Goal: Task Accomplishment & Management: Manage account settings

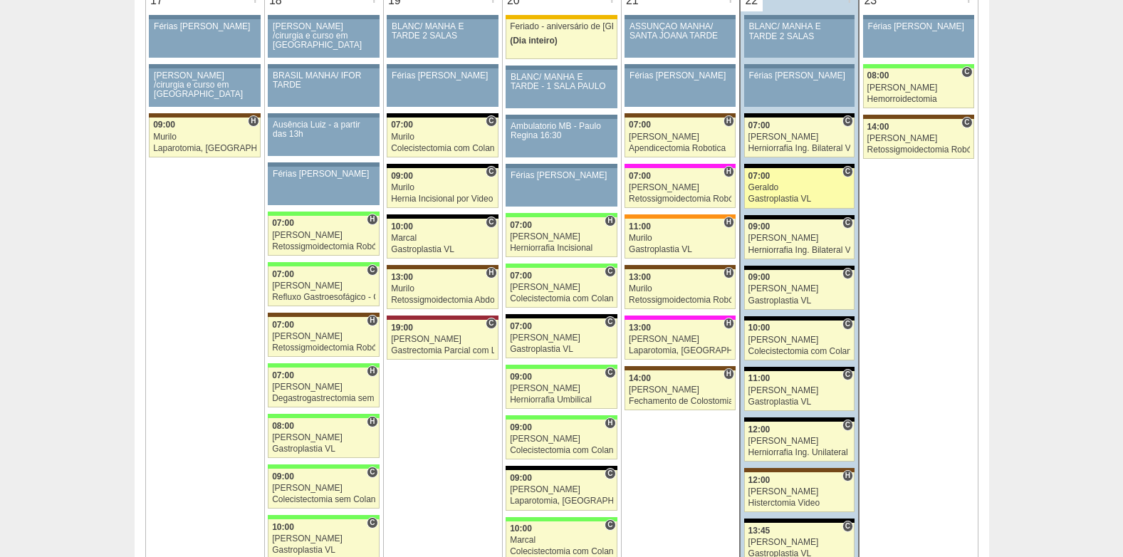
scroll to position [2278, 0]
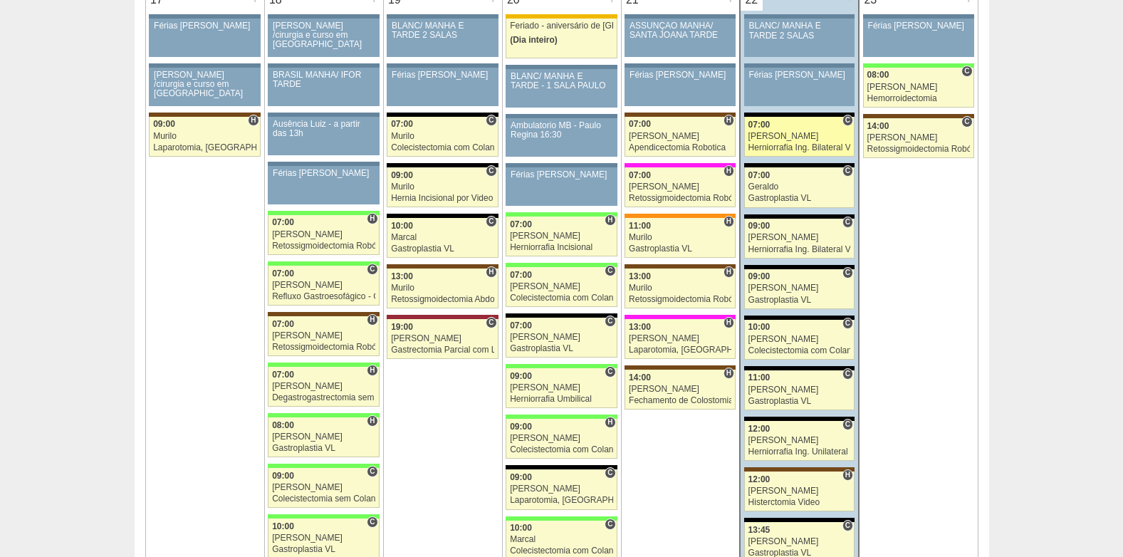
click at [788, 135] on div "[PERSON_NAME]" at bounding box center [799, 136] width 103 height 9
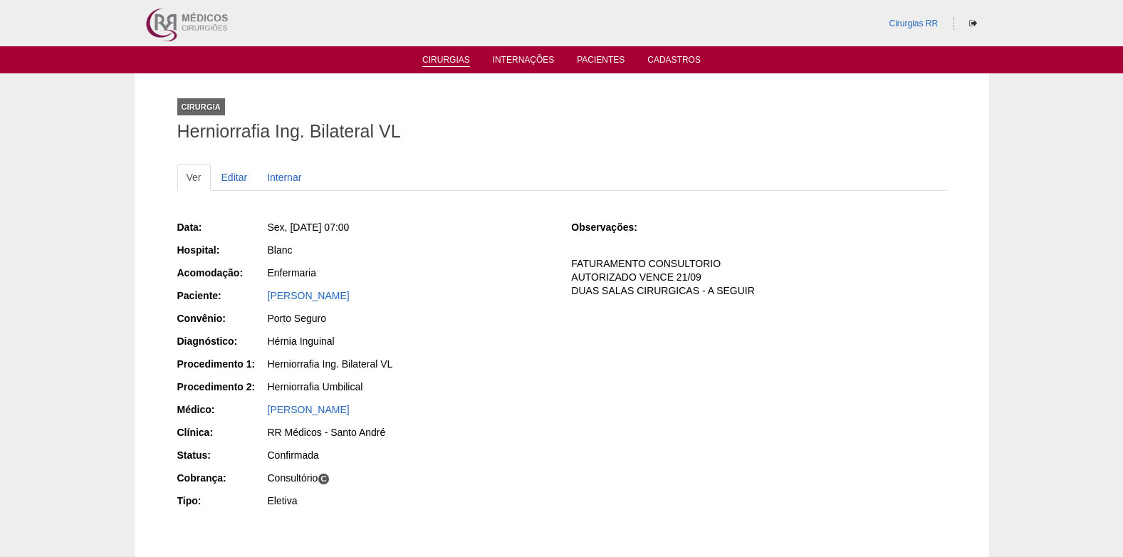
click at [435, 59] on link "Cirurgias" at bounding box center [446, 61] width 48 height 12
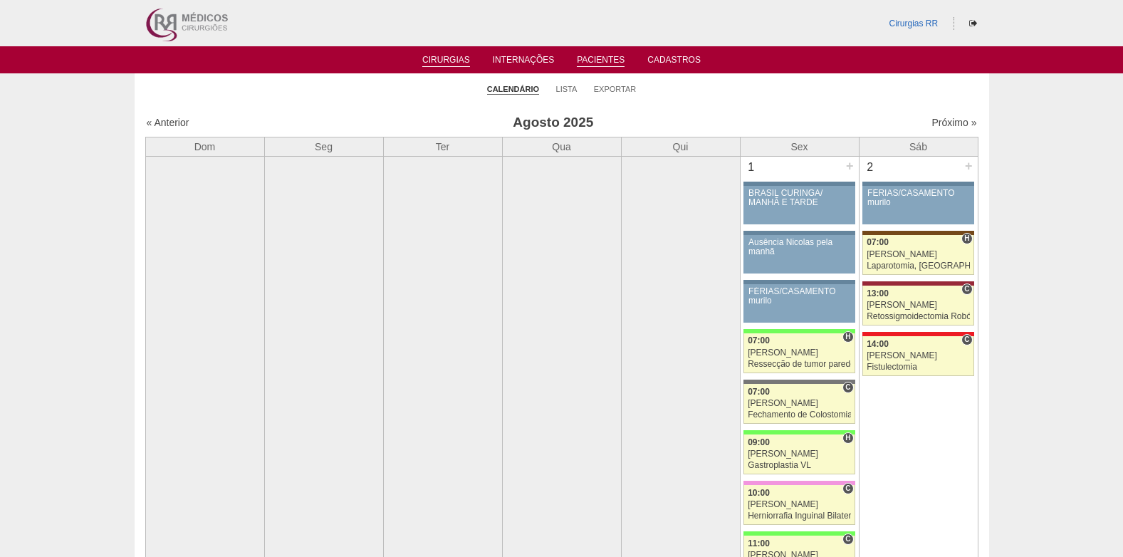
click at [605, 60] on link "Pacientes" at bounding box center [601, 61] width 48 height 12
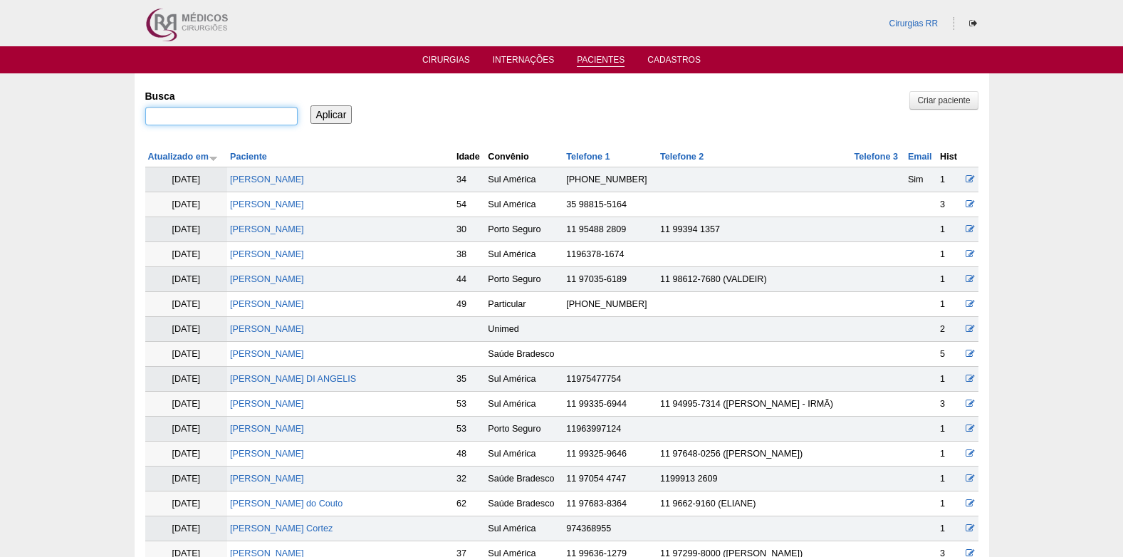
click at [248, 115] on input "Busca" at bounding box center [221, 116] width 152 height 19
paste input "Tamires Diniz dos Santos Oliveira"
type input "Tamires Diniz dos Santos Oliveira"
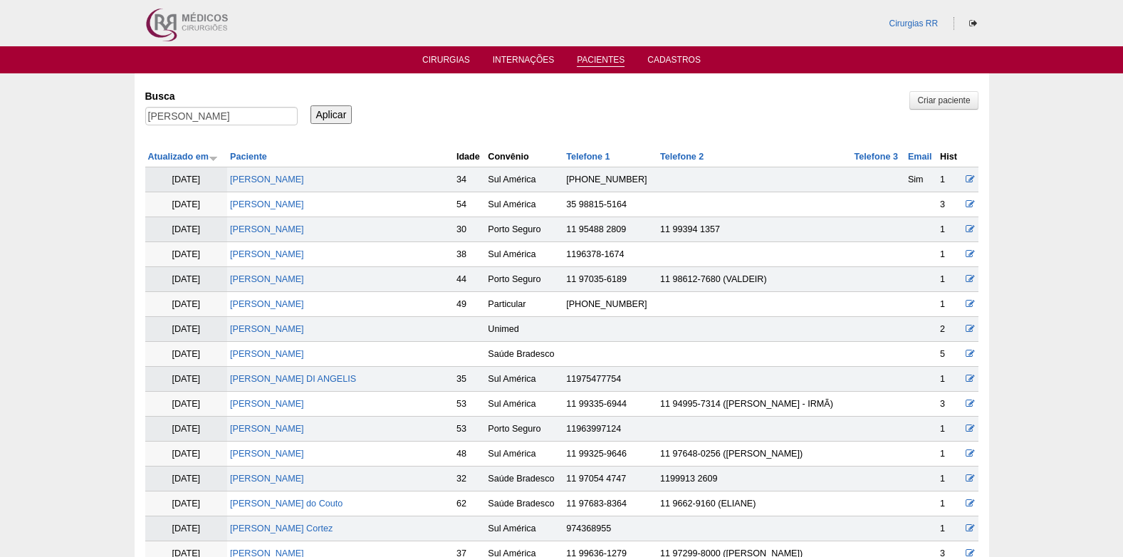
click at [337, 117] on input "Aplicar" at bounding box center [331, 114] width 42 height 19
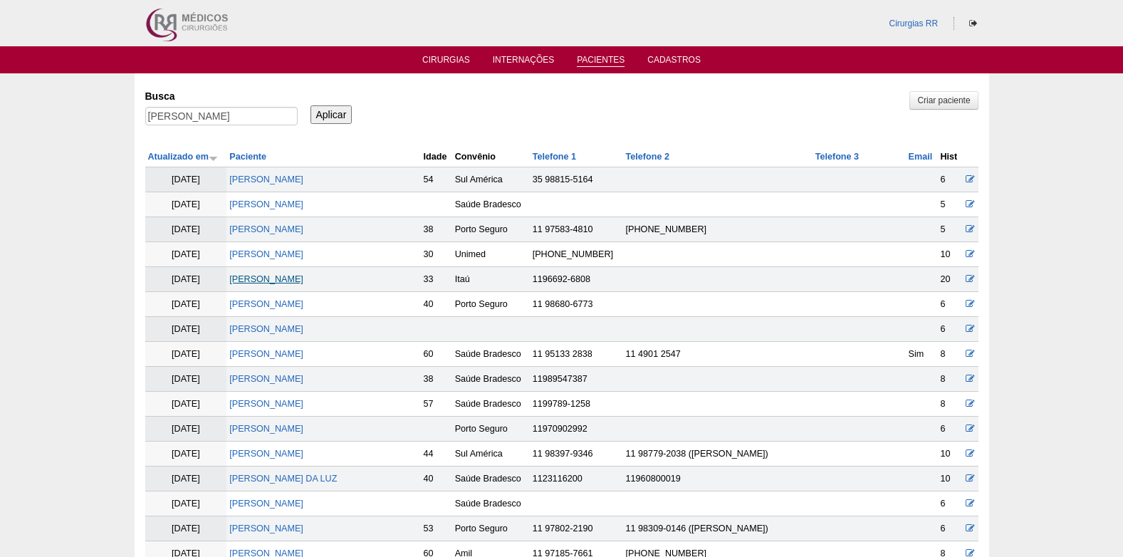
click at [303, 276] on link "Tamires Diniz dos Santos Oliveira" at bounding box center [266, 279] width 74 height 10
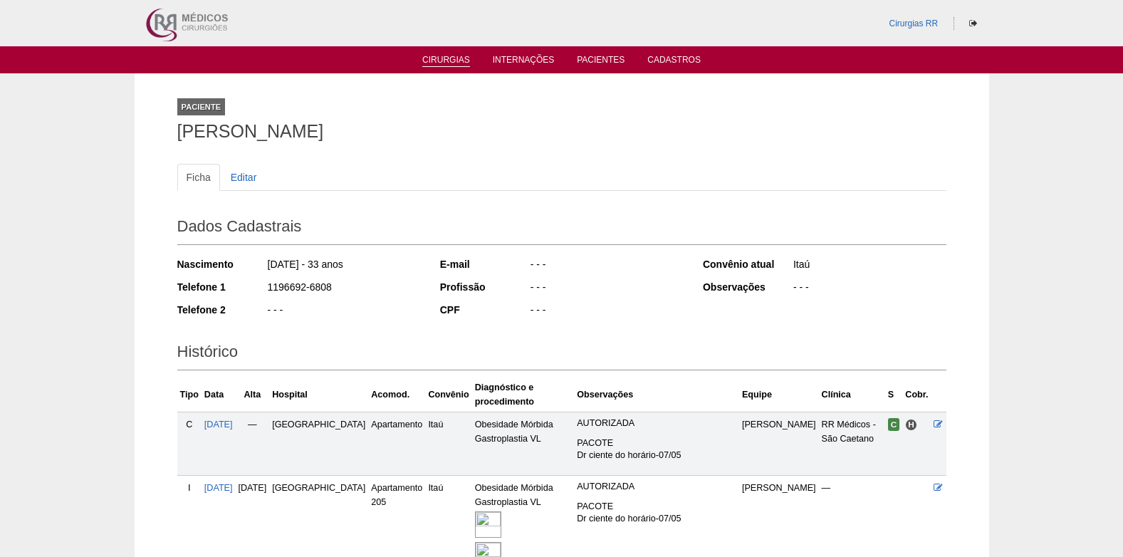
click at [455, 61] on link "Cirurgias" at bounding box center [446, 61] width 48 height 12
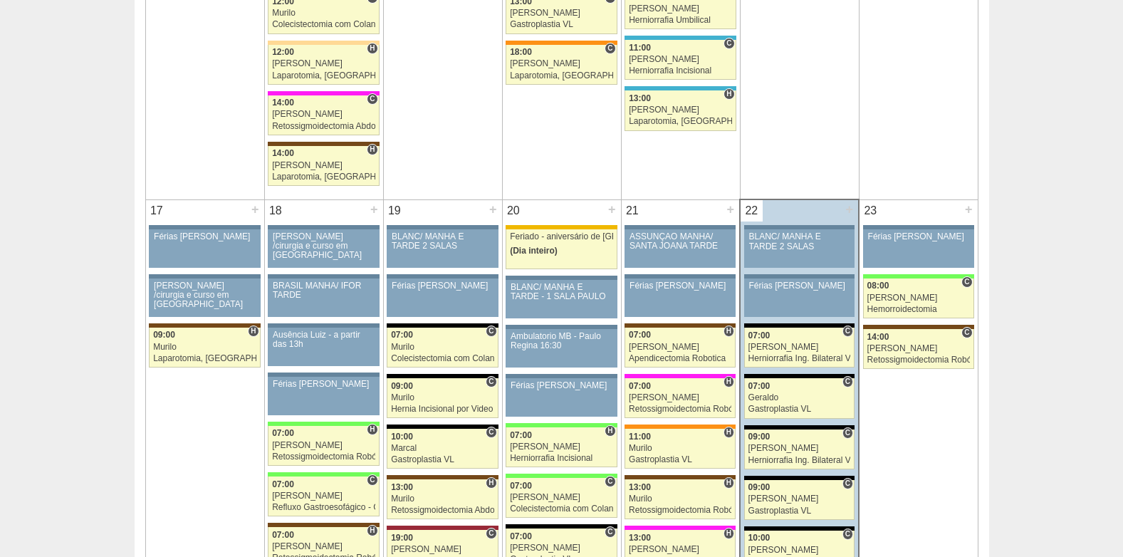
scroll to position [2278, 0]
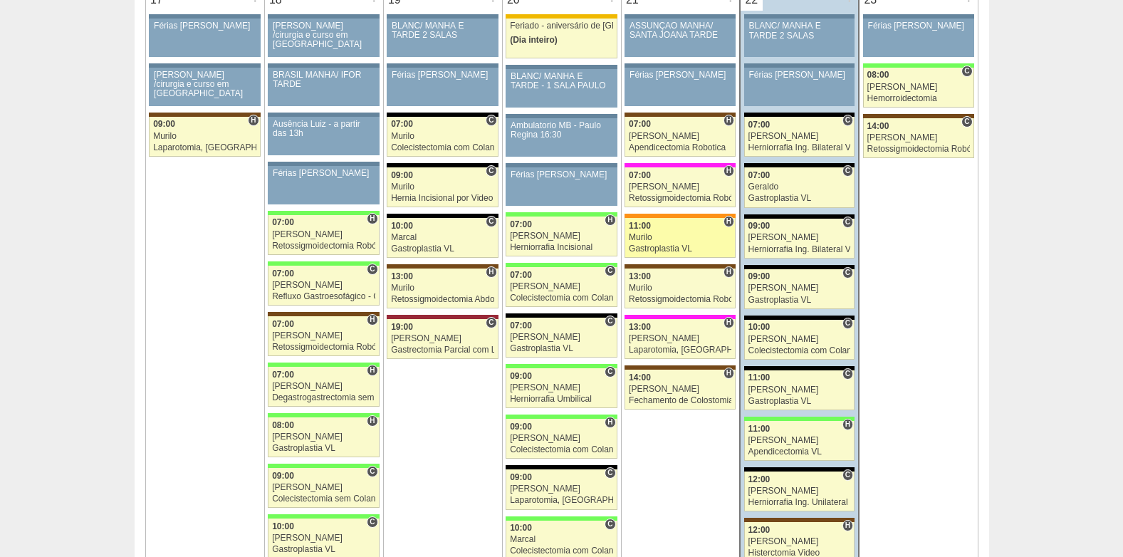
click at [686, 226] on div "11:00" at bounding box center [680, 225] width 103 height 9
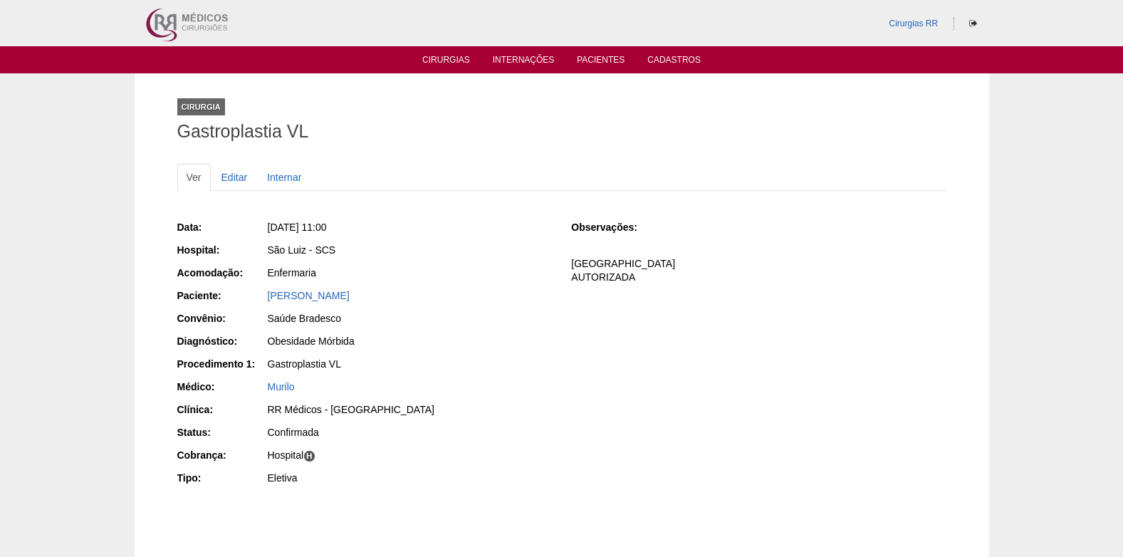
click at [291, 303] on div "[PERSON_NAME]" at bounding box center [408, 297] width 285 height 18
click at [305, 300] on link "[PERSON_NAME]" at bounding box center [309, 295] width 82 height 11
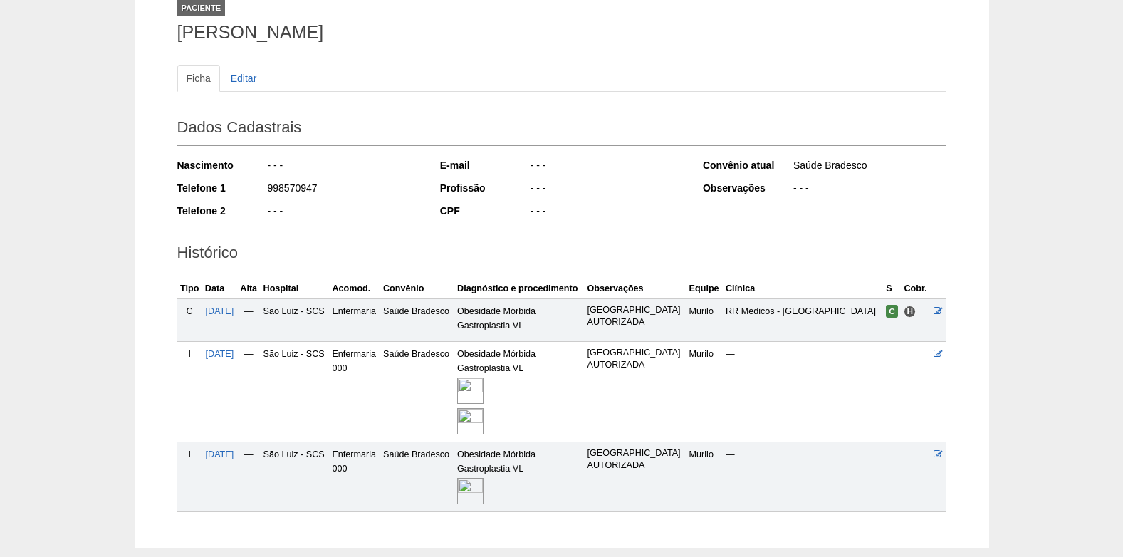
scroll to position [202, 0]
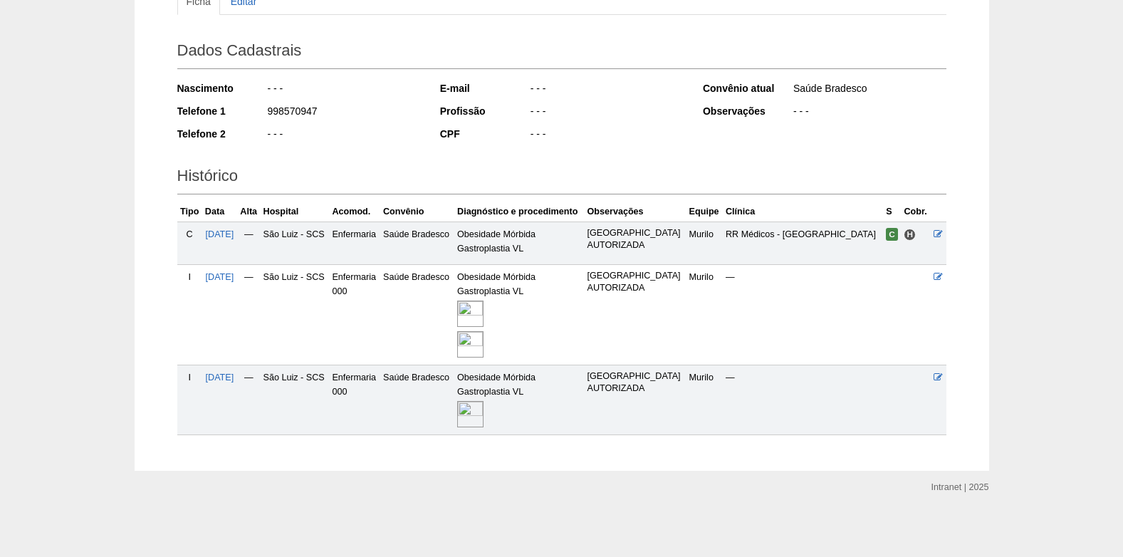
click at [483, 409] on img at bounding box center [470, 414] width 26 height 26
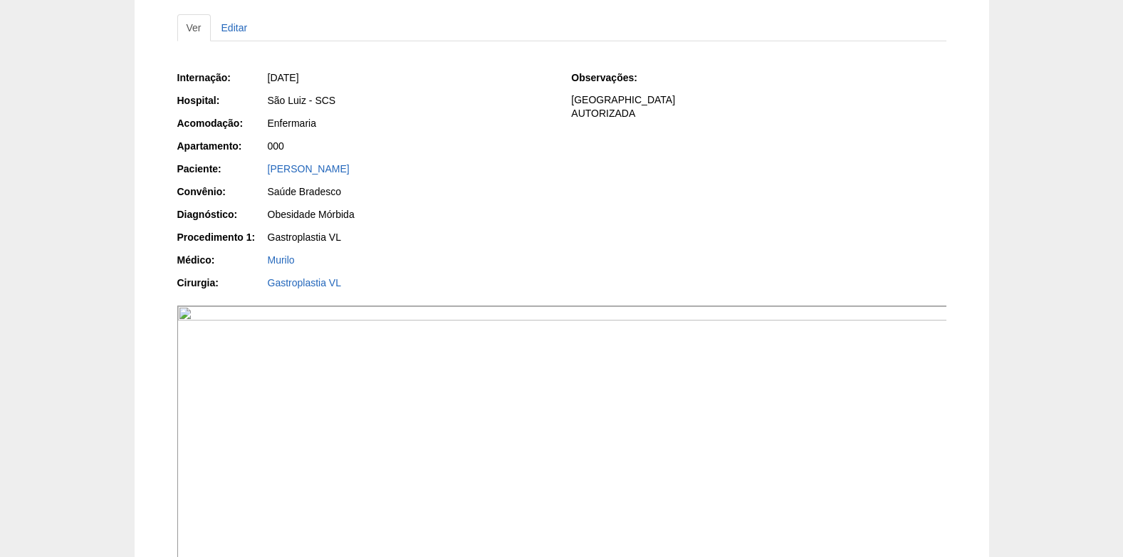
scroll to position [142, 0]
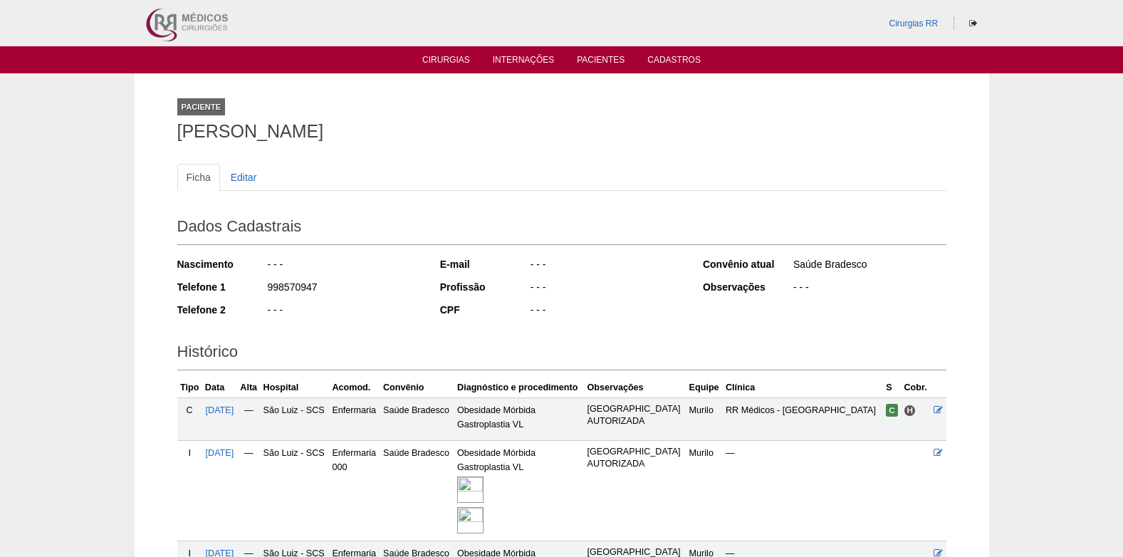
scroll to position [202, 0]
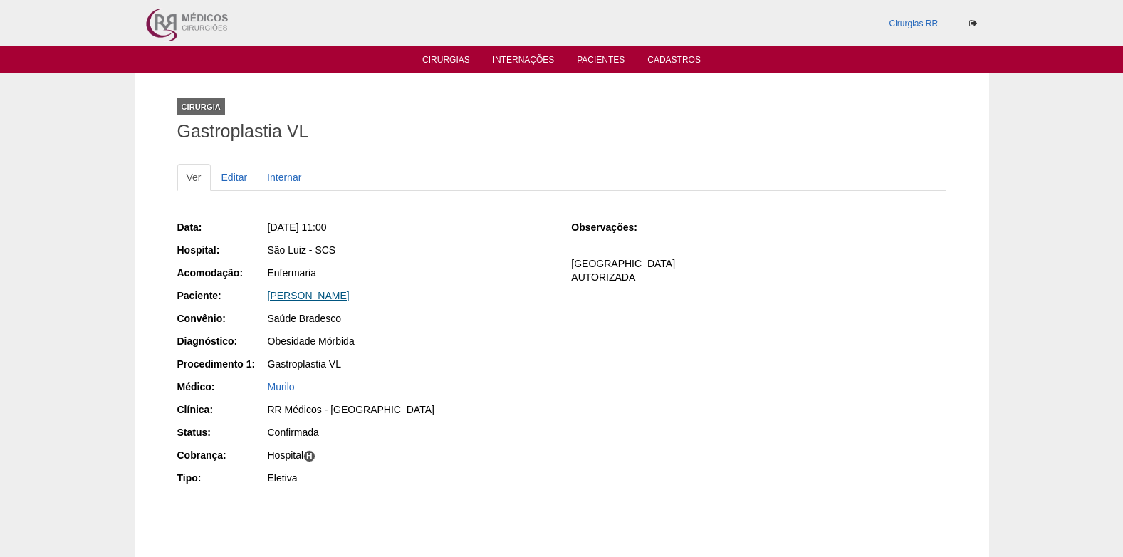
click at [326, 294] on link "[PERSON_NAME]" at bounding box center [309, 295] width 82 height 11
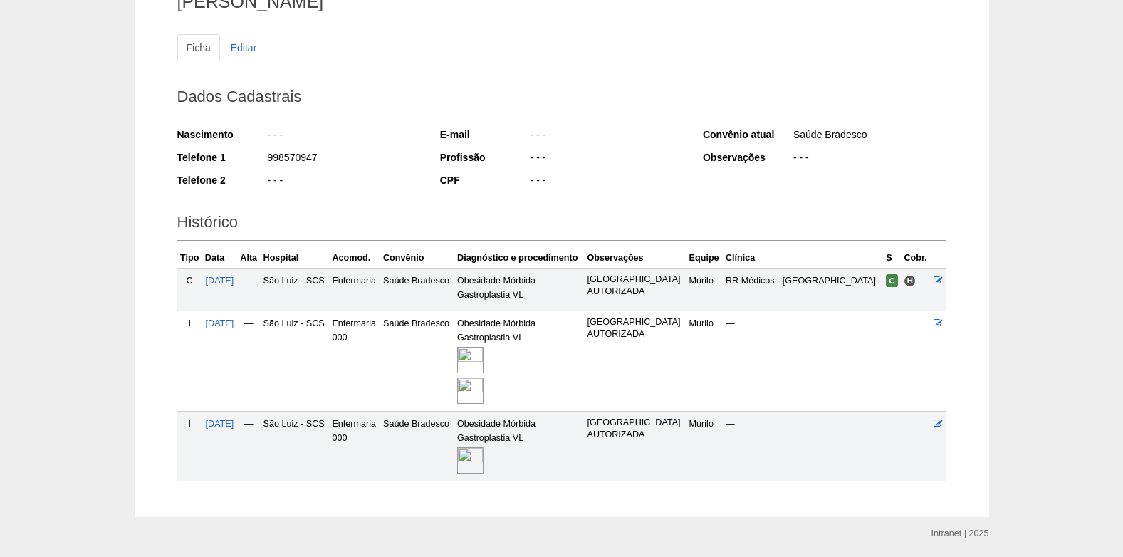
scroll to position [60, 0]
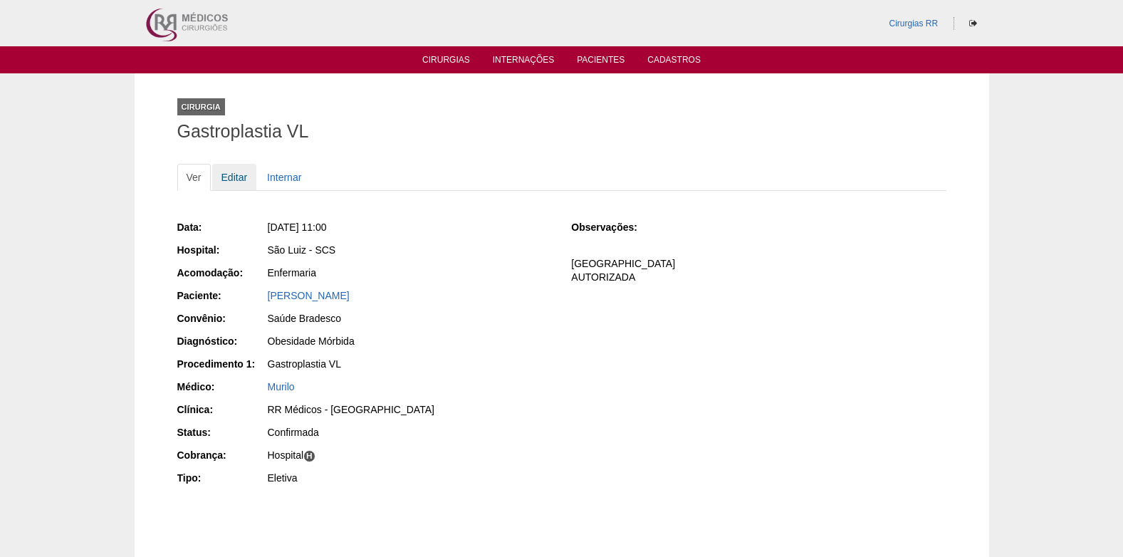
click at [236, 177] on link "Editar" at bounding box center [234, 177] width 45 height 27
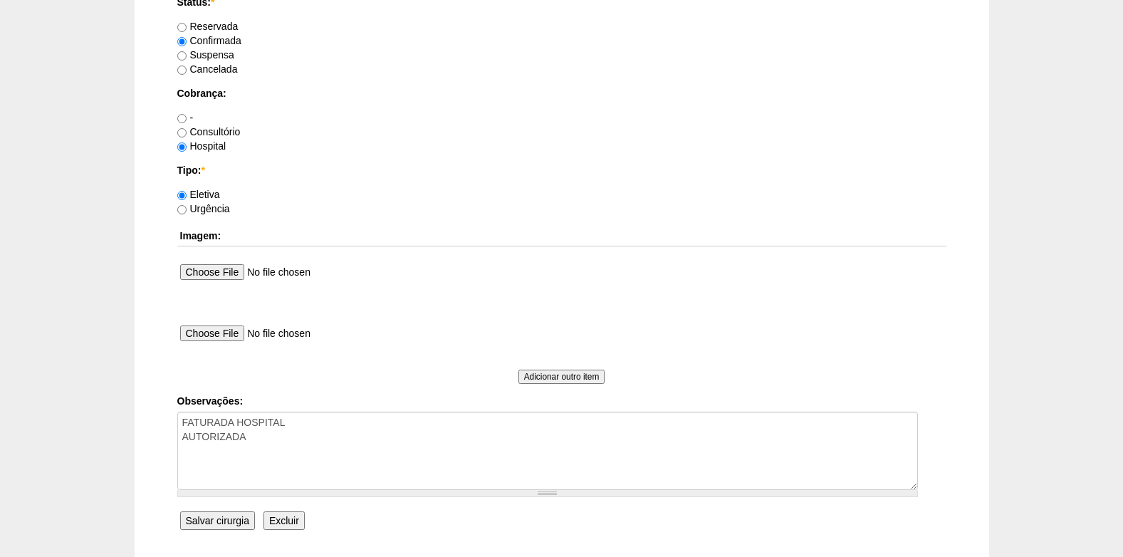
scroll to position [1139, 0]
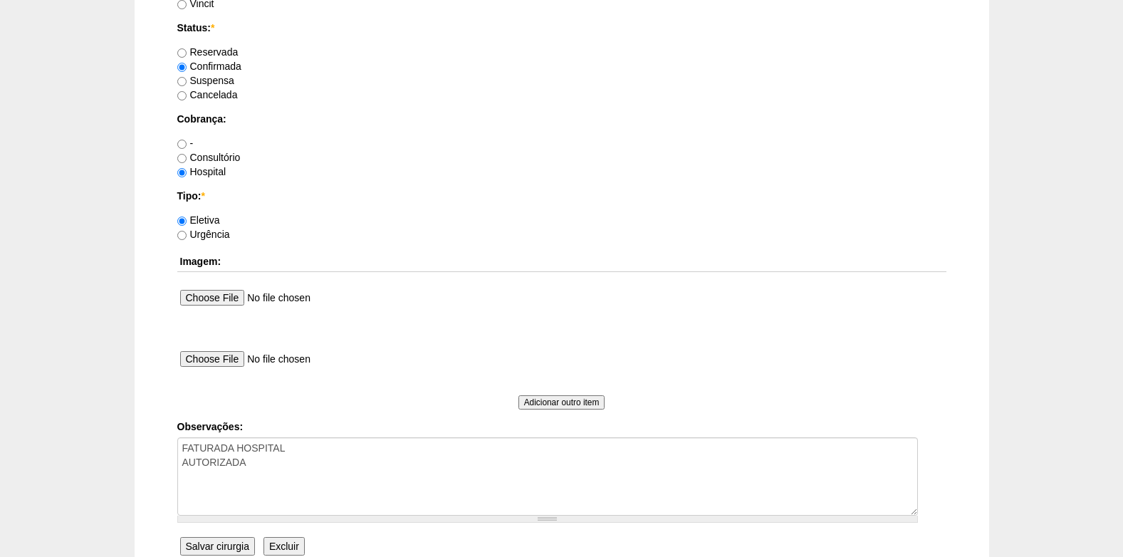
click at [187, 153] on label "Consultório" at bounding box center [208, 157] width 63 height 11
click at [187, 154] on input "Consultório" at bounding box center [181, 158] width 9 height 9
radio input "true"
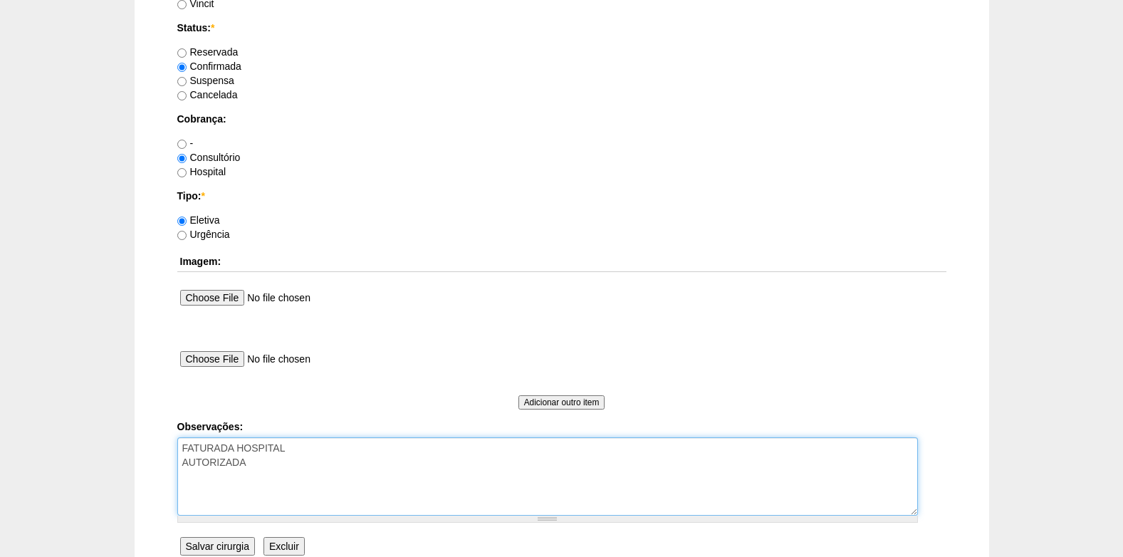
drag, startPoint x: 293, startPoint y: 451, endPoint x: 172, endPoint y: 452, distance: 121.0
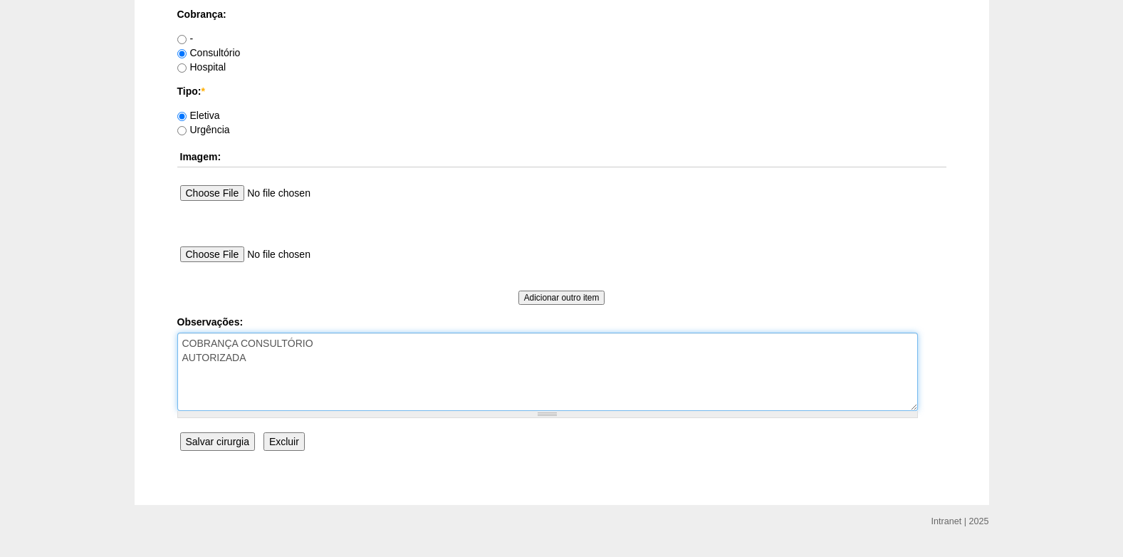
scroll to position [1278, 0]
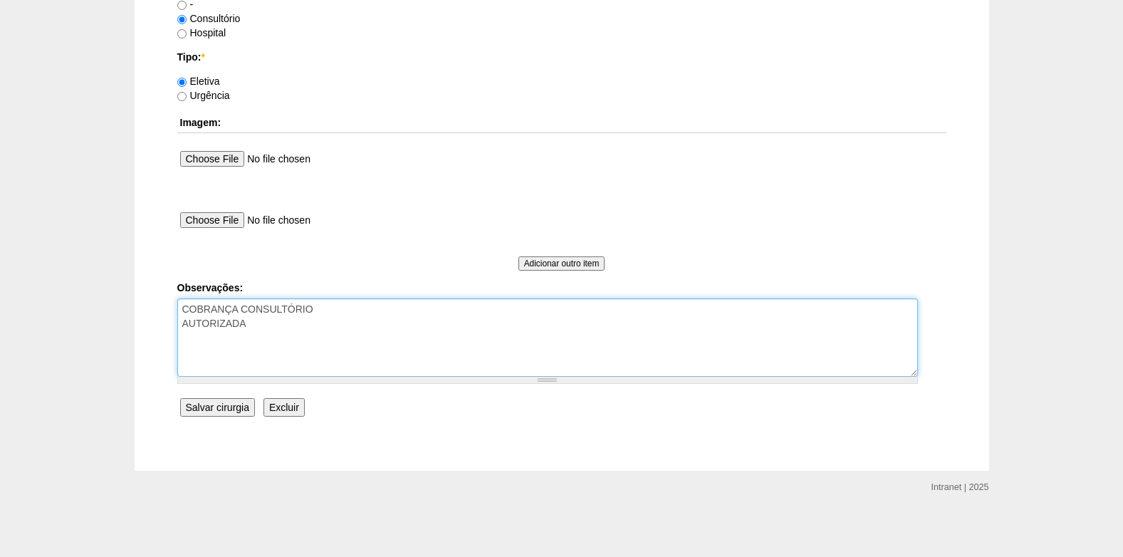
type textarea "COBRANÇA CONSULTÓRIO AUTORIZADA"
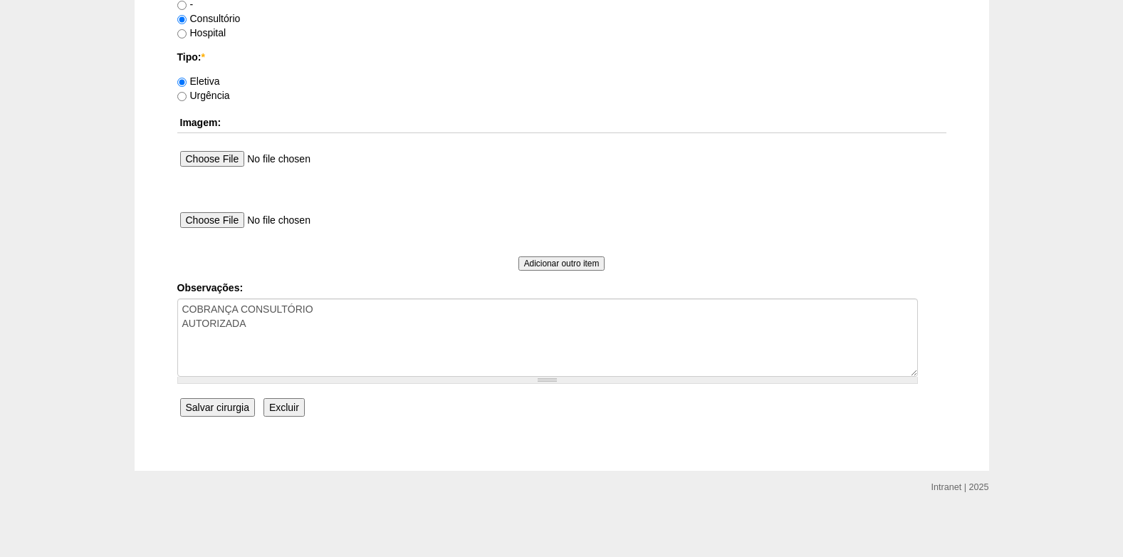
click at [225, 411] on input "Salvar cirurgia" at bounding box center [217, 407] width 75 height 19
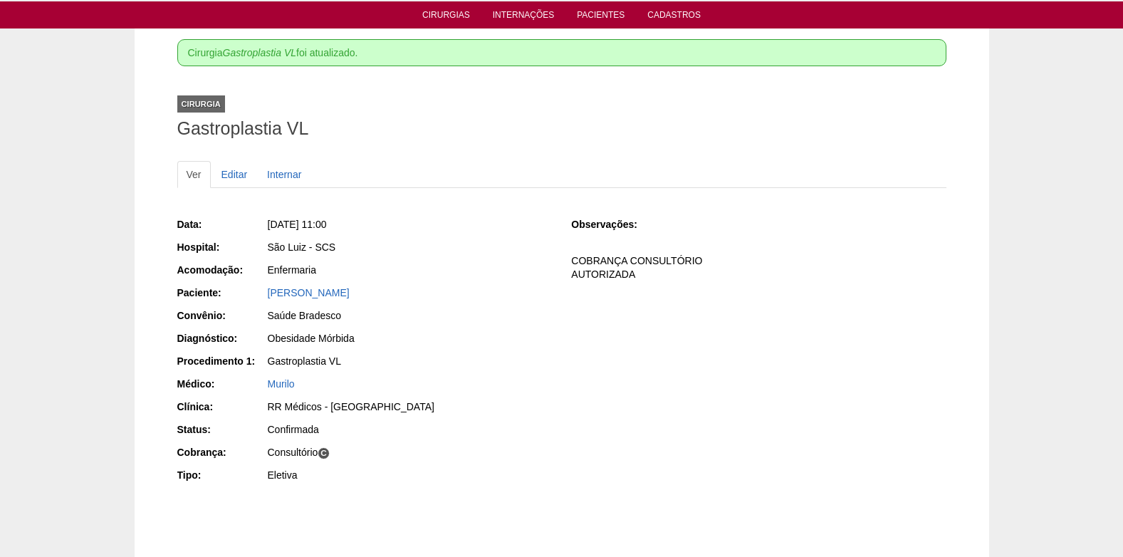
scroll to position [71, 0]
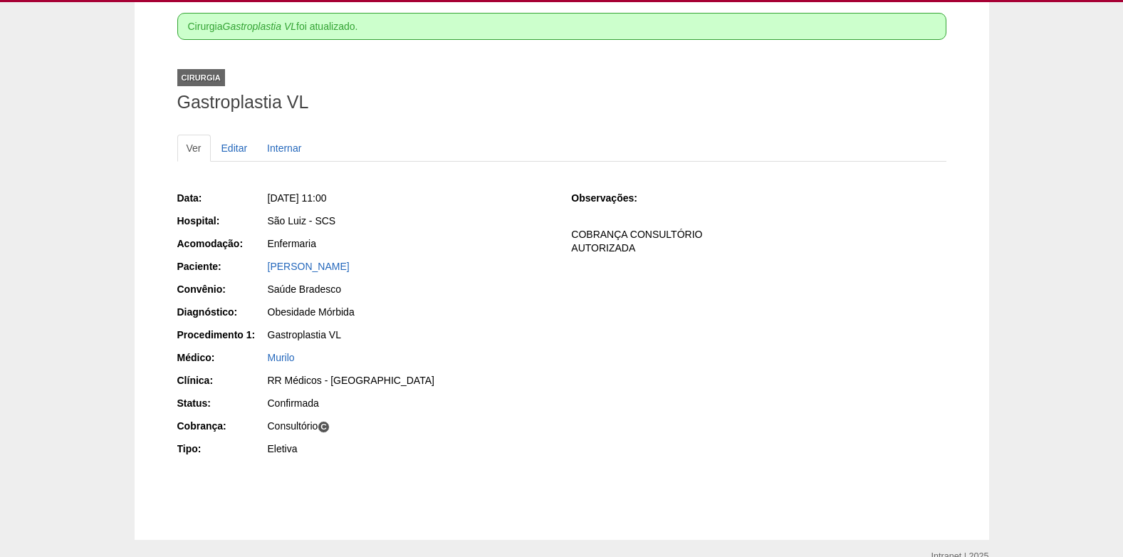
drag, startPoint x: 266, startPoint y: 268, endPoint x: 467, endPoint y: 271, distance: 201.5
click at [467, 271] on div "Paciente: [PERSON_NAME]" at bounding box center [364, 268] width 374 height 18
copy div "Paciente: [PERSON_NAME]"
click at [495, 318] on div "Obesidade Mórbida" at bounding box center [410, 312] width 284 height 14
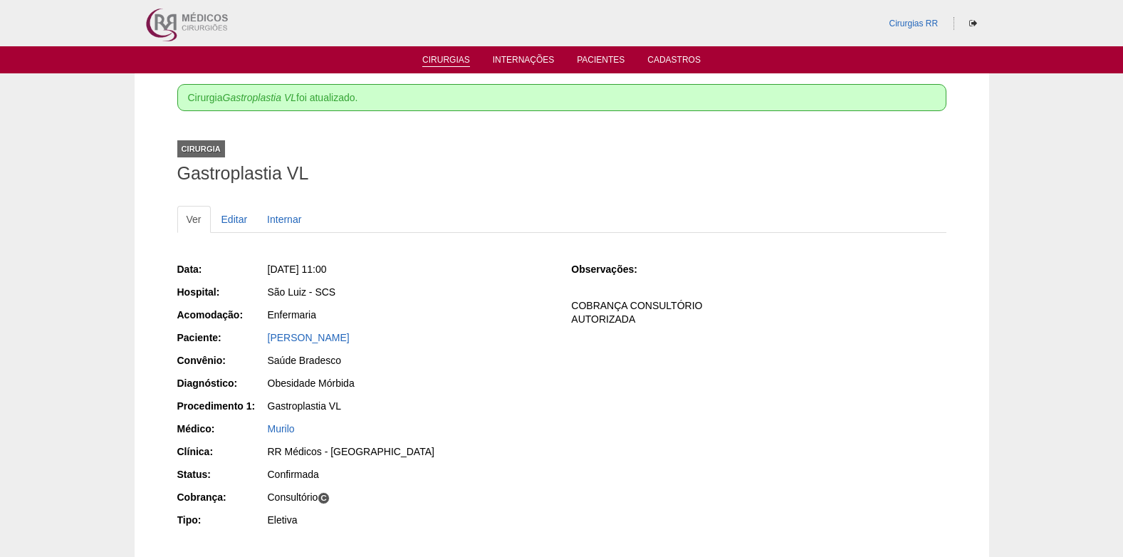
click at [436, 59] on link "Cirurgias" at bounding box center [446, 61] width 48 height 12
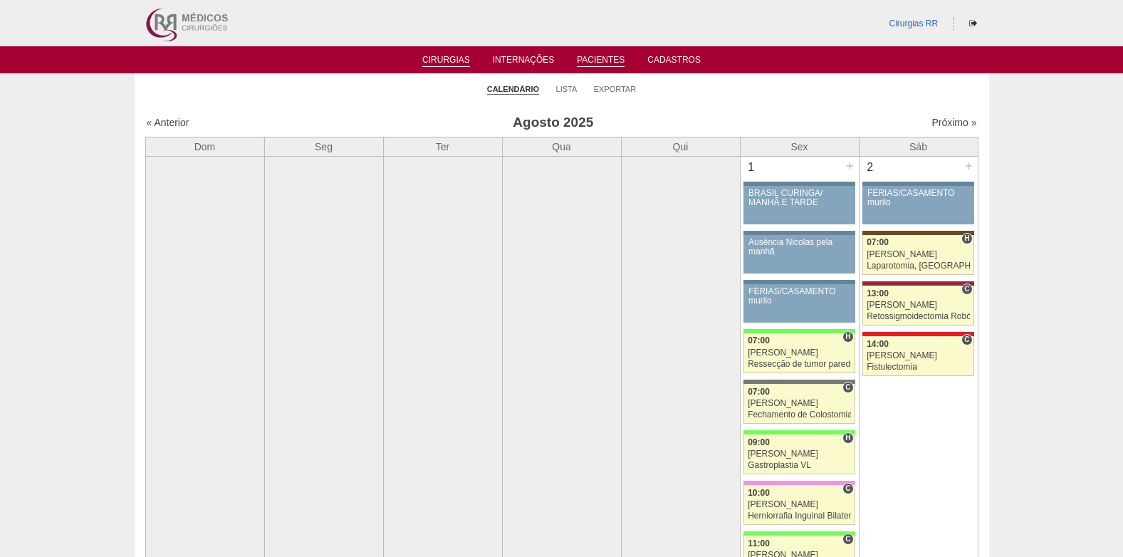
click at [592, 57] on link "Pacientes" at bounding box center [601, 61] width 48 height 12
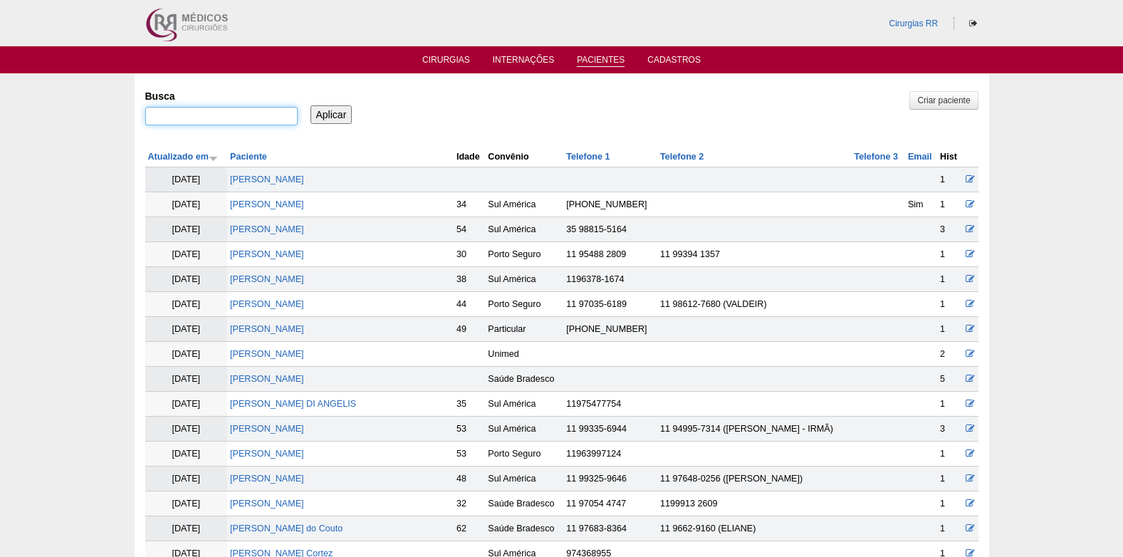
click at [268, 123] on input "Busca" at bounding box center [221, 116] width 152 height 19
type input "julia oliveira brito"
click at [336, 115] on input "Aplicar" at bounding box center [331, 114] width 42 height 19
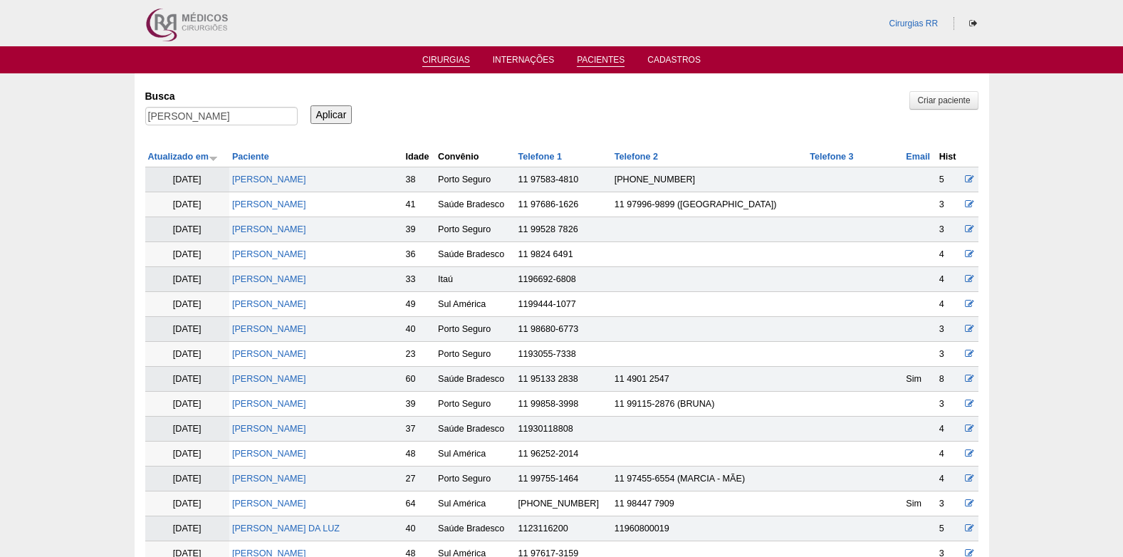
click at [439, 55] on link "Cirurgias" at bounding box center [446, 61] width 48 height 12
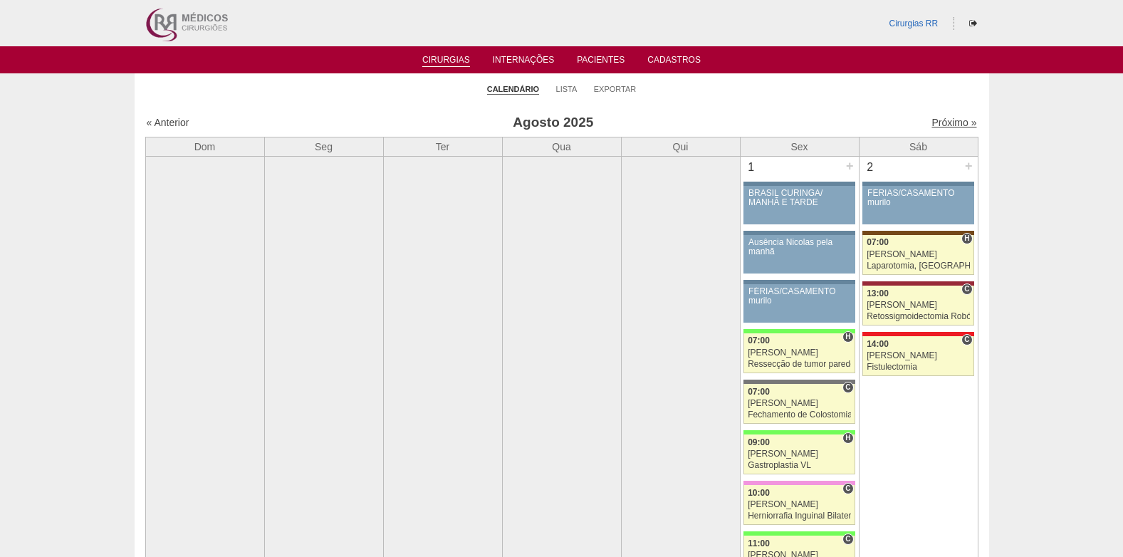
click at [935, 122] on link "Próximo »" at bounding box center [953, 122] width 45 height 11
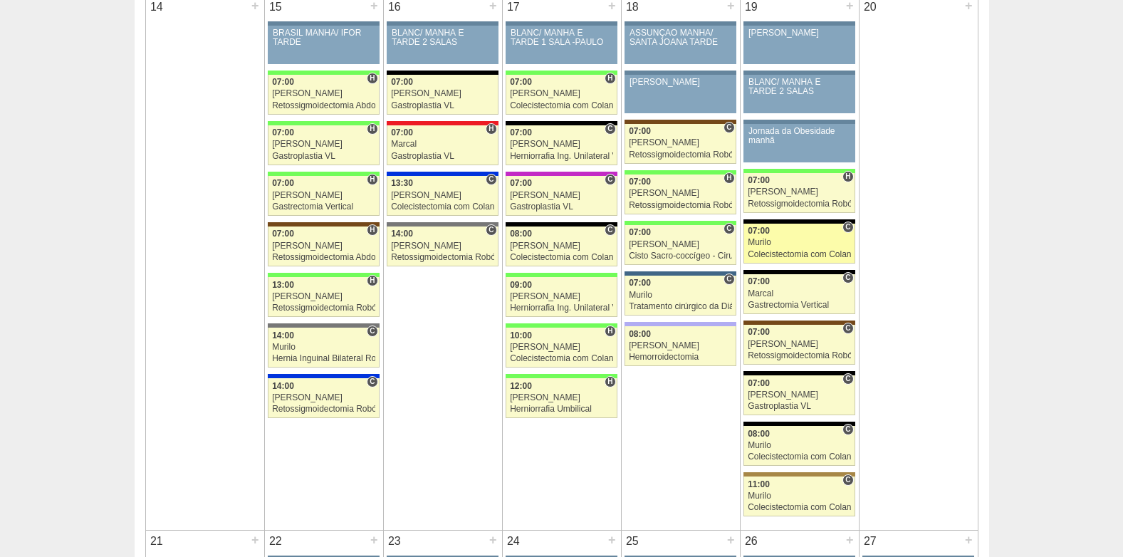
scroll to position [1210, 0]
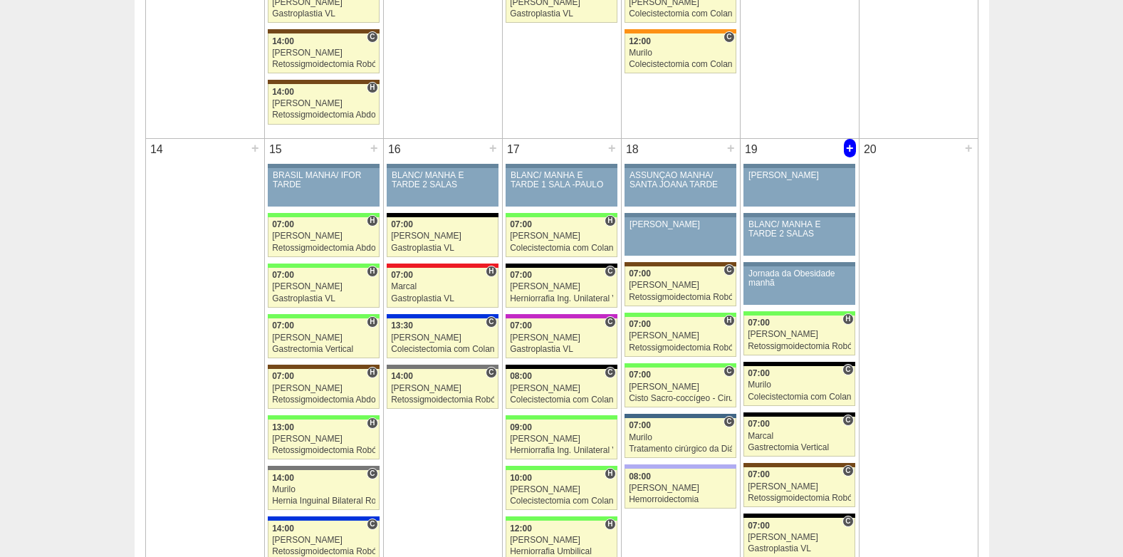
click at [846, 147] on div "+" at bounding box center [850, 148] width 12 height 19
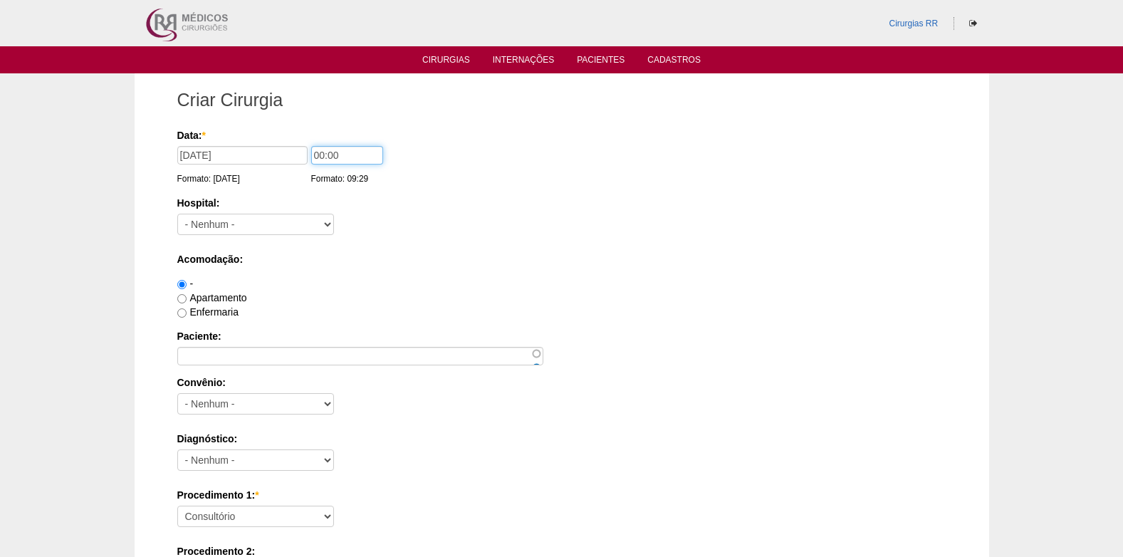
drag, startPoint x: 343, startPoint y: 157, endPoint x: 308, endPoint y: 161, distance: 35.1
click at [311, 161] on input "00:00" at bounding box center [347, 155] width 72 height 19
type input "08:00"
click at [303, 221] on select "- Nenhum - 9 de Julho Albert Einstein Alvorada América Assunção Bartira Benefic…" at bounding box center [255, 224] width 157 height 21
select select "8"
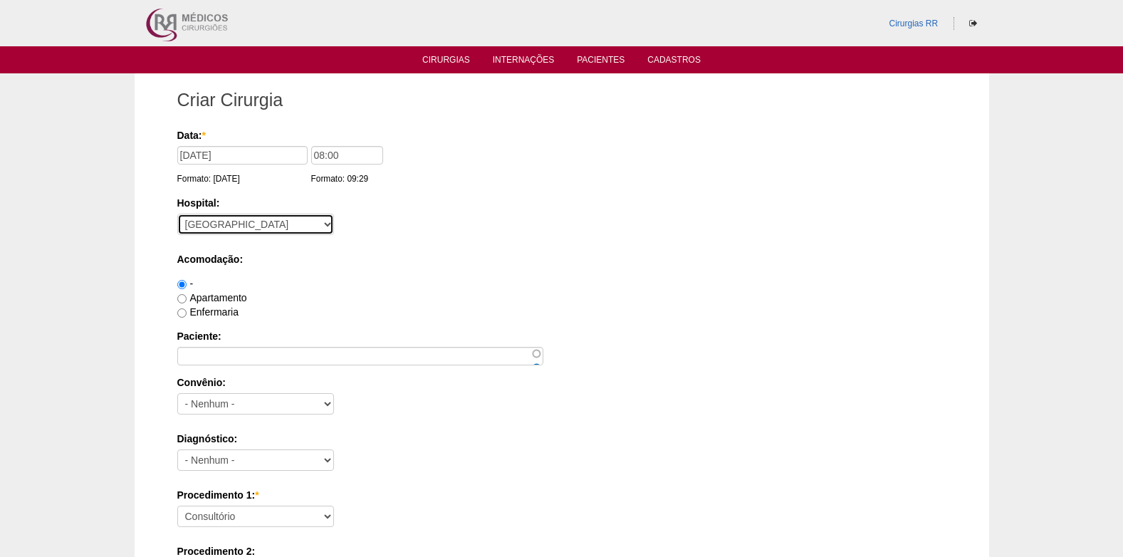
click at [177, 214] on select "- Nenhum - 9 de Julho Albert Einstein Alvorada América Assunção Bartira Benefic…" at bounding box center [255, 224] width 157 height 21
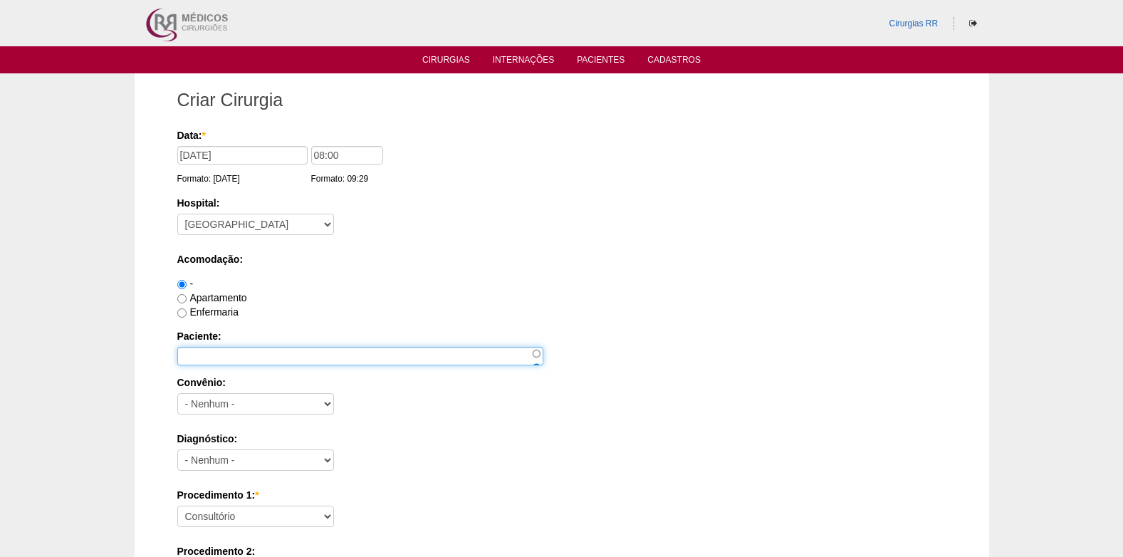
click at [278, 351] on input "Paciente:" at bounding box center [360, 356] width 366 height 19
paste input "[PERSON_NAME]"
type input "[PERSON_NAME]"
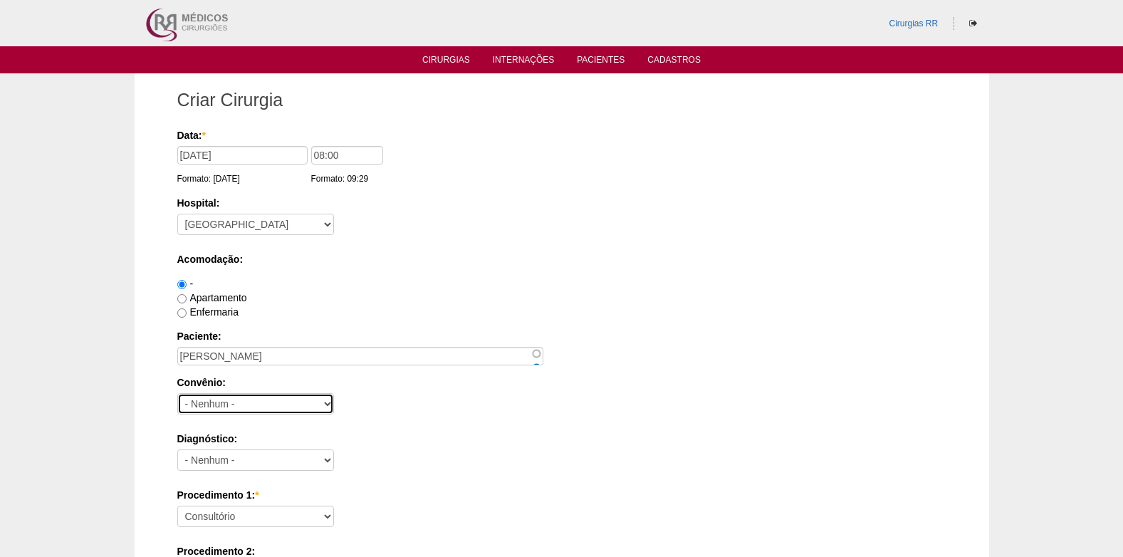
click at [256, 401] on select "- Nenhum - Abet Afresp Allianz Amil Blue Life Caasp Cabesp Caixa de Pensões Car…" at bounding box center [255, 403] width 157 height 21
select select "26"
click at [177, 393] on select "- Nenhum - Abet Afresp Allianz Amil Blue Life Caasp Cabesp Caixa de Pensões Car…" at bounding box center [255, 403] width 157 height 21
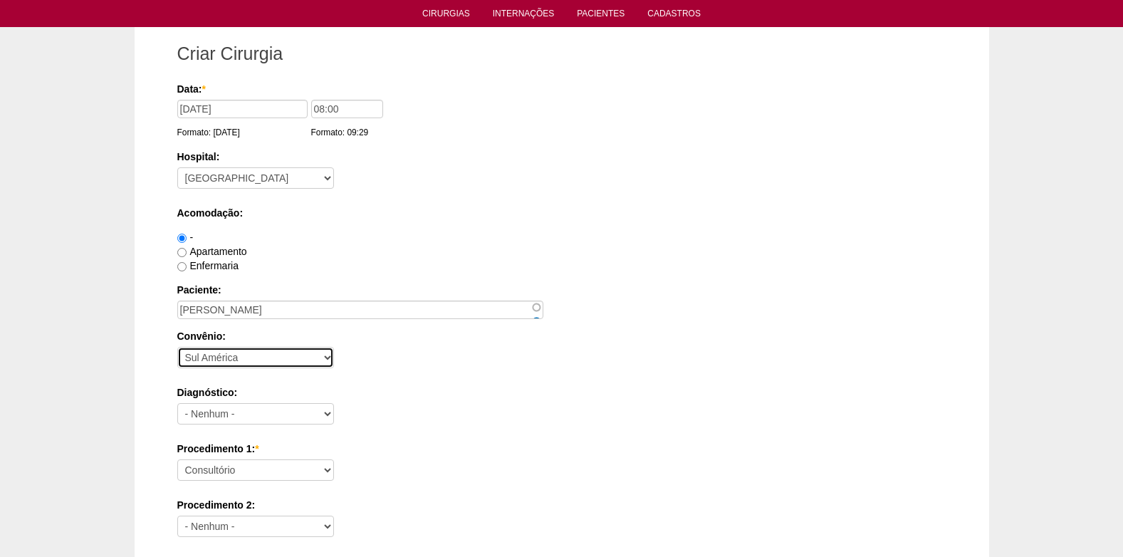
scroll to position [71, 0]
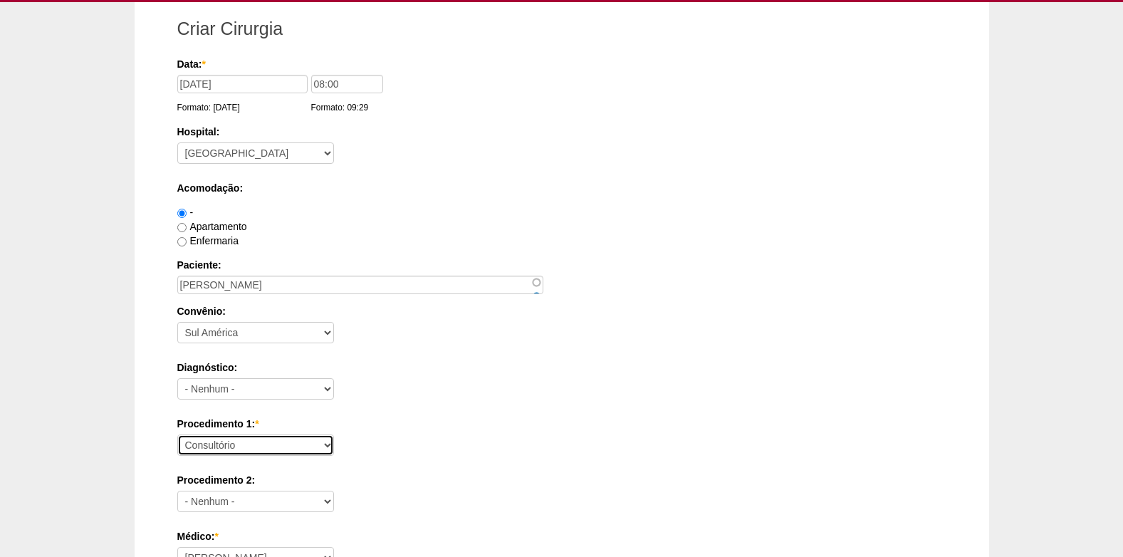
click at [272, 448] on select "Consultório Abscesso Hepático - Drenagem Abscesso perianal Amputação Abdômino P…" at bounding box center [255, 444] width 157 height 21
click at [272, 447] on select "Consultório Abscesso Hepático - Drenagem Abscesso perianal Amputação Abdômino P…" at bounding box center [255, 444] width 157 height 21
click at [328, 443] on select "Consultório Abscesso Hepático - Drenagem Abscesso perianal Amputação Abdômino P…" at bounding box center [255, 444] width 157 height 21
select select "4016"
click at [177, 434] on select "Consultório Abscesso Hepático - Drenagem Abscesso perianal Amputação Abdômino P…" at bounding box center [255, 444] width 157 height 21
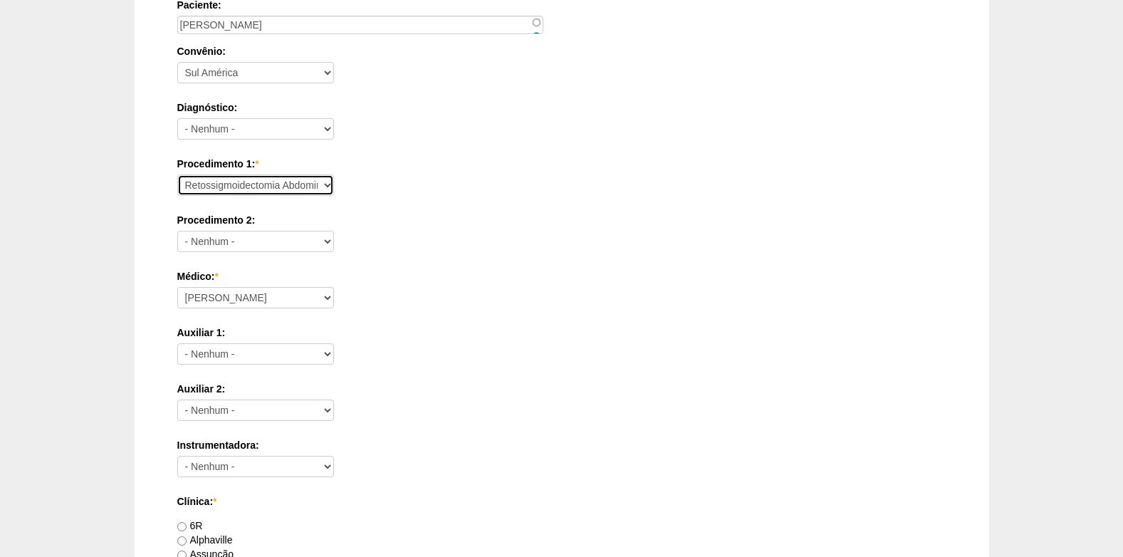
scroll to position [356, 0]
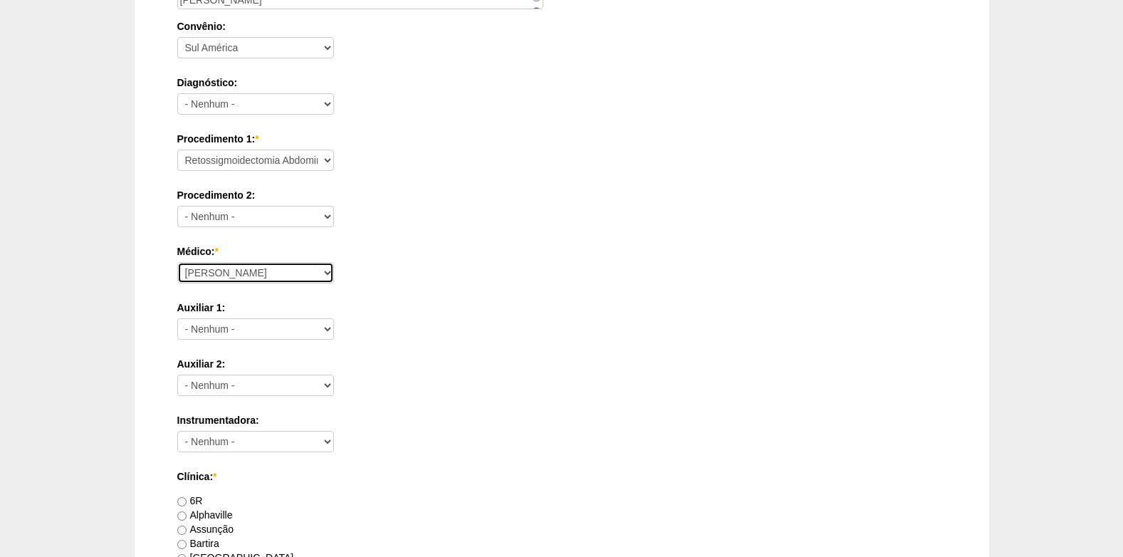
click at [250, 274] on select "Ana Paula Bruno Felipe Rossi Geraldo Igor Benevides Isabella Juliana Luiz Guilh…" at bounding box center [255, 272] width 157 height 21
select select "43"
click at [177, 262] on select "Ana Paula Bruno Felipe Rossi Geraldo Igor Benevides Isabella Juliana Luiz Guilh…" at bounding box center [255, 272] width 157 height 21
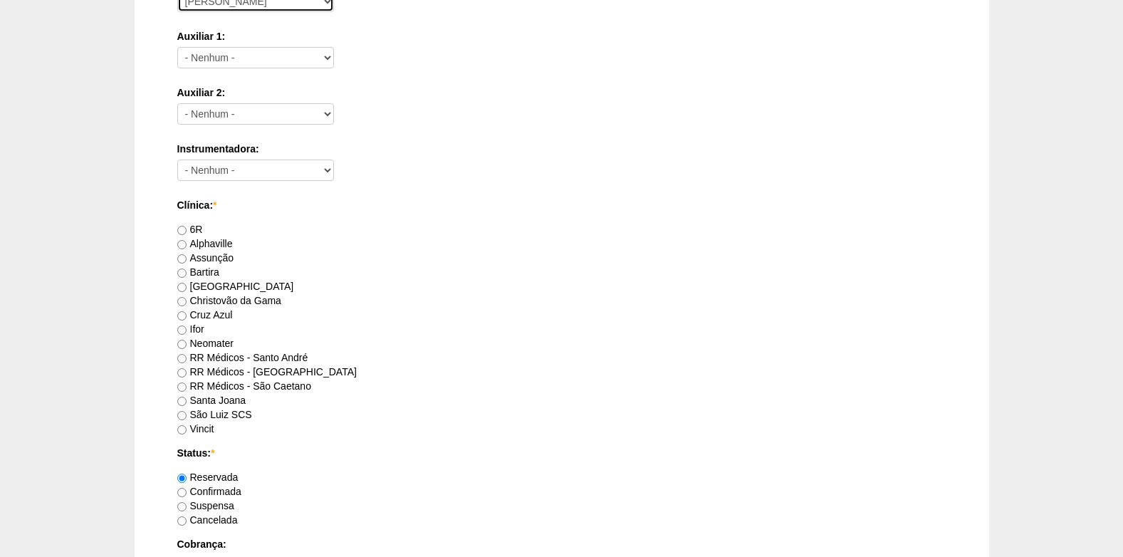
scroll to position [641, 0]
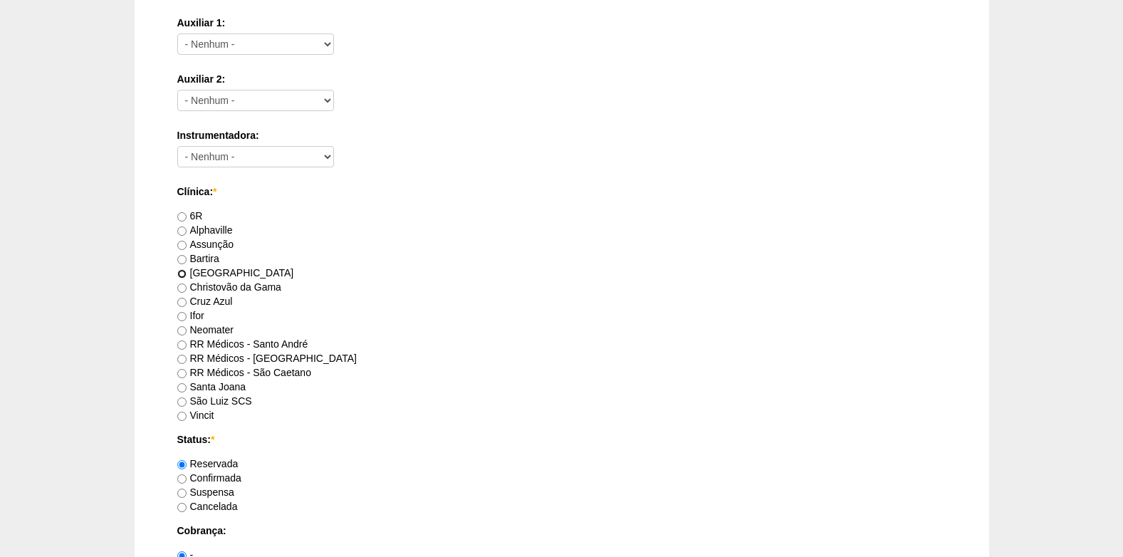
click at [182, 271] on input "[GEOGRAPHIC_DATA]" at bounding box center [181, 273] width 9 height 9
radio input "true"
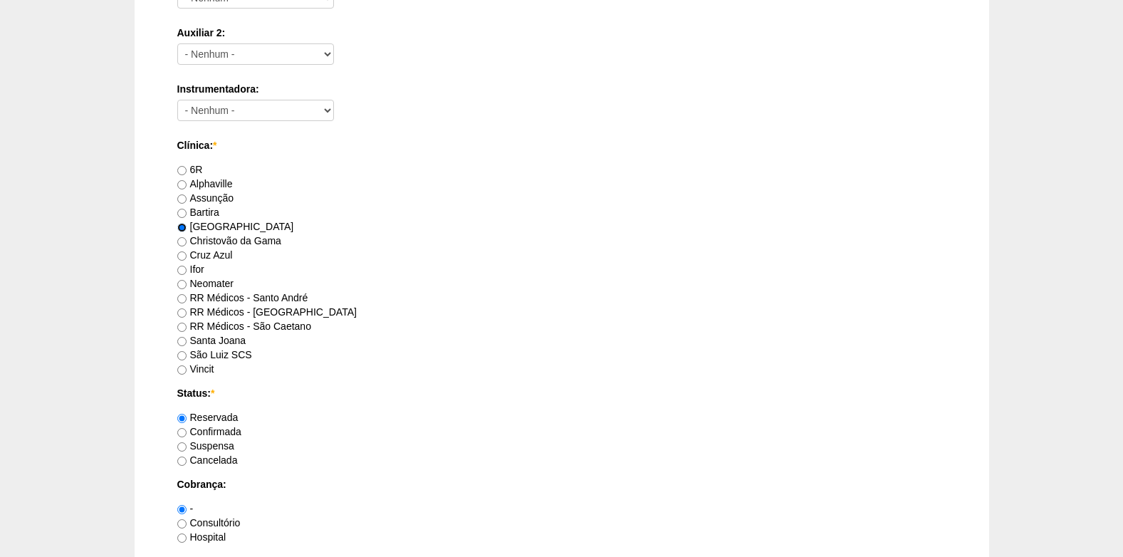
scroll to position [712, 0]
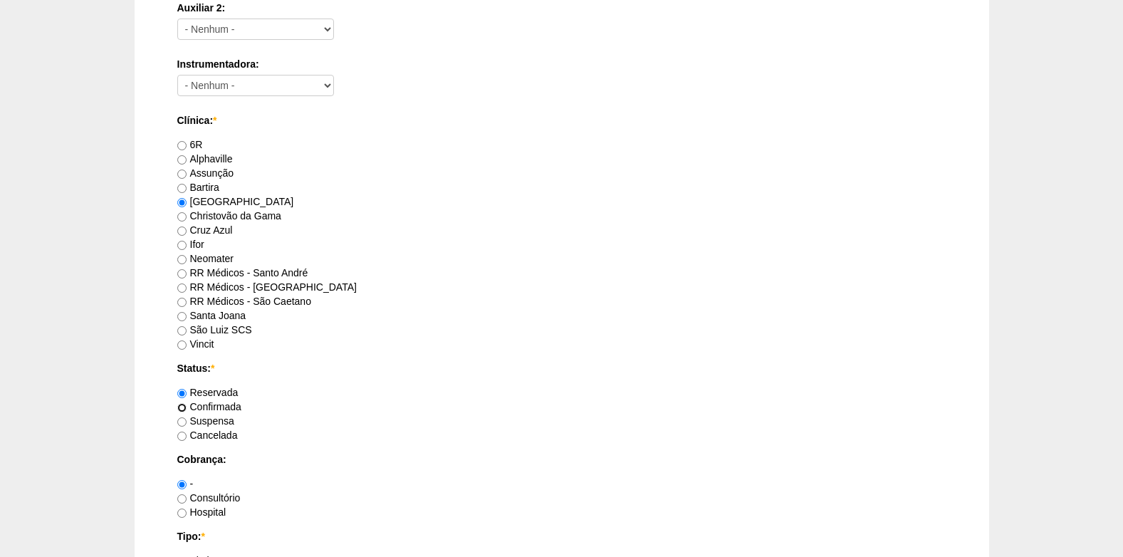
click at [184, 407] on input "Confirmada" at bounding box center [181, 407] width 9 height 9
radio input "true"
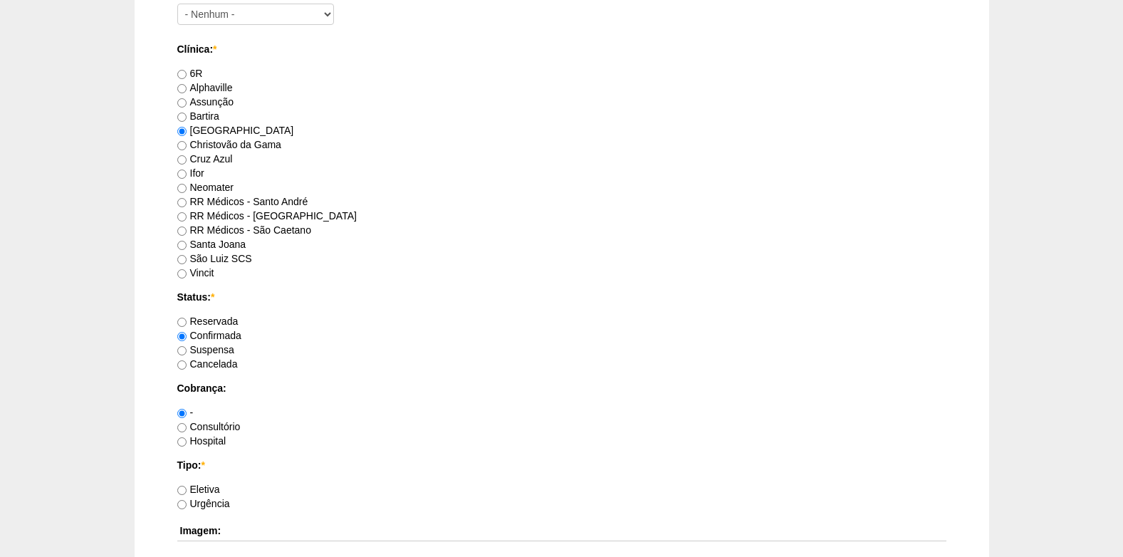
click at [187, 441] on label "Hospital" at bounding box center [201, 440] width 49 height 11
click at [187, 441] on input "Hospital" at bounding box center [181, 441] width 9 height 9
radio input "true"
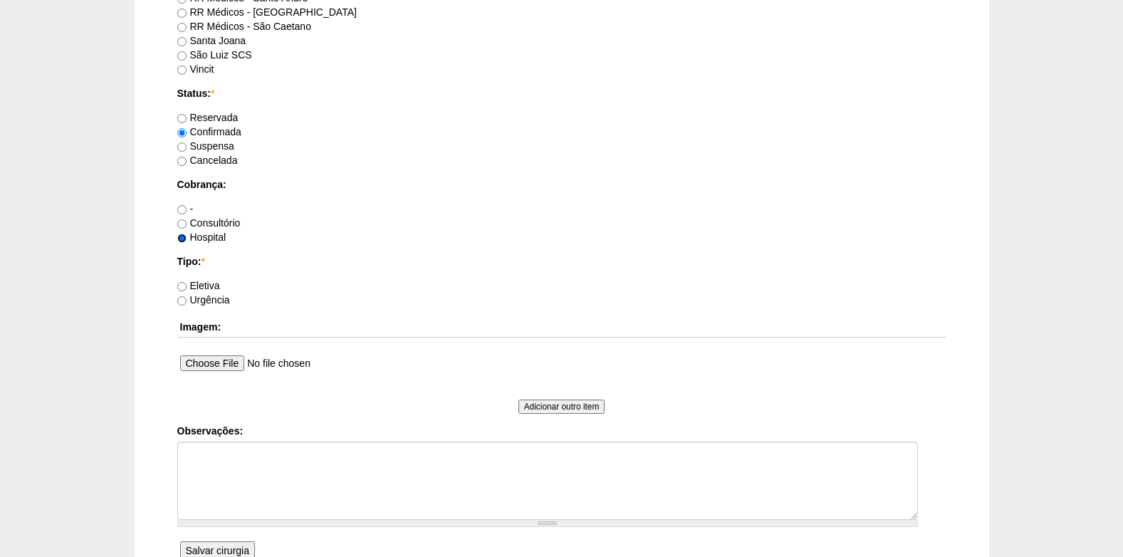
scroll to position [997, 0]
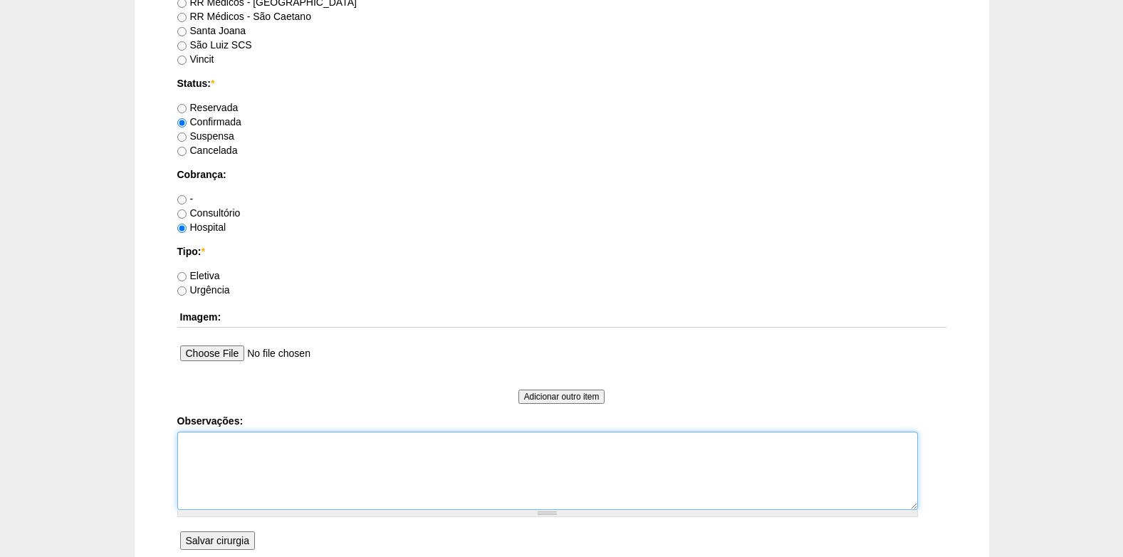
click at [211, 464] on textarea "Observações:" at bounding box center [547, 470] width 740 height 78
type textarea "c"
click at [182, 486] on textarea "CONJ COM DRA DEBORA AUTORIZADO AGENDADO 19/09" at bounding box center [547, 470] width 740 height 78
click at [343, 485] on textarea "CONJ COM DRA DEBORA AUTORIZADO 22/08: AGENDADO 19/09" at bounding box center [547, 470] width 740 height 78
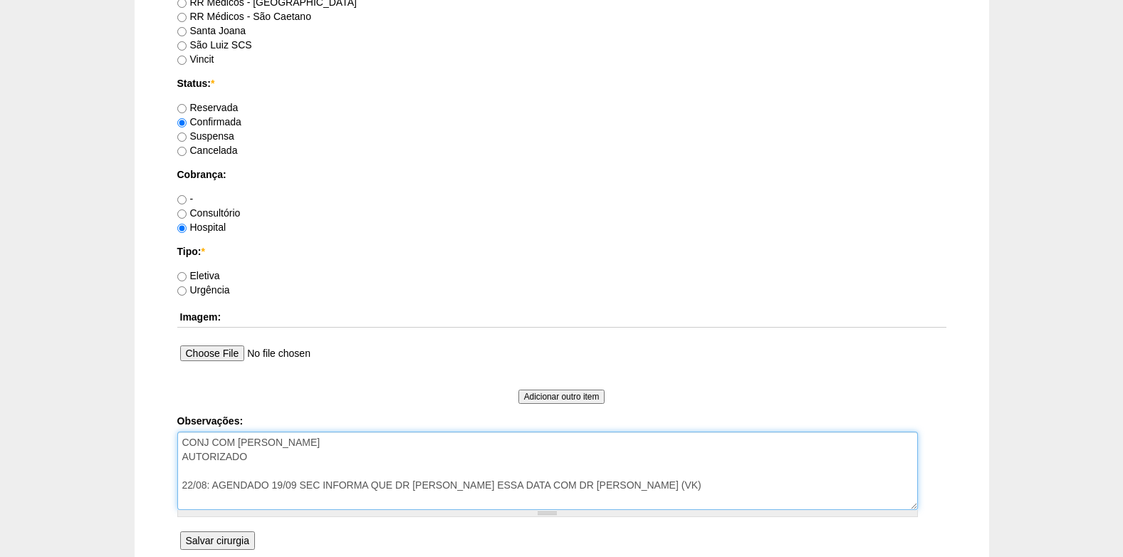
type textarea "CONJ COM DRA DEBORA AUTORIZADO 22/08: AGENDADO 19/09 SEC INFORMA QUE DR DEBORA …"
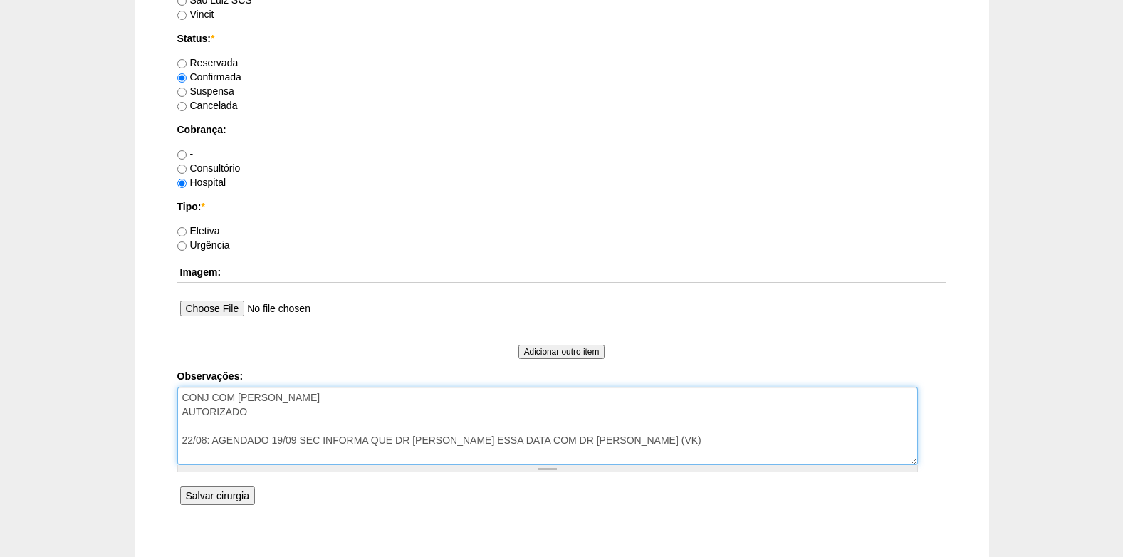
scroll to position [1068, 0]
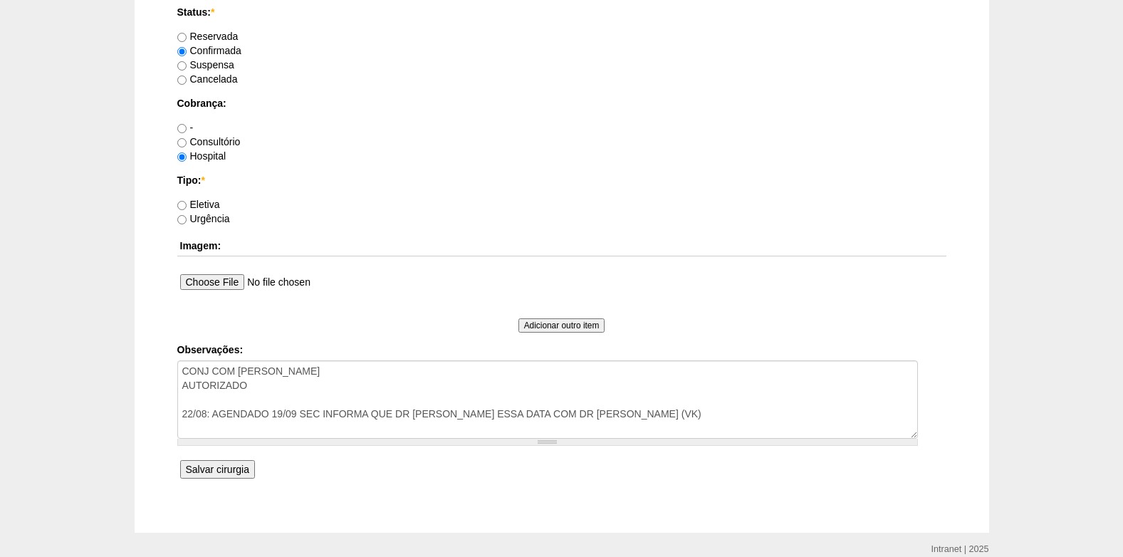
click at [209, 466] on input "Salvar cirurgia" at bounding box center [217, 469] width 75 height 19
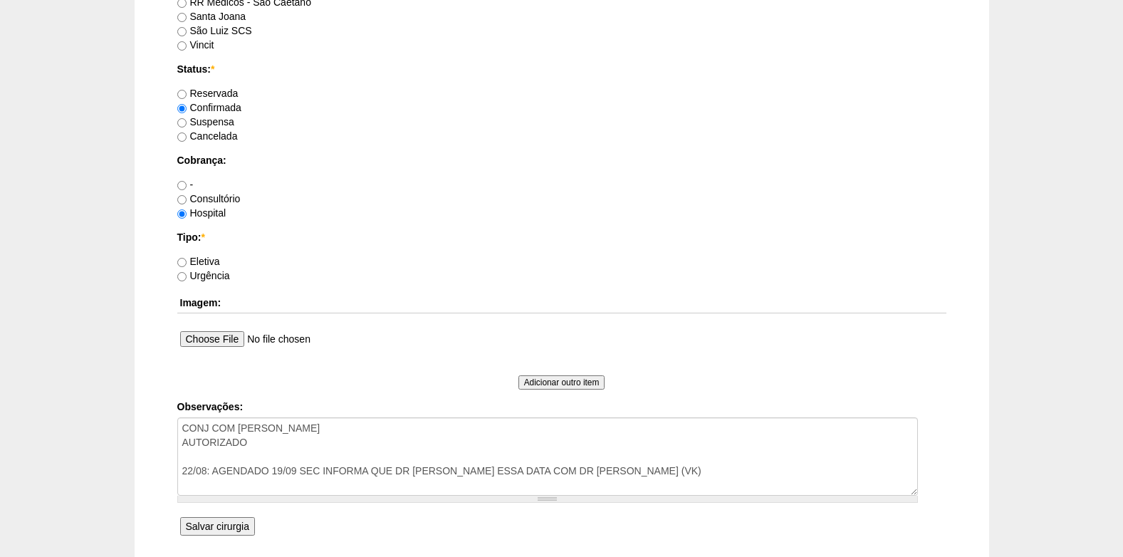
scroll to position [1165, 0]
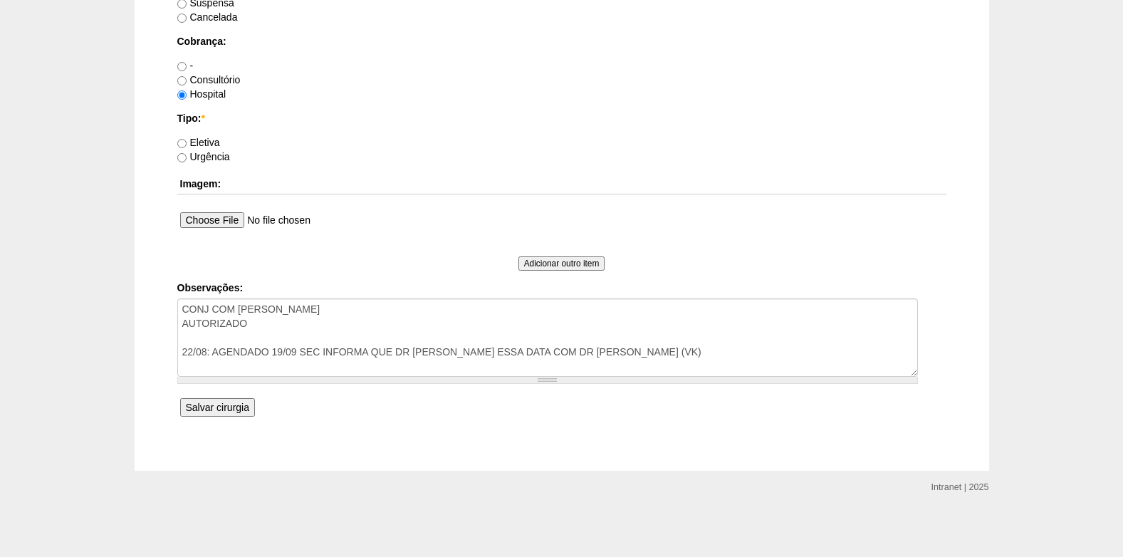
click at [191, 143] on label "Eletiva" at bounding box center [198, 142] width 43 height 11
click at [187, 143] on input "Eletiva" at bounding box center [181, 143] width 9 height 9
radio input "true"
click at [219, 410] on input "Salvar cirurgia" at bounding box center [217, 407] width 75 height 19
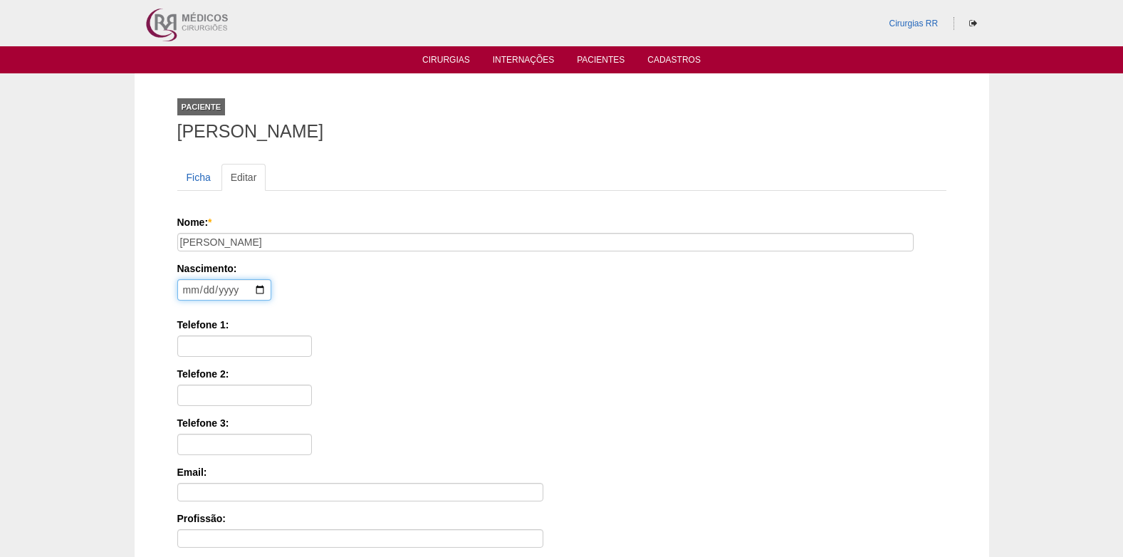
click at [184, 288] on input "date" at bounding box center [224, 289] width 94 height 21
type input "2009-02-06"
click at [235, 344] on input "Telefone 1:" at bounding box center [244, 345] width 135 height 21
paste input "11982948766(MÃE MARCIA)"
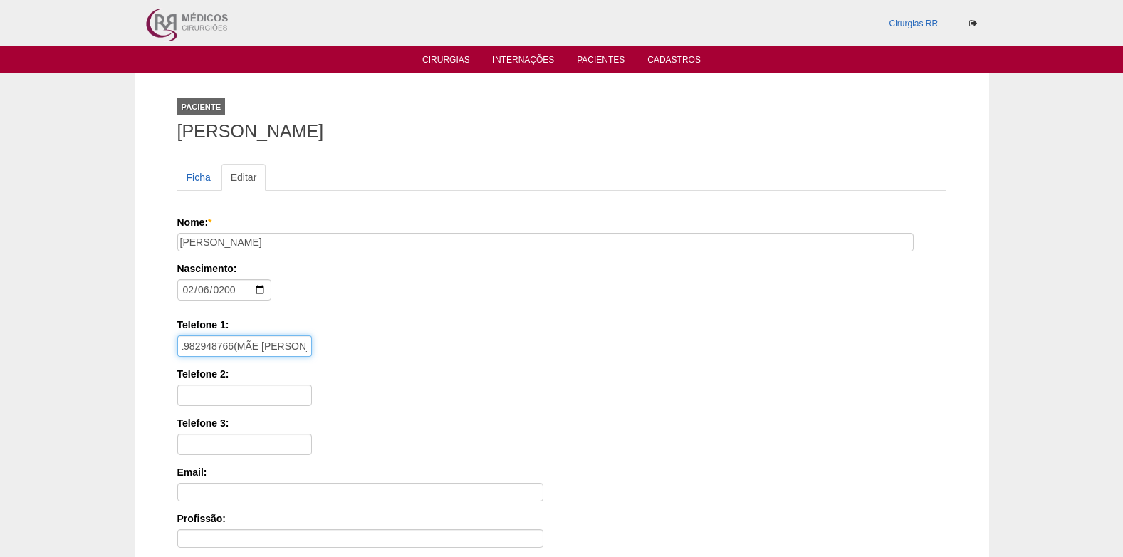
click at [233, 349] on input "11982948766(MÃE MARCIA)" at bounding box center [244, 345] width 135 height 21
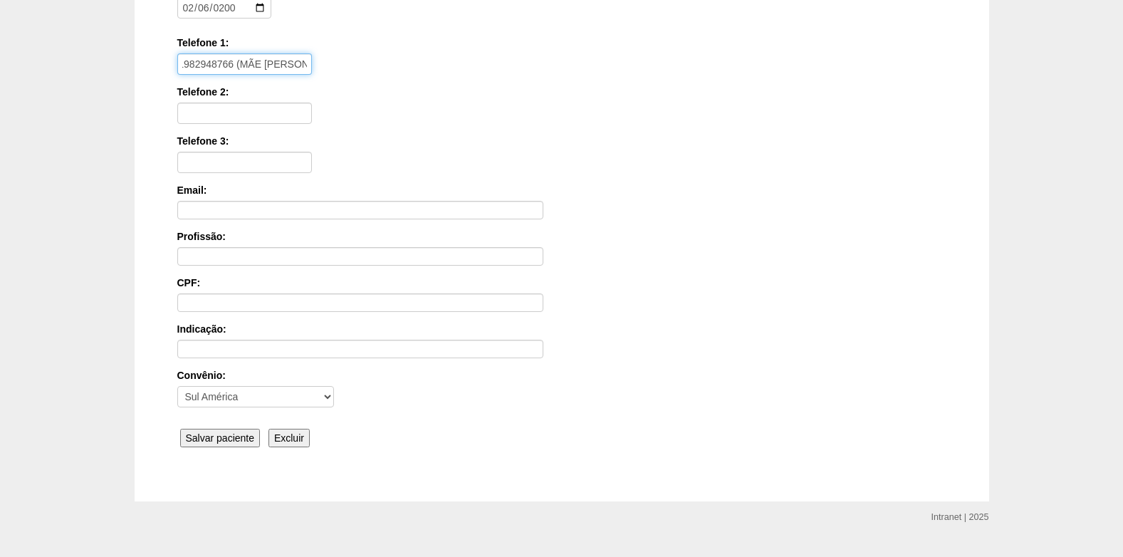
scroll to position [285, 0]
type input "11982948766 (MÃE MARCIA)"
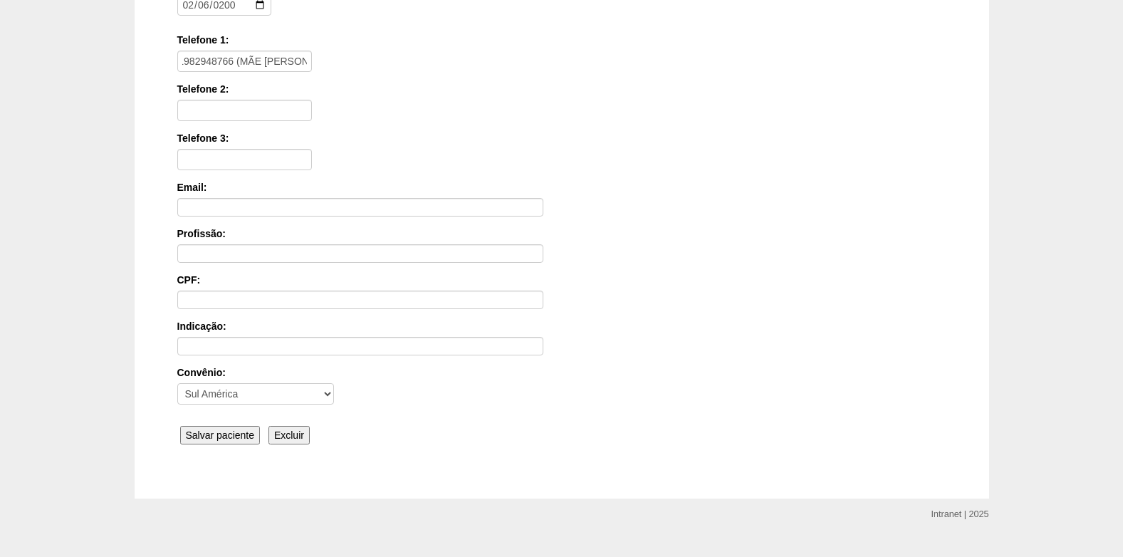
scroll to position [0, 0]
click at [231, 436] on input "Salvar paciente" at bounding box center [220, 435] width 80 height 19
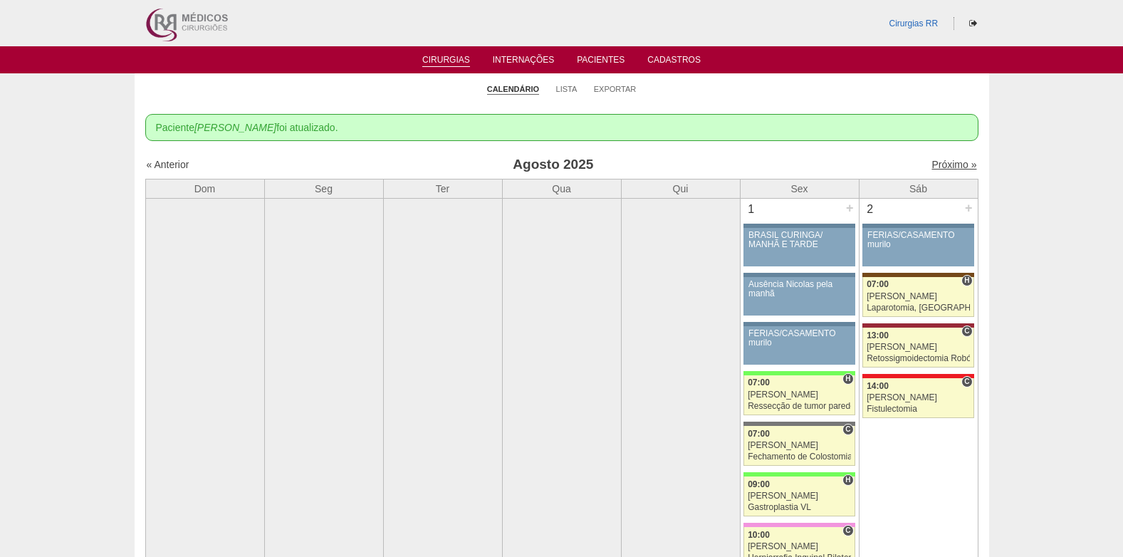
click at [944, 161] on link "Próximo »" at bounding box center [953, 164] width 45 height 11
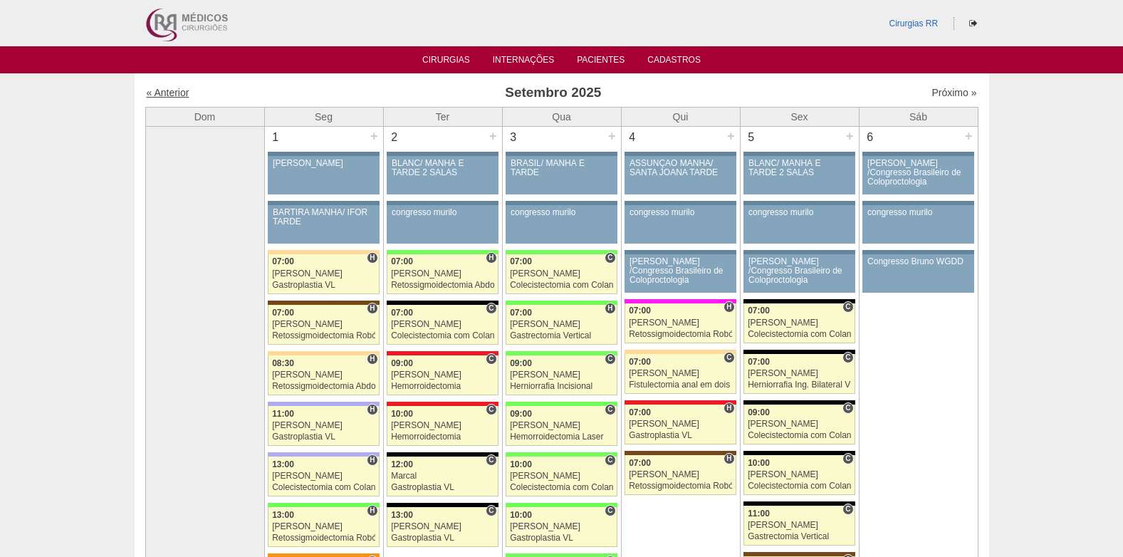
click at [167, 88] on link "« Anterior" at bounding box center [168, 92] width 43 height 11
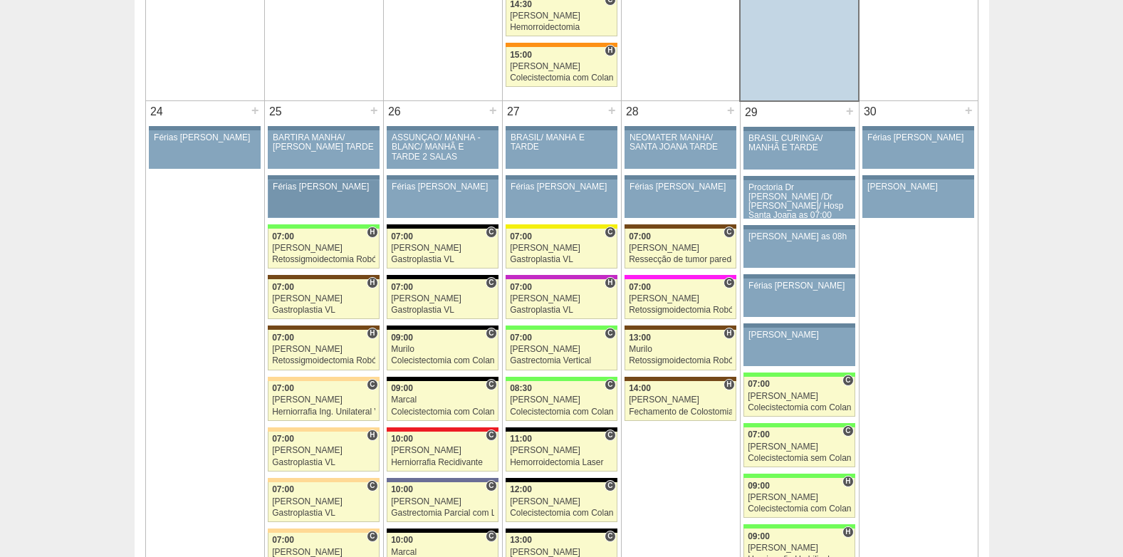
scroll to position [3061, 0]
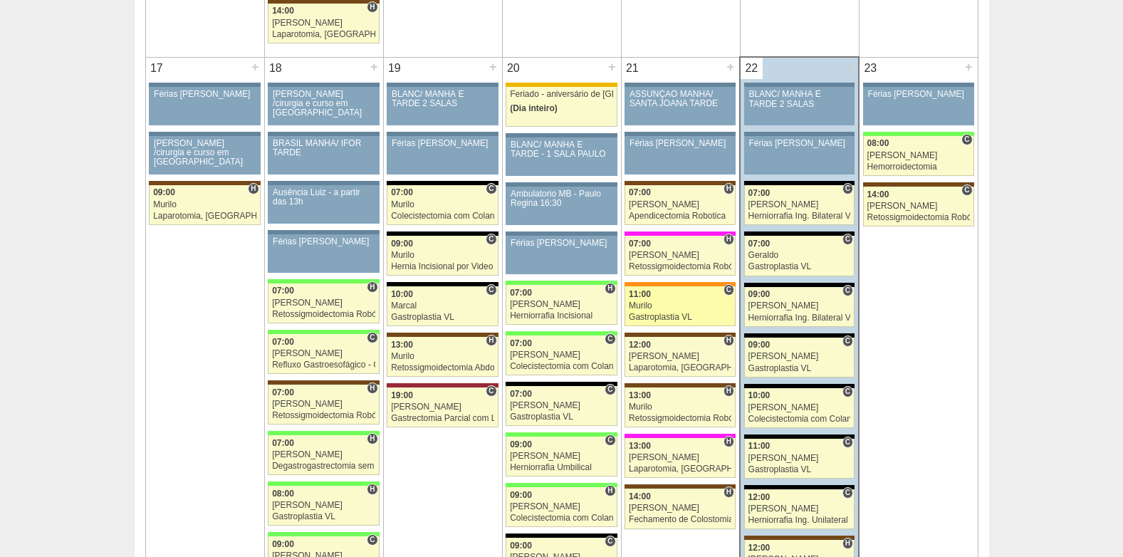
scroll to position [2278, 0]
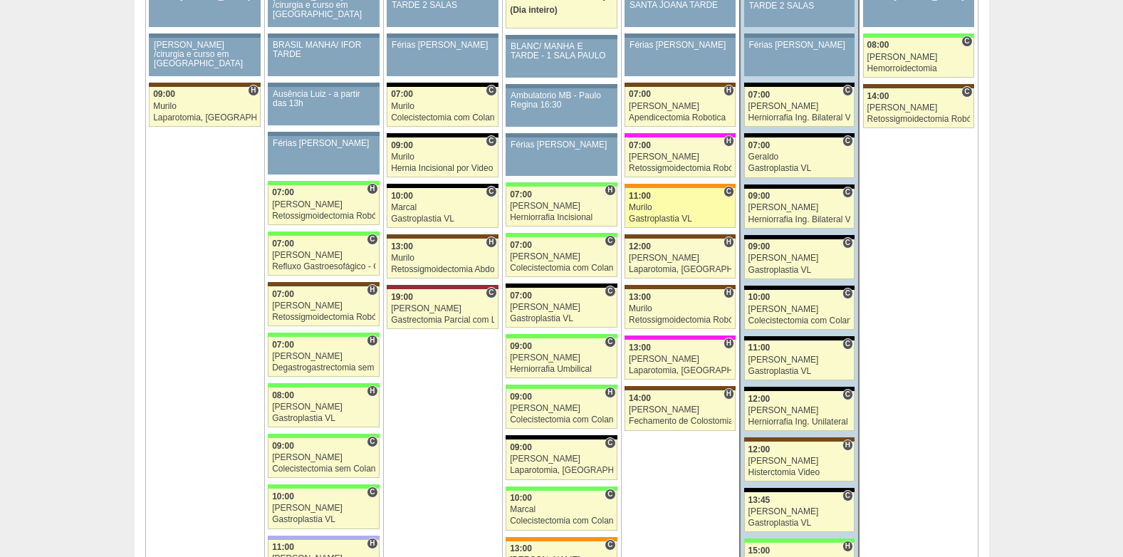
click at [657, 205] on div "Murilo" at bounding box center [680, 207] width 103 height 9
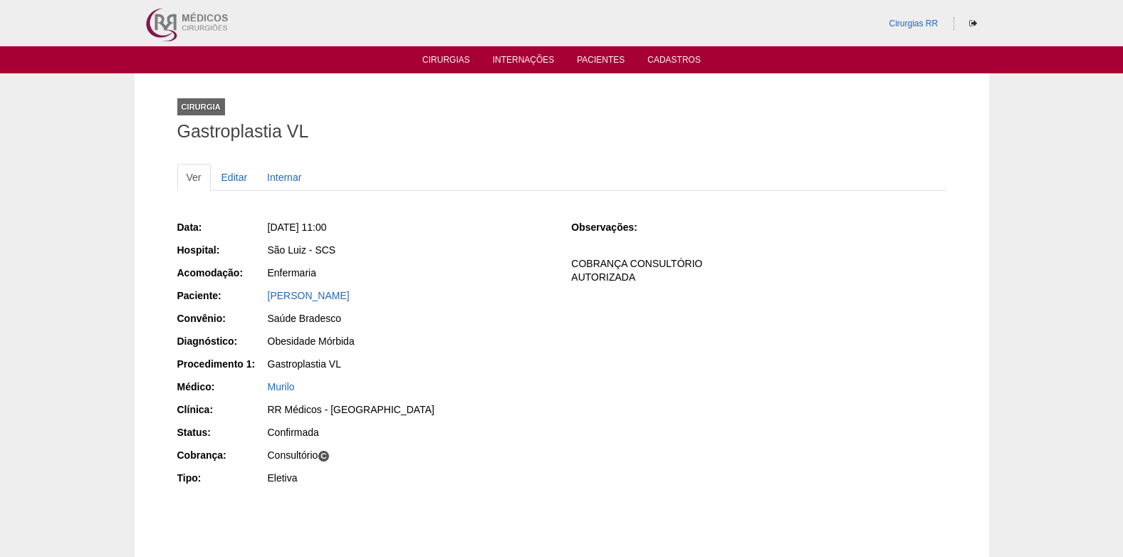
click at [317, 288] on div "[PERSON_NAME]" at bounding box center [410, 295] width 284 height 14
click at [318, 295] on link "[PERSON_NAME]" at bounding box center [309, 295] width 82 height 11
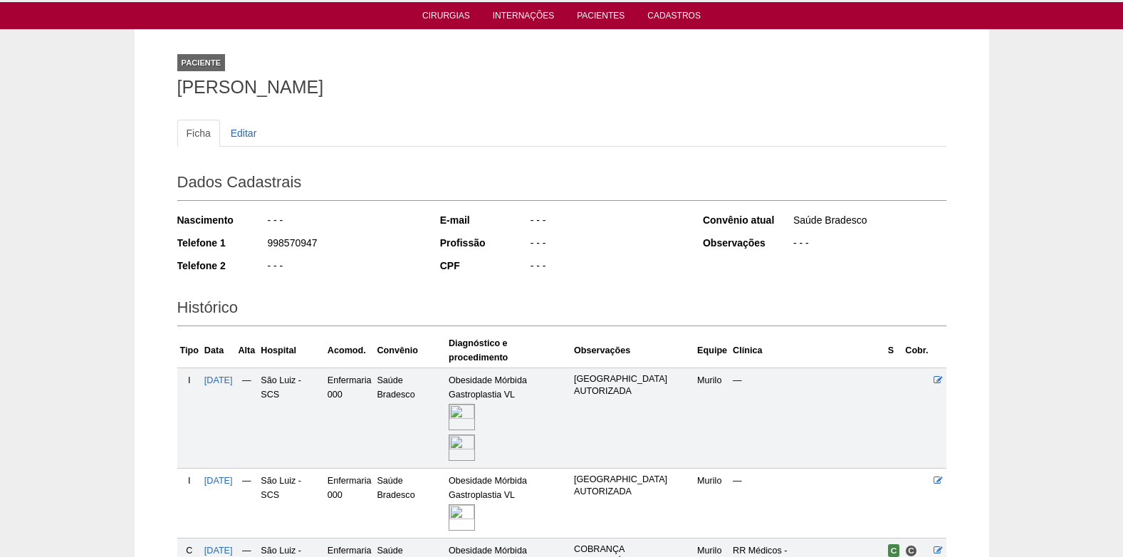
scroll to position [202, 0]
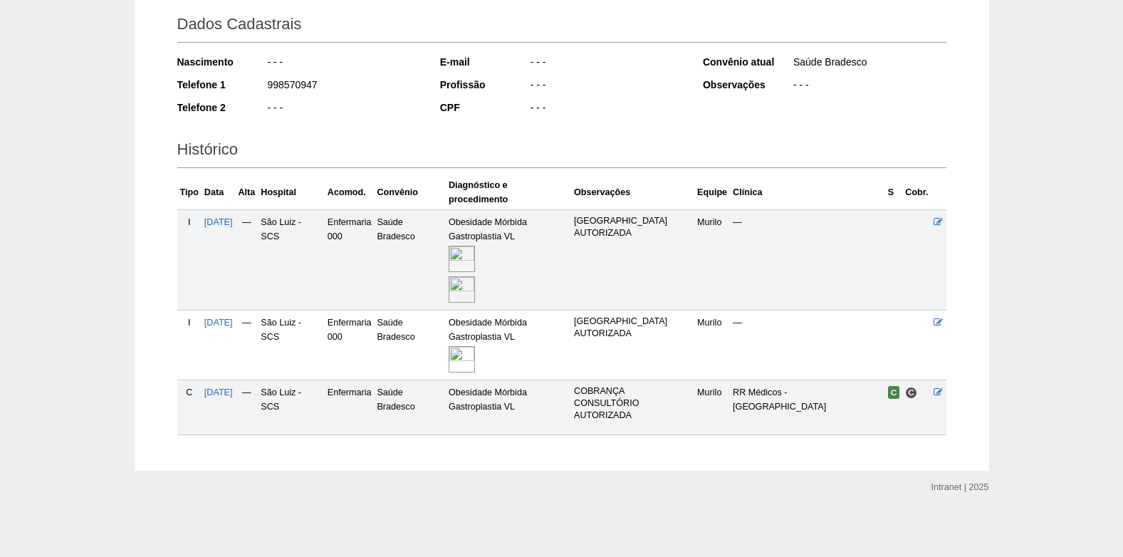
click at [475, 359] on img at bounding box center [462, 359] width 26 height 26
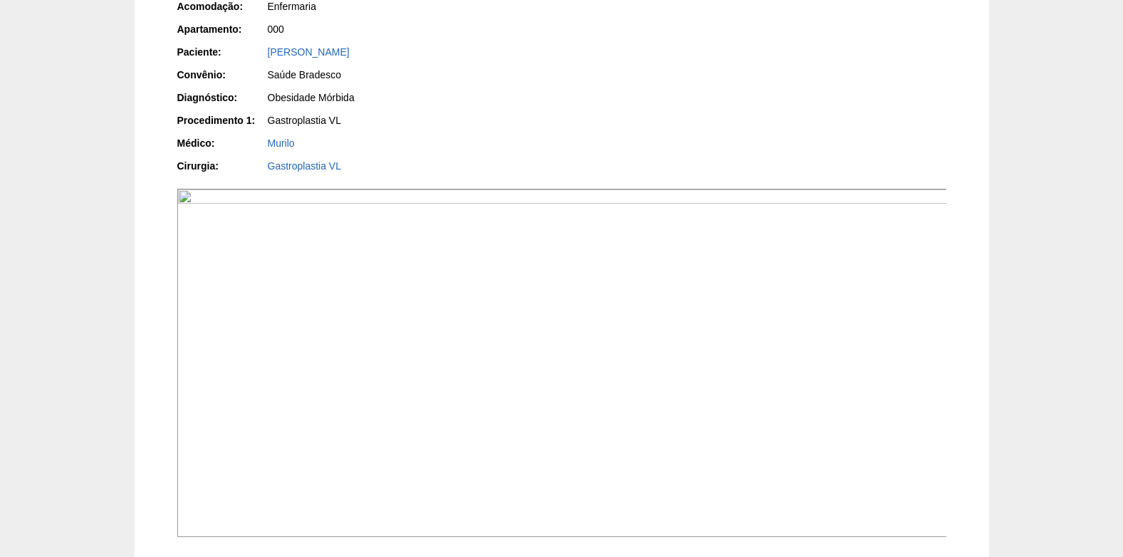
scroll to position [285, 0]
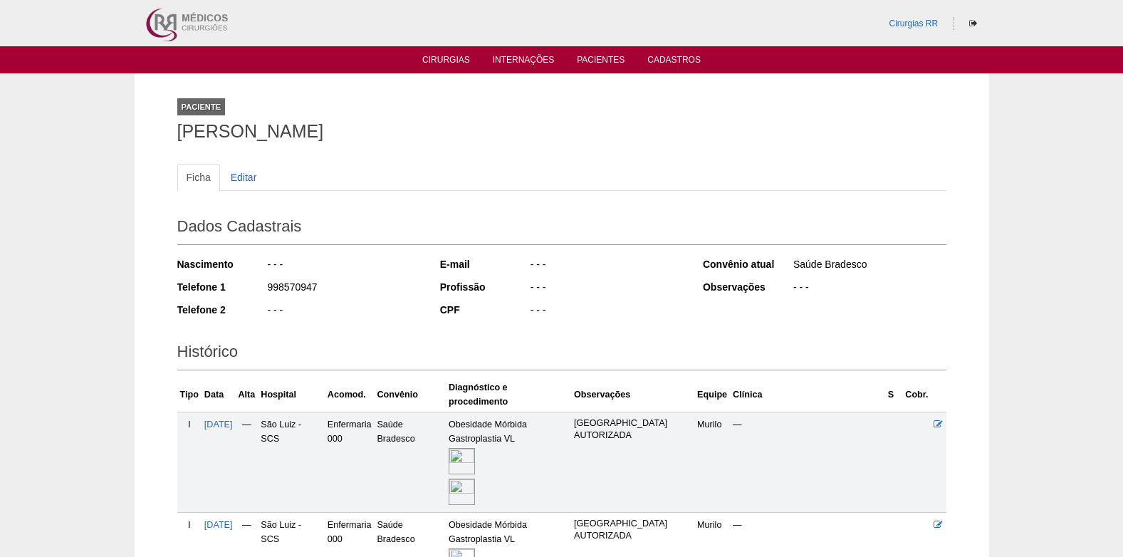
scroll to position [202, 0]
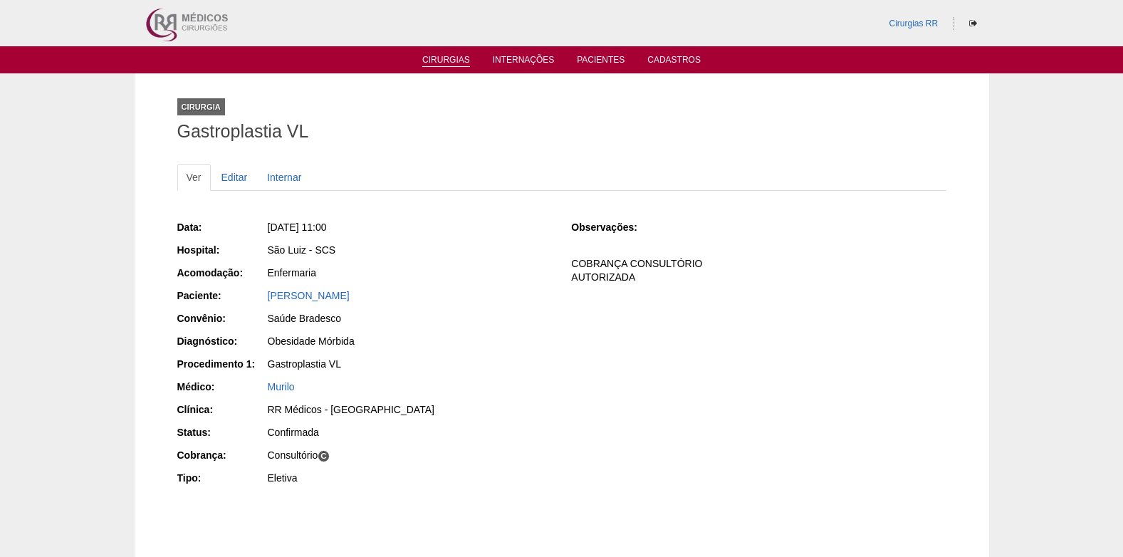
click at [440, 65] on link "Cirurgias" at bounding box center [446, 61] width 48 height 12
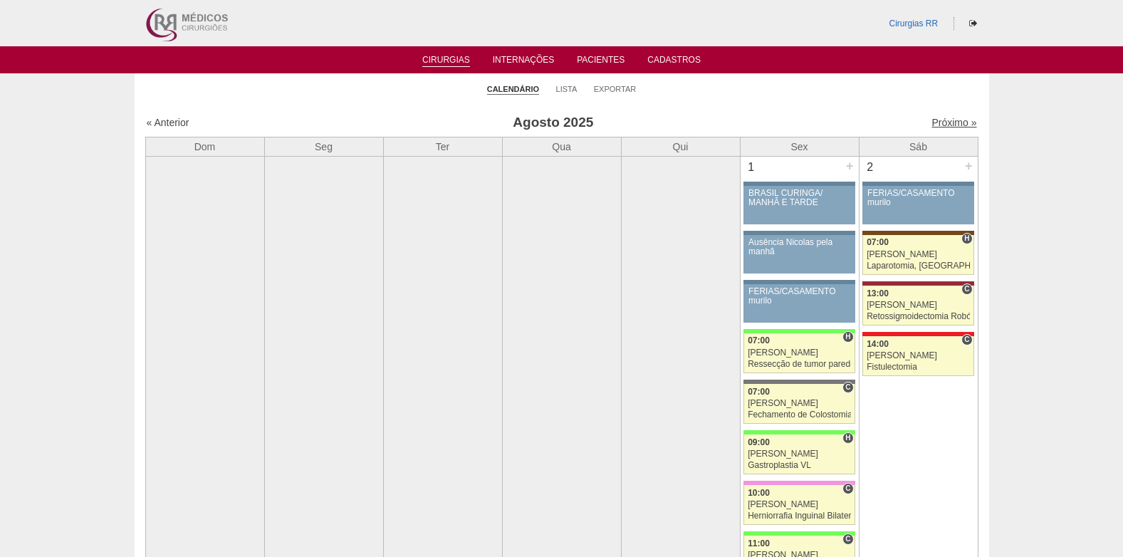
click at [933, 117] on link "Próximo »" at bounding box center [953, 122] width 45 height 11
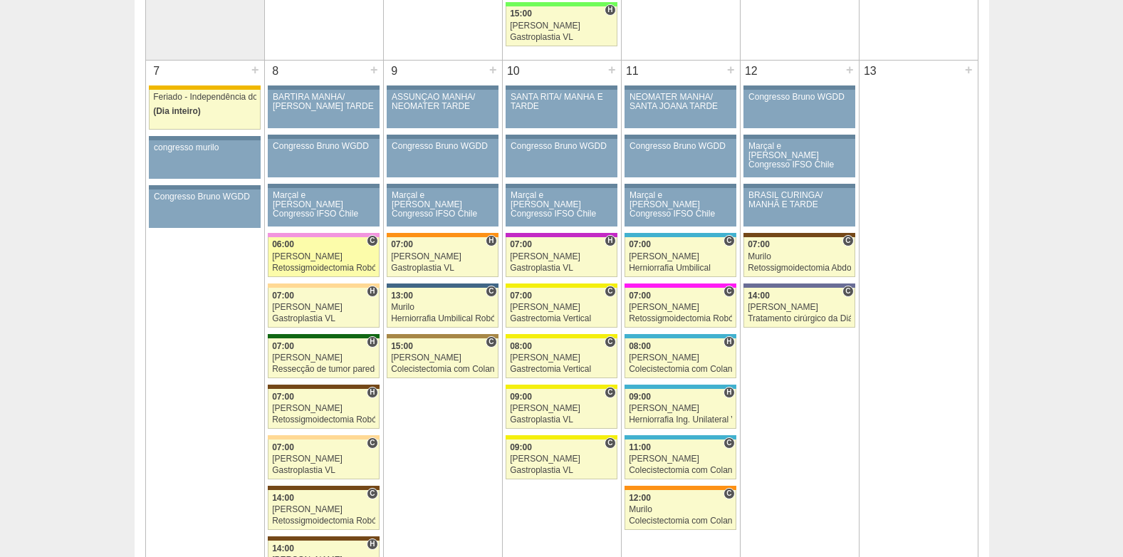
scroll to position [641, 0]
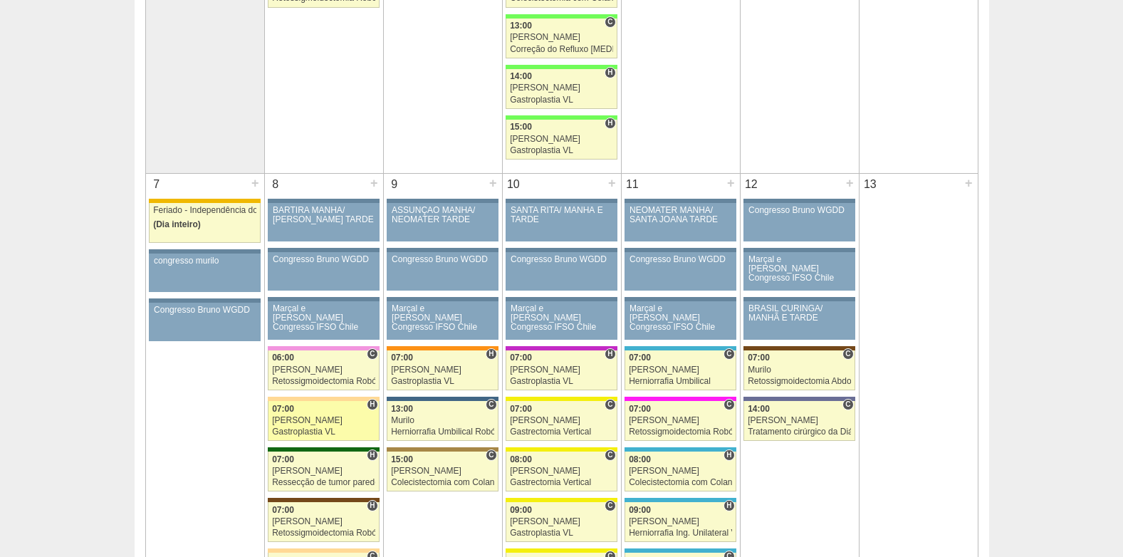
click at [309, 413] on div "07:00" at bounding box center [323, 408] width 103 height 9
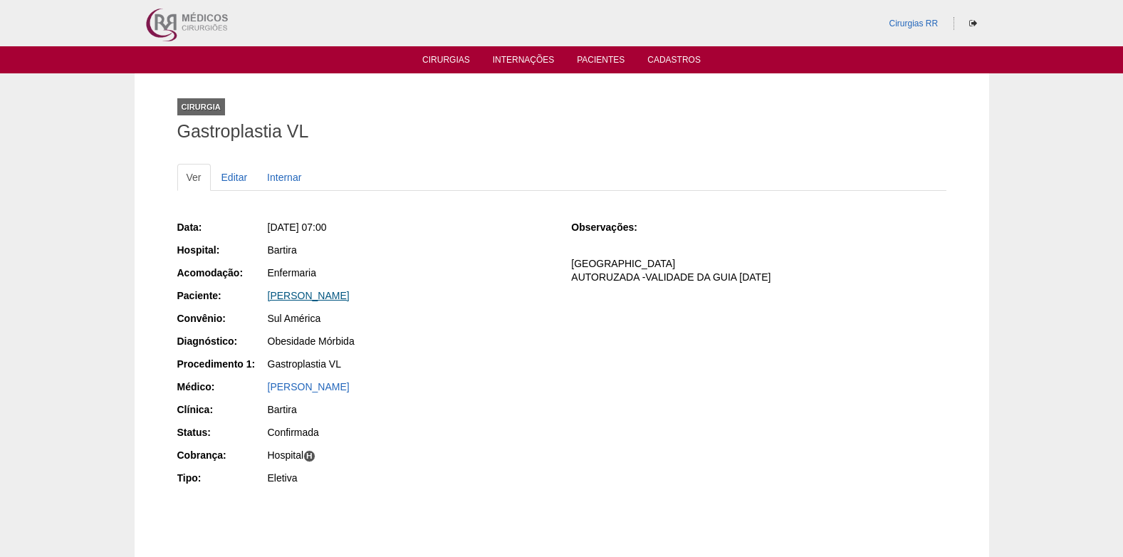
click at [298, 295] on link "[PERSON_NAME]" at bounding box center [309, 295] width 82 height 11
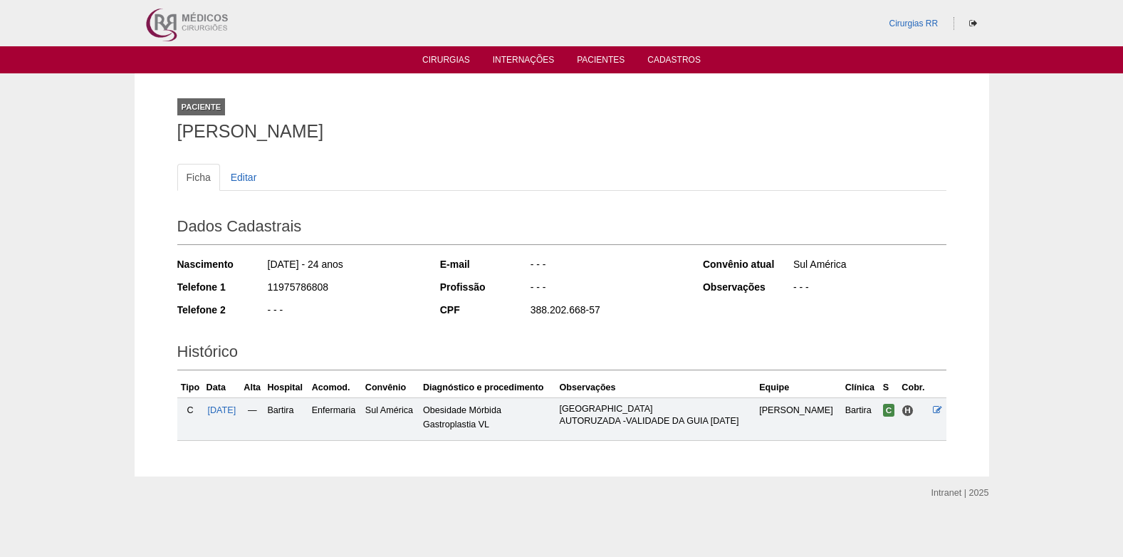
drag, startPoint x: 261, startPoint y: 290, endPoint x: 327, endPoint y: 285, distance: 66.3
click at [327, 285] on div "Telefone 1 11975786808" at bounding box center [298, 289] width 243 height 18
copy div "11975786808"
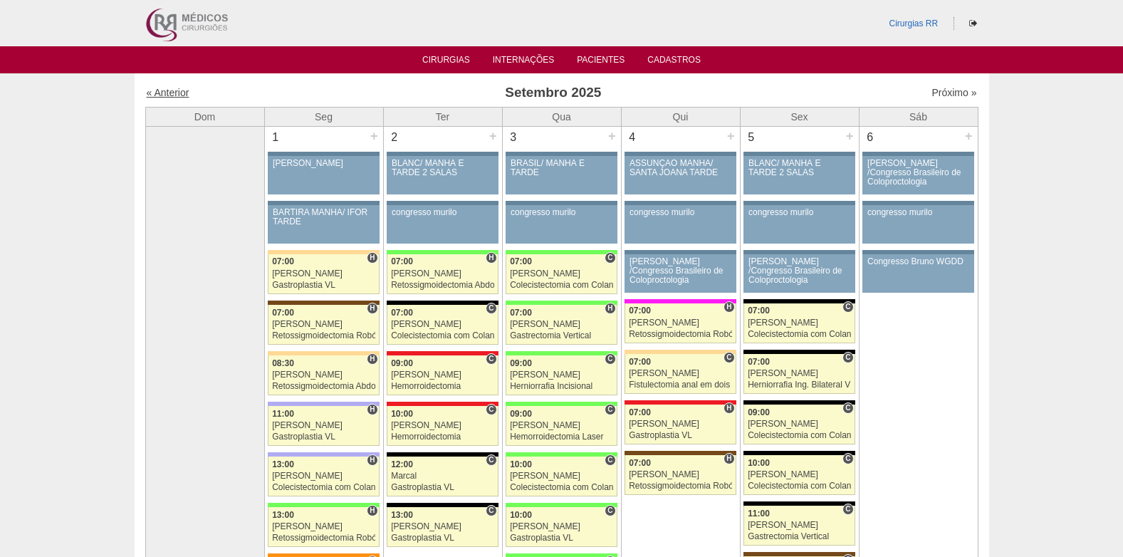
click at [173, 91] on link "« Anterior" at bounding box center [168, 92] width 43 height 11
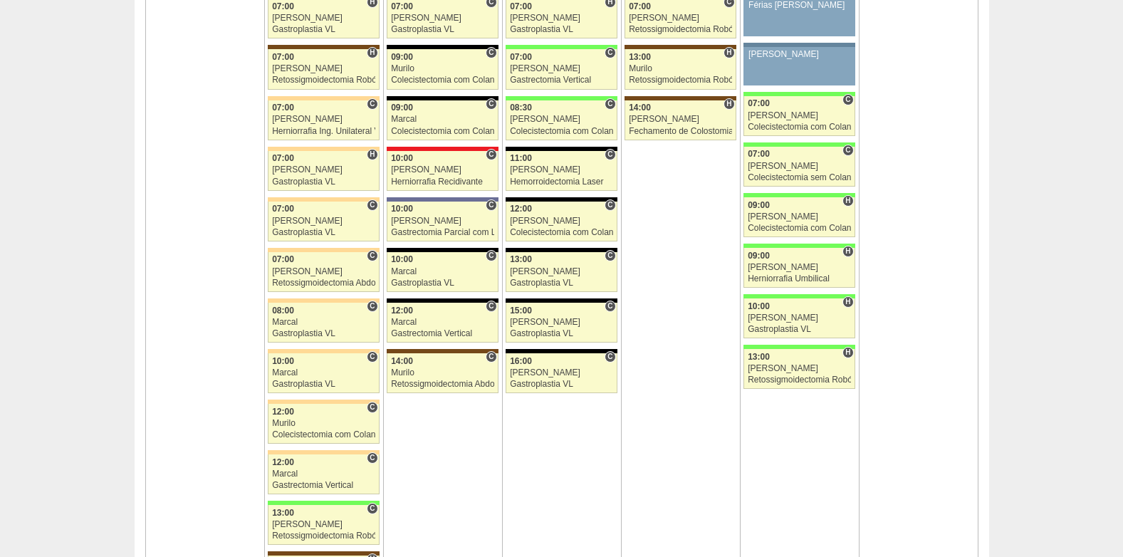
scroll to position [3417, 0]
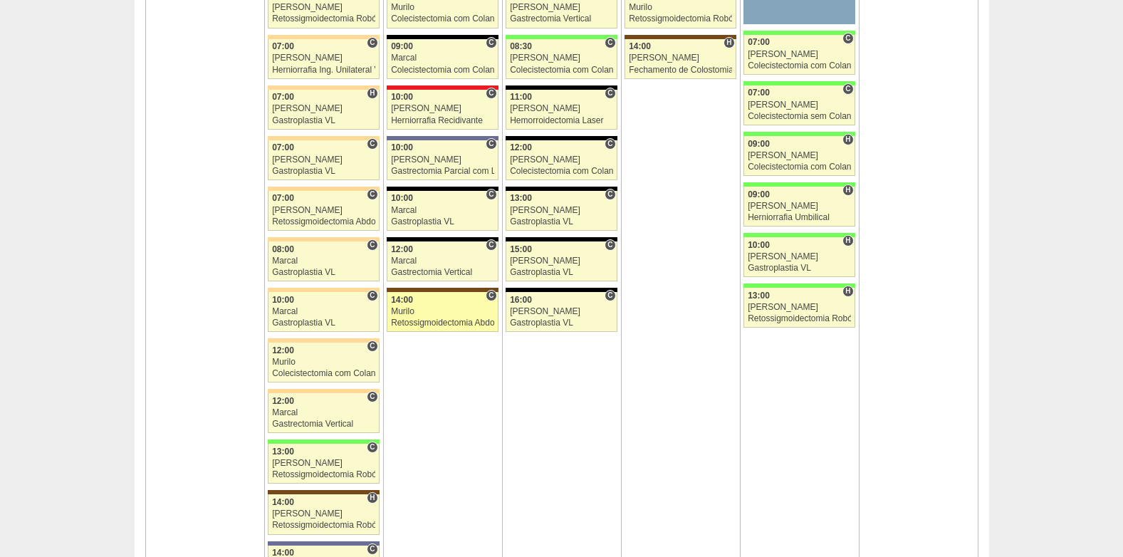
click at [466, 308] on div "Murilo" at bounding box center [442, 311] width 103 height 9
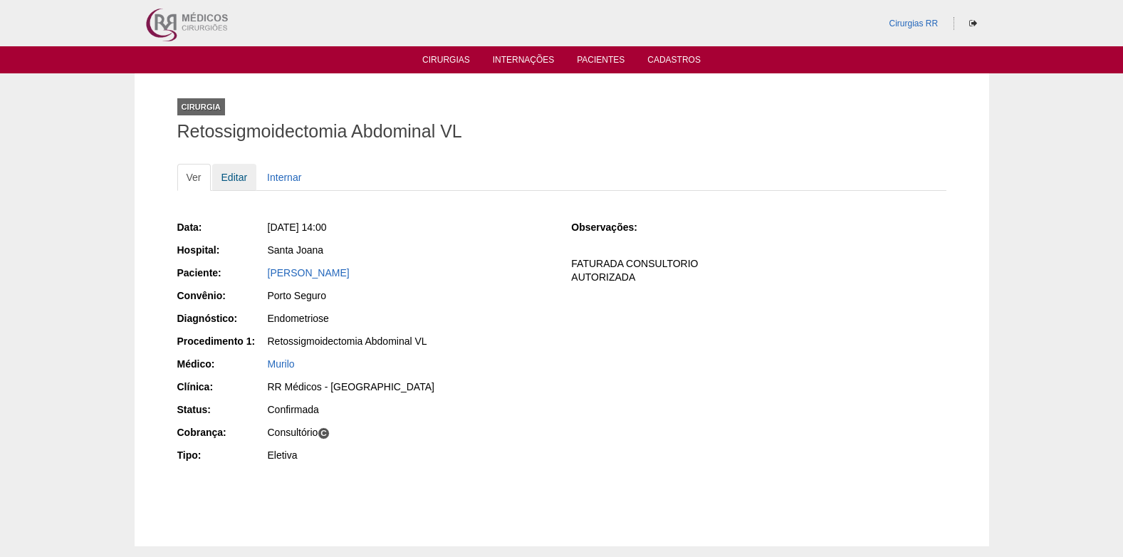
click at [243, 181] on link "Editar" at bounding box center [234, 177] width 45 height 27
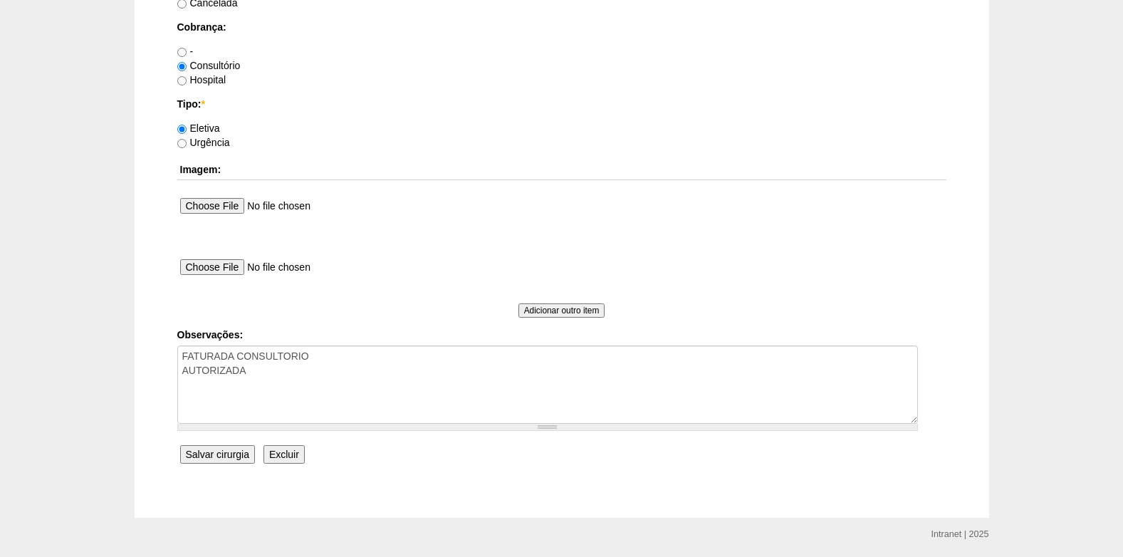
scroll to position [1278, 0]
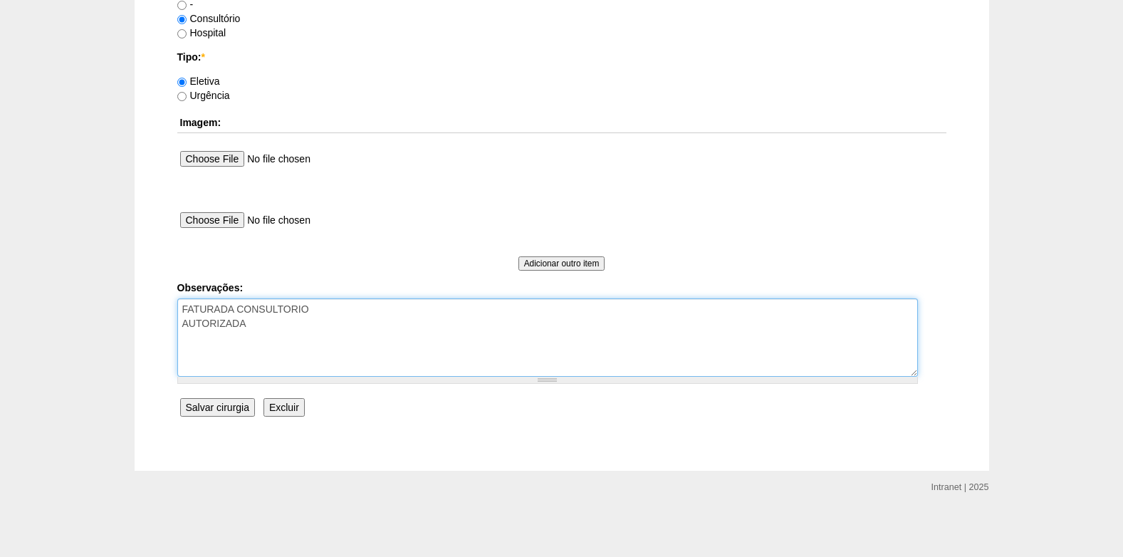
click at [179, 308] on textarea "FATURADA CONSULTORIO AUTORIZADA" at bounding box center [547, 337] width 740 height 78
type textarea "CONJ COM DR [PERSON_NAME] CONSULTORIO AUTORIZADA"
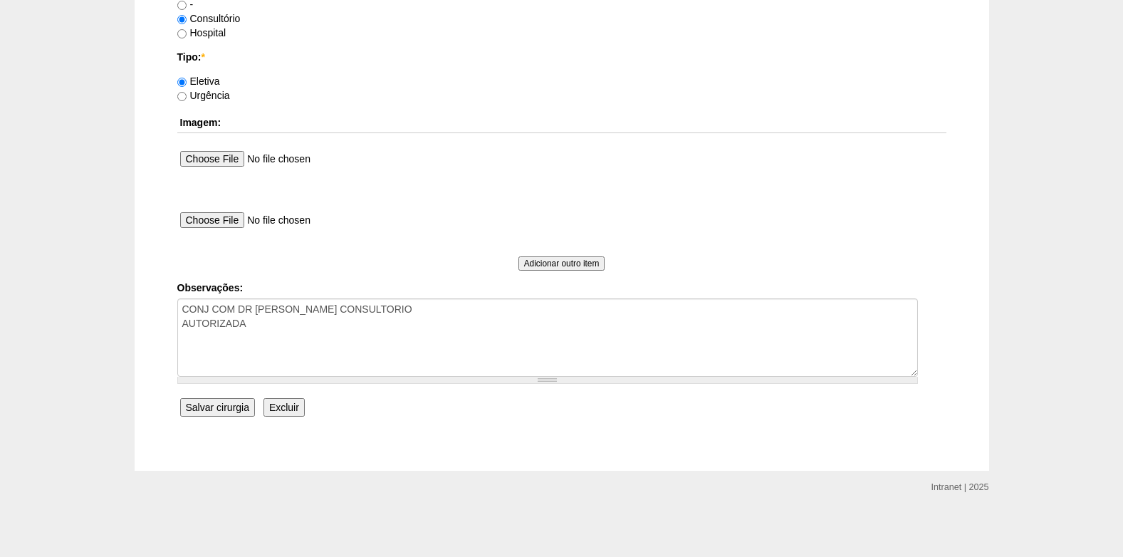
click at [215, 404] on input "Salvar cirurgia" at bounding box center [217, 407] width 75 height 19
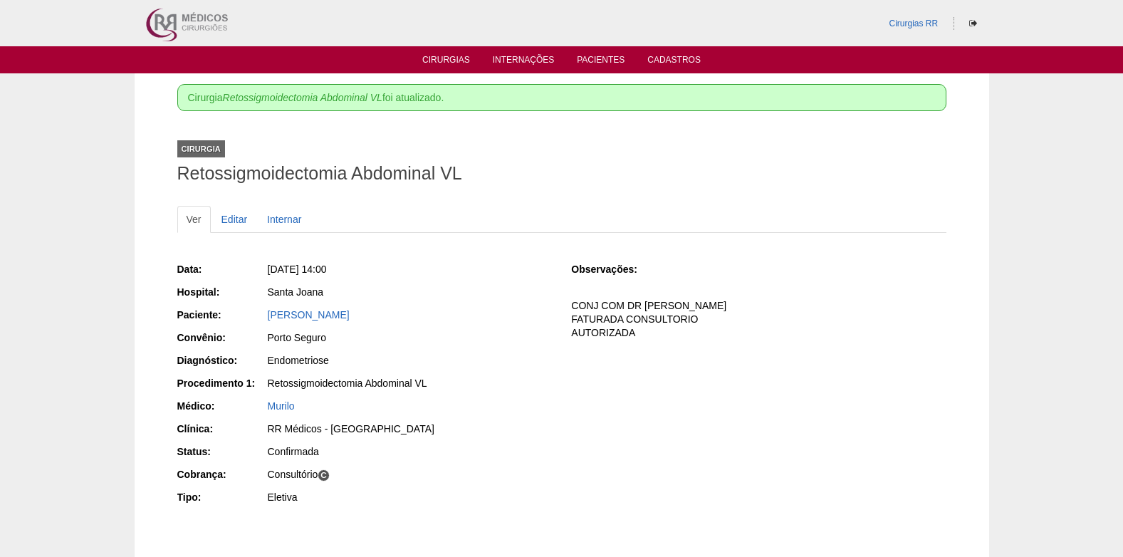
drag, startPoint x: 266, startPoint y: 315, endPoint x: 357, endPoint y: 316, distance: 91.8
click at [357, 316] on div "Paciente: Denizia Neves Lima" at bounding box center [364, 317] width 374 height 18
copy div "Paciente: Denizia Neves Lima"
click at [424, 56] on link "Cirurgias" at bounding box center [446, 61] width 48 height 12
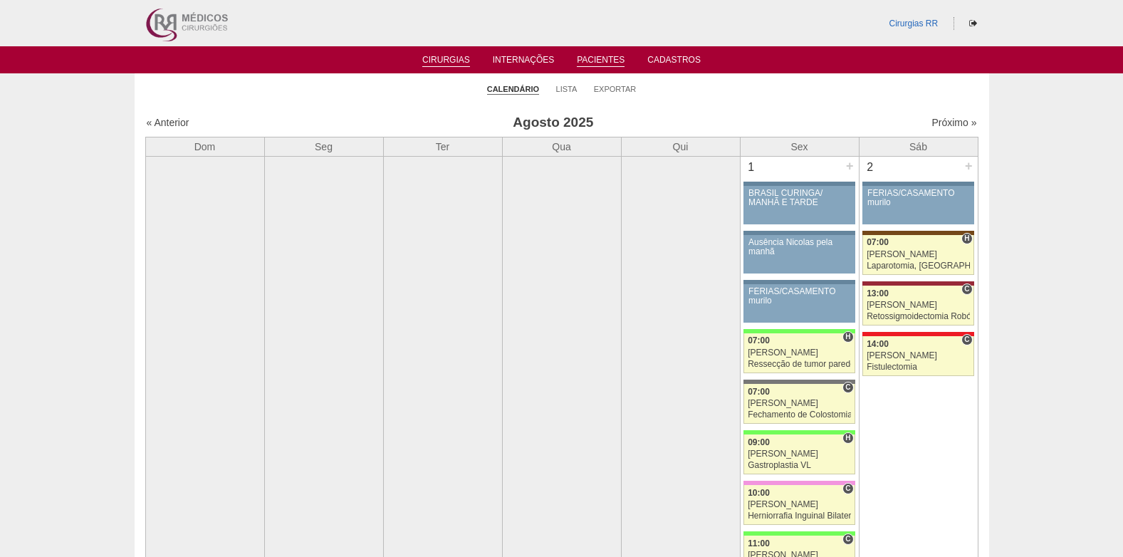
click at [607, 63] on link "Pacientes" at bounding box center [601, 61] width 48 height 12
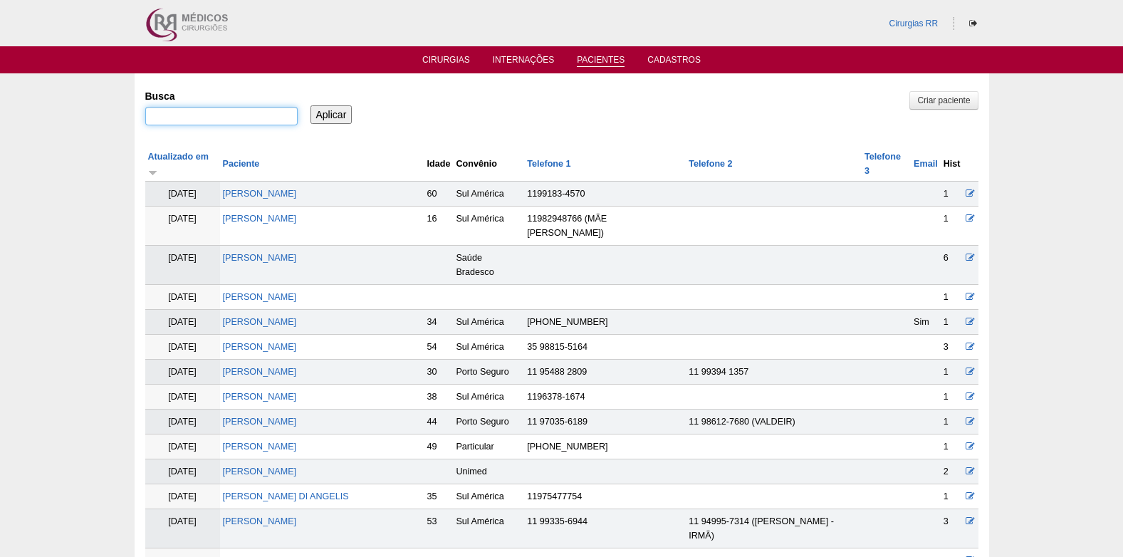
click at [234, 113] on input "Busca" at bounding box center [221, 116] width 152 height 19
paste input "CLAUDIA REGINA CARVALHO DE ALMEIDA"
type input "CLAUDIA REGINA CARVALHO DE ALMEIDA"
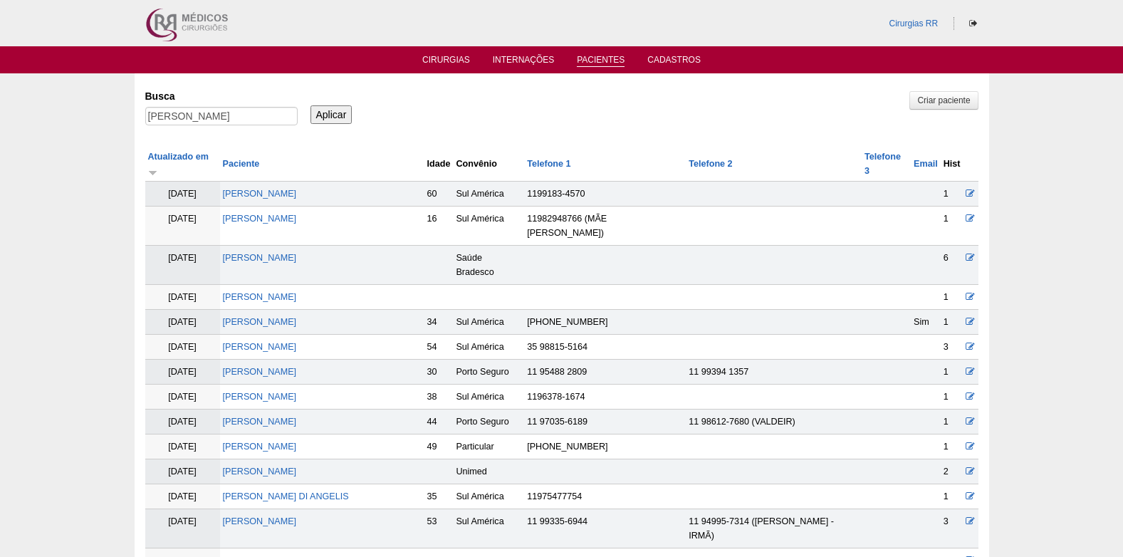
click at [321, 112] on input "Aplicar" at bounding box center [331, 114] width 42 height 19
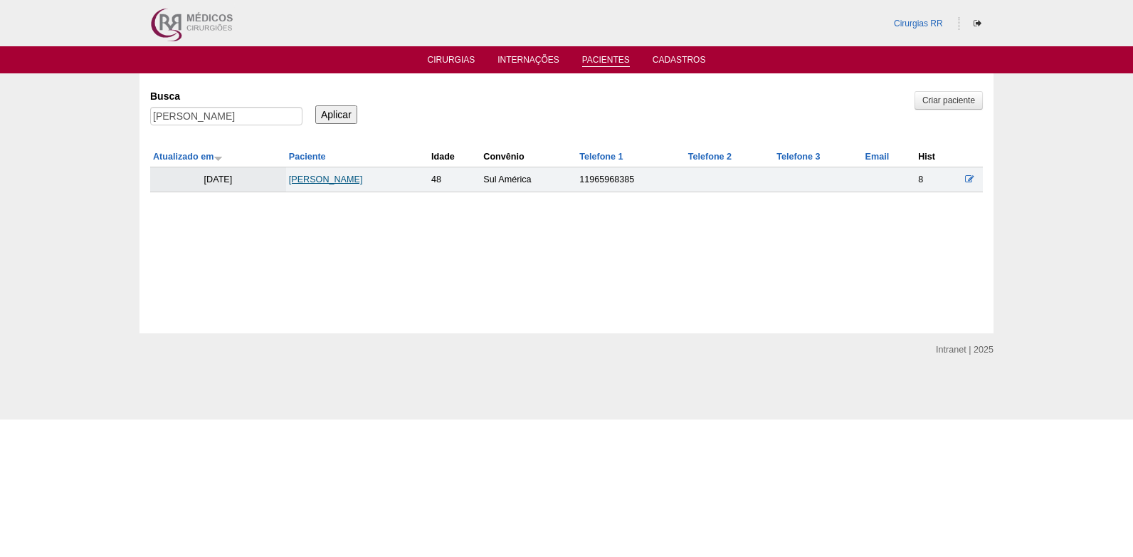
click at [358, 179] on link "[PERSON_NAME]" at bounding box center [326, 179] width 74 height 10
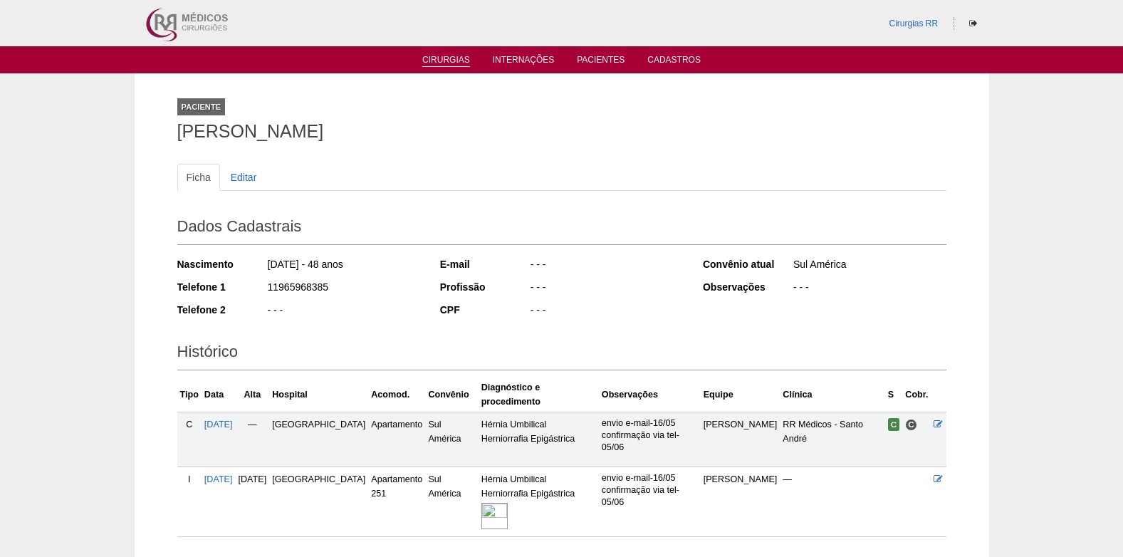
click at [464, 61] on link "Cirurgias" at bounding box center [446, 61] width 48 height 12
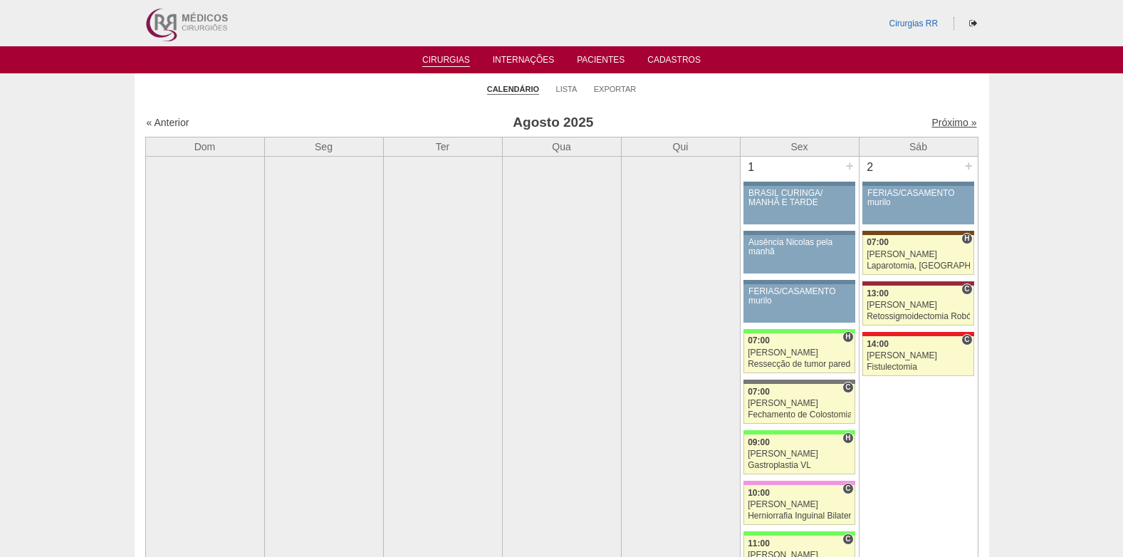
click at [940, 120] on link "Próximo »" at bounding box center [953, 122] width 45 height 11
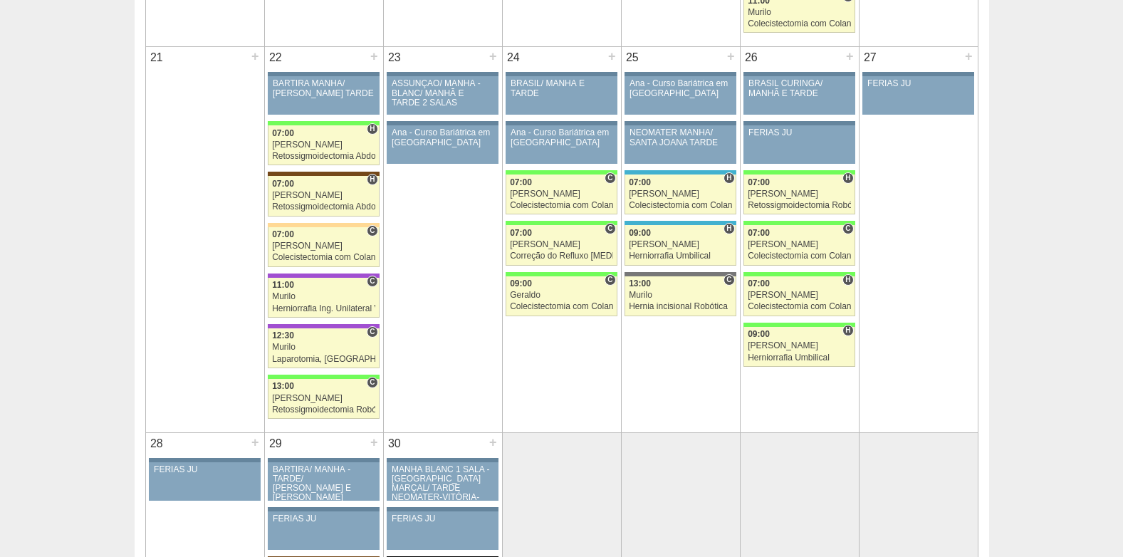
scroll to position [1851, 0]
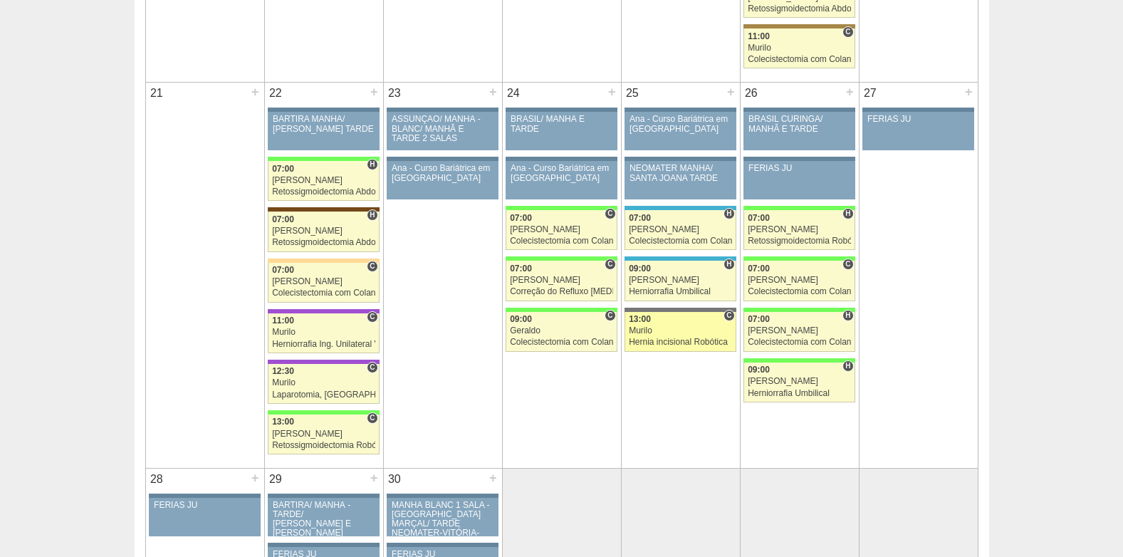
click at [678, 335] on div "Murilo" at bounding box center [680, 330] width 103 height 9
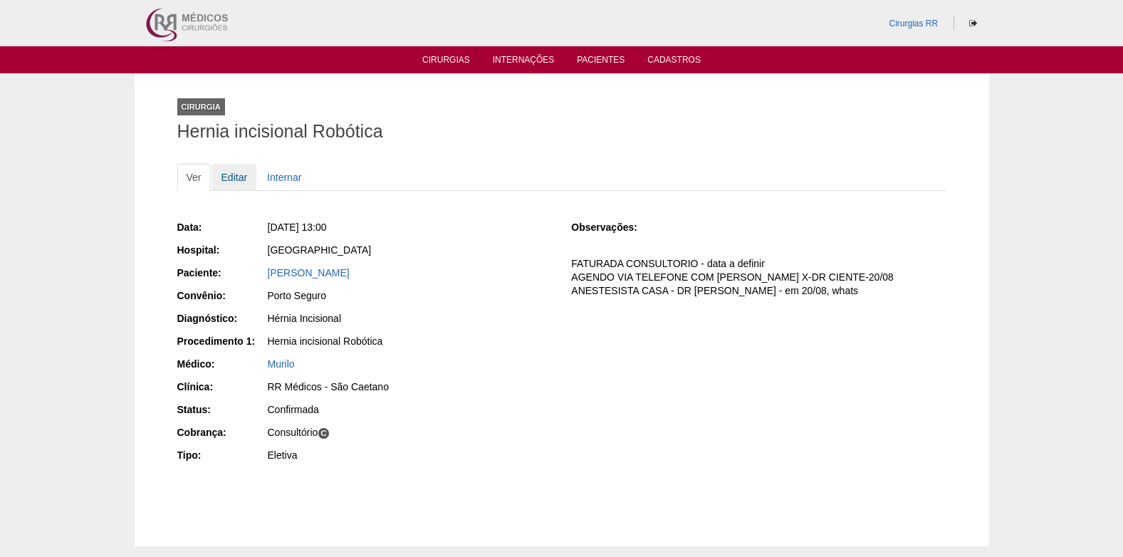
click at [229, 170] on link "Editar" at bounding box center [234, 177] width 45 height 27
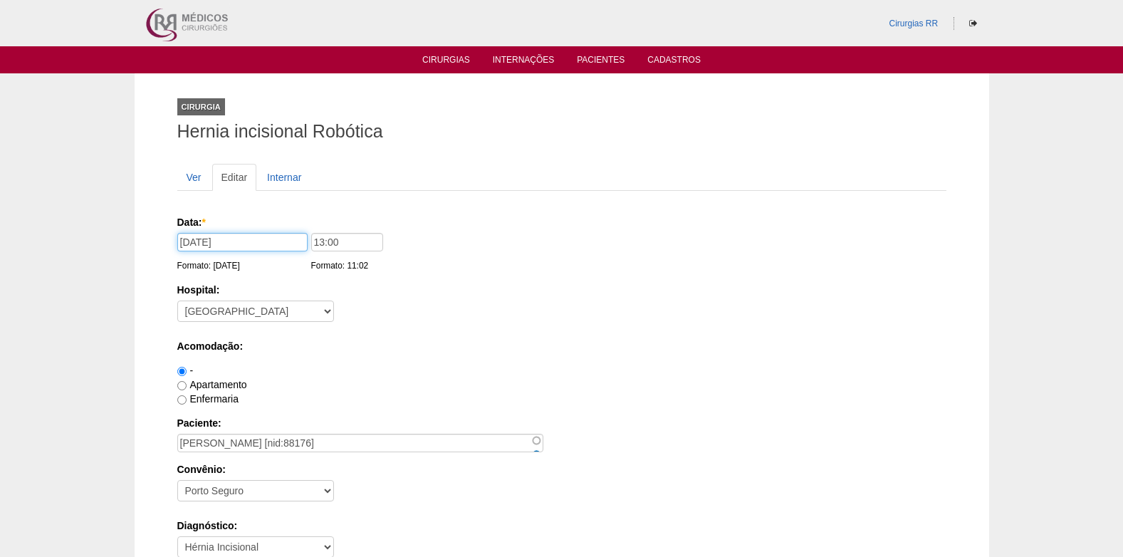
click at [254, 243] on input "25/09/2025" at bounding box center [242, 242] width 130 height 19
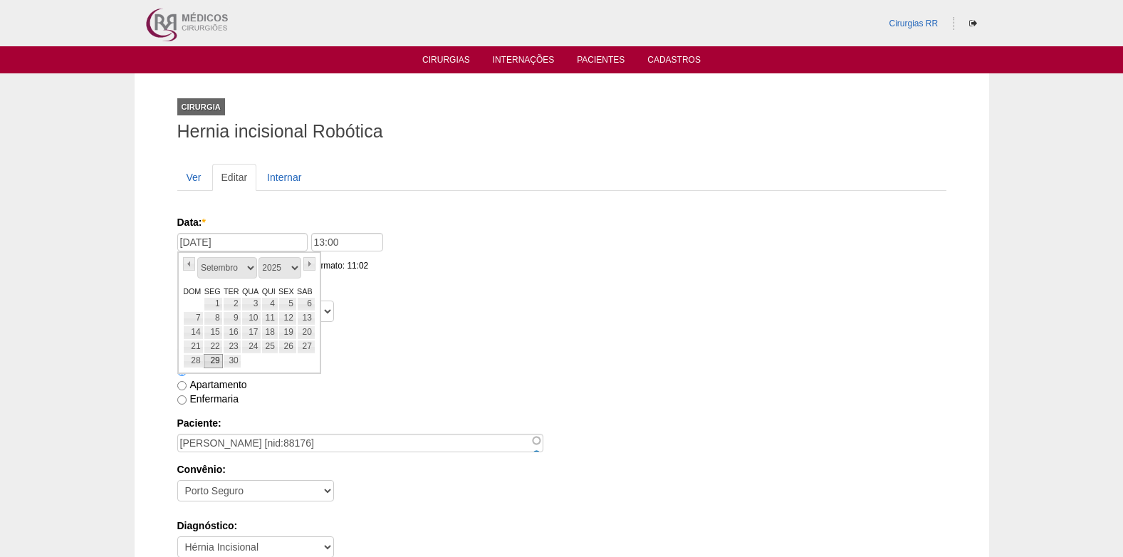
click at [219, 361] on link "29" at bounding box center [213, 361] width 19 height 14
type input "29/09/2025"
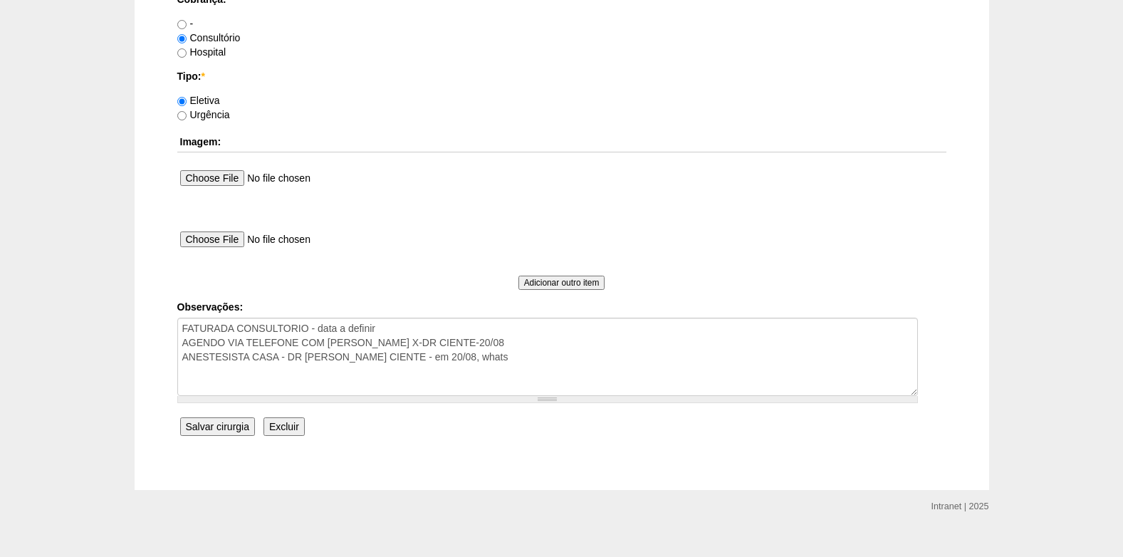
scroll to position [1278, 0]
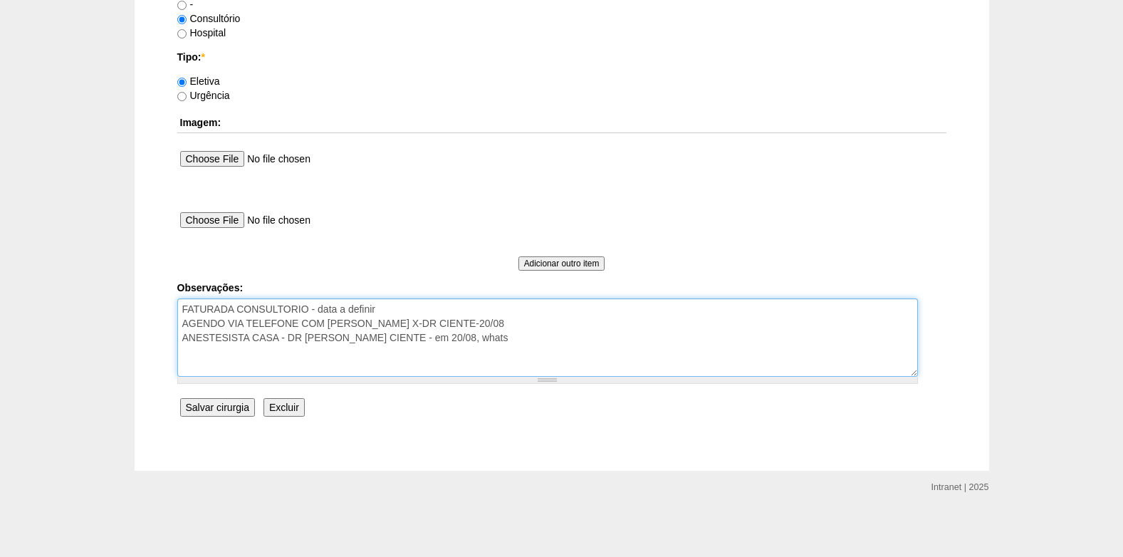
drag, startPoint x: 382, startPoint y: 308, endPoint x: 313, endPoint y: 311, distance: 69.1
click at [313, 311] on textarea "FATURADA CONSULTORIO - data a definir AGENDO VIA TELEFONE COM MARIA ROBO X-DR C…" at bounding box center [547, 337] width 740 height 78
drag, startPoint x: 483, startPoint y: 342, endPoint x: 392, endPoint y: 342, distance: 91.8
click at [392, 342] on textarea "FATURADA CONSULTORIO - data a definir AGENDO VIA TELEFONE COM MARIA ROBO X-DR C…" at bounding box center [547, 337] width 740 height 78
click at [497, 352] on textarea "FATURADA CONSULTORIO - data a definir AGENDO VIA TELEFONE COM MARIA ROBO X-DR C…" at bounding box center [547, 337] width 740 height 78
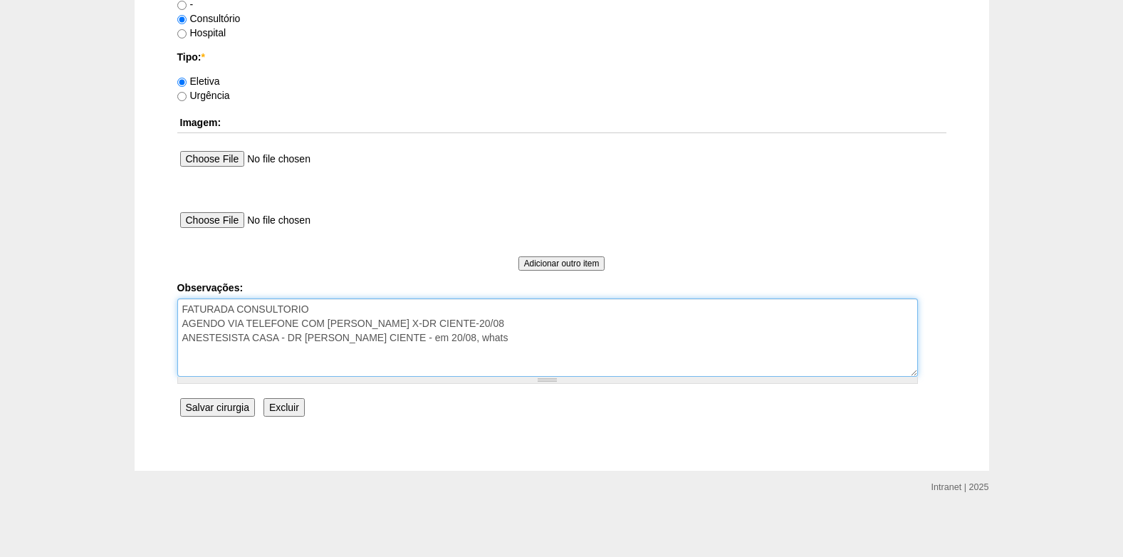
drag, startPoint x: 494, startPoint y: 323, endPoint x: 174, endPoint y: 327, distance: 320.4
click at [505, 347] on textarea "FATURADA CONSULTORIO - data a definir AGENDO VIA TELEFONE COM MARIA ROBO X-DR C…" at bounding box center [547, 337] width 740 height 78
type textarea "FATURADA CONSULTORIO ROBO XI ANESTESISTA CASA - DR MURILO CIENTE - em 20/08, wh…"
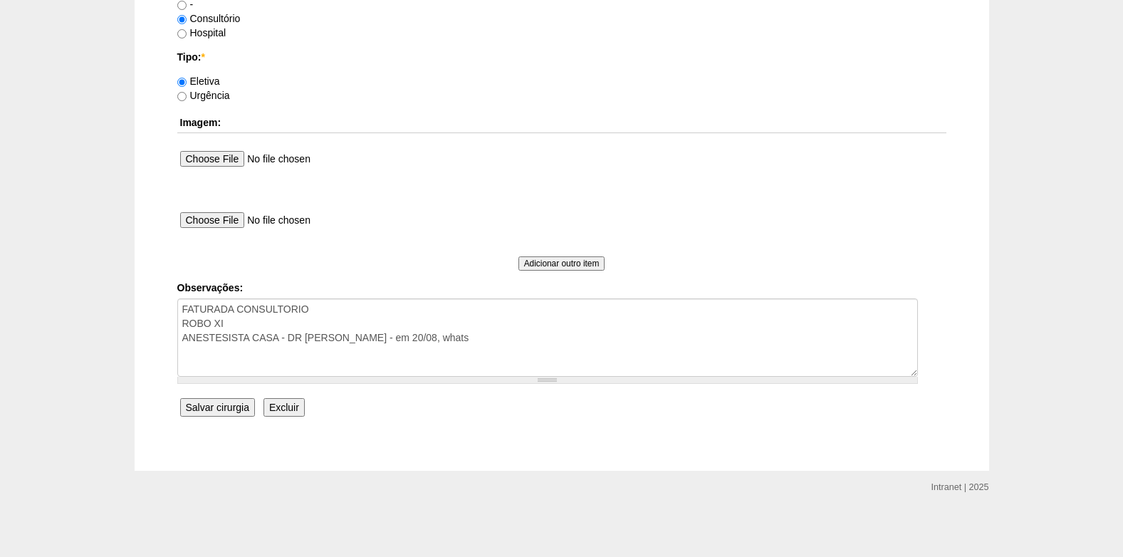
click at [198, 402] on input "Salvar cirurgia" at bounding box center [217, 407] width 75 height 19
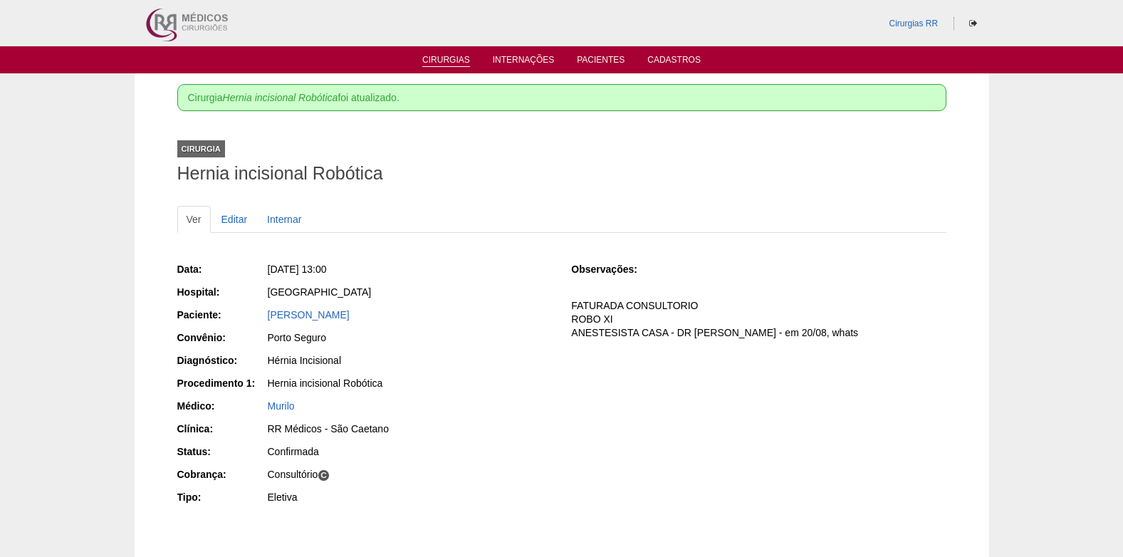
click at [447, 58] on link "Cirurgias" at bounding box center [446, 61] width 48 height 12
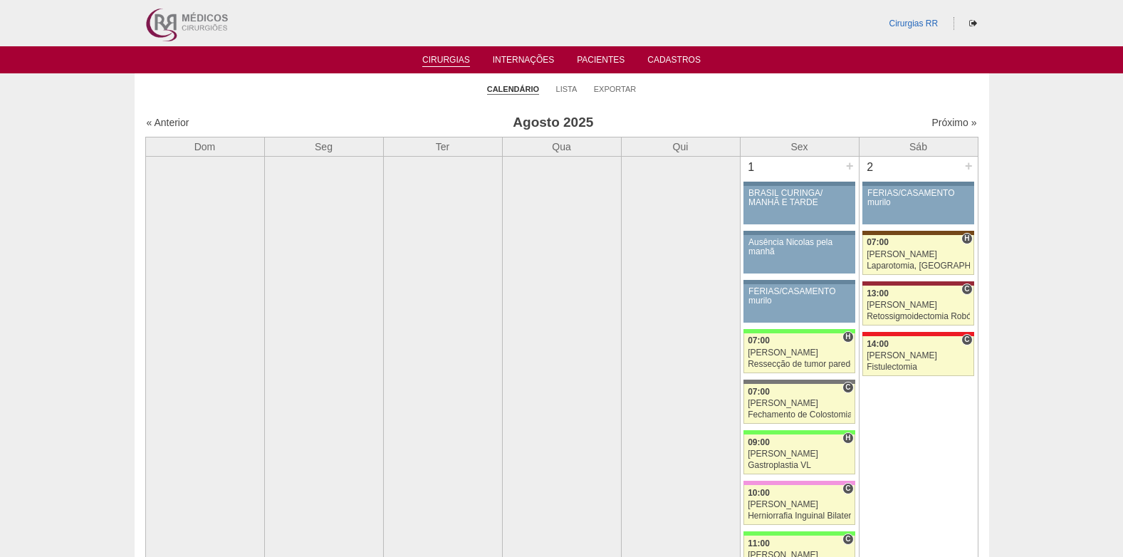
click at [942, 114] on div "« Anterior Agosto 2025 Próximo »" at bounding box center [561, 125] width 833 height 23
click at [942, 119] on link "Próximo »" at bounding box center [953, 122] width 45 height 11
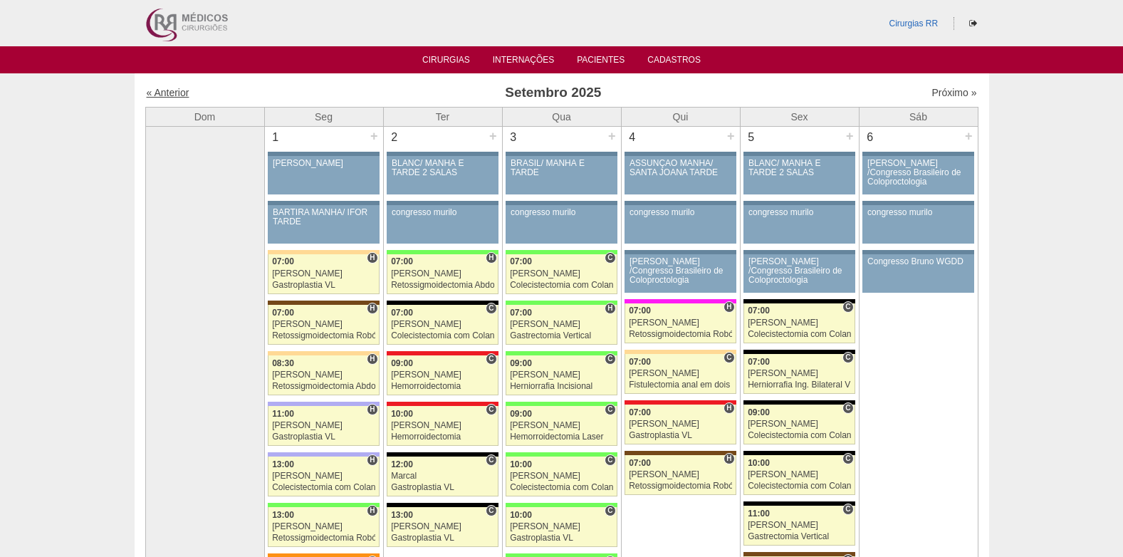
click at [185, 97] on link "« Anterior" at bounding box center [168, 92] width 43 height 11
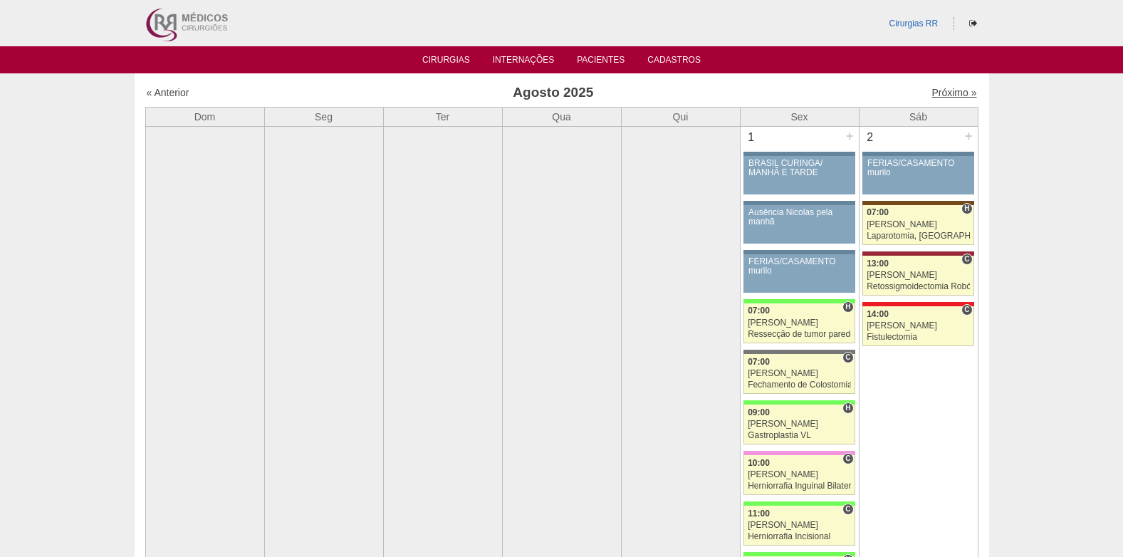
click at [945, 91] on link "Próximo »" at bounding box center [953, 92] width 45 height 11
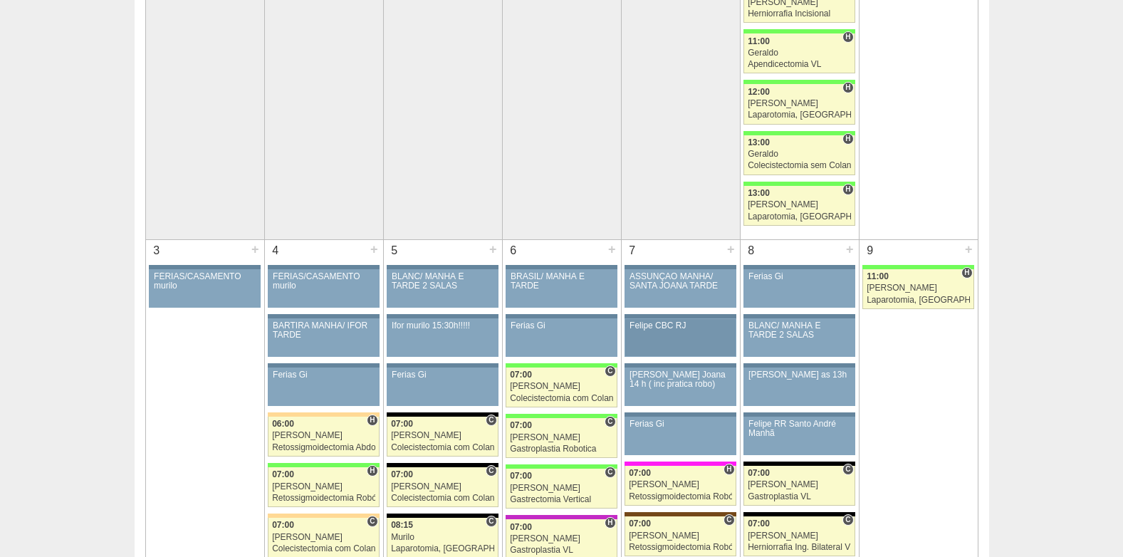
scroll to position [783, 0]
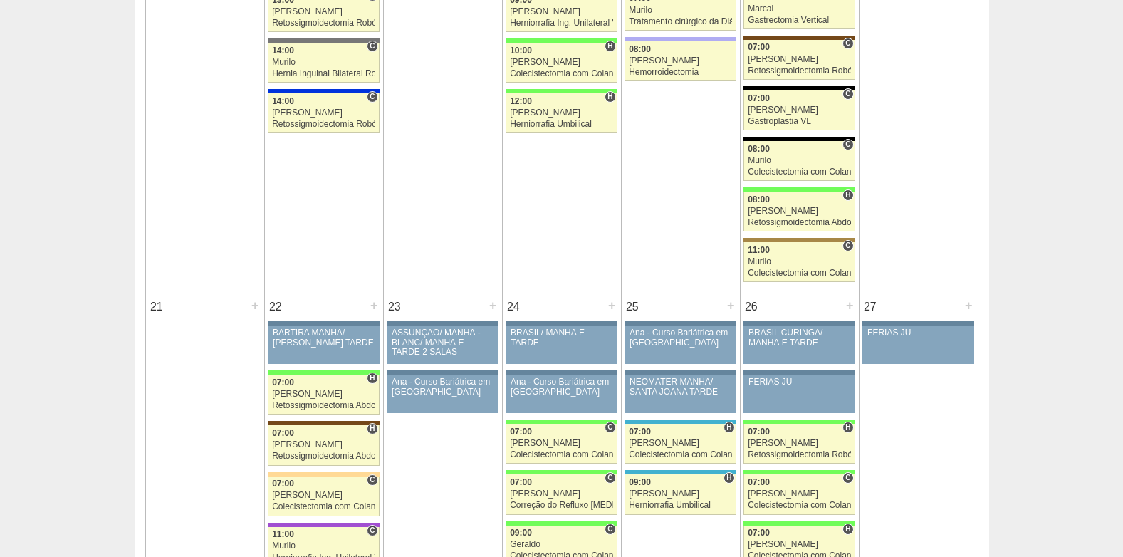
scroll to position [1424, 0]
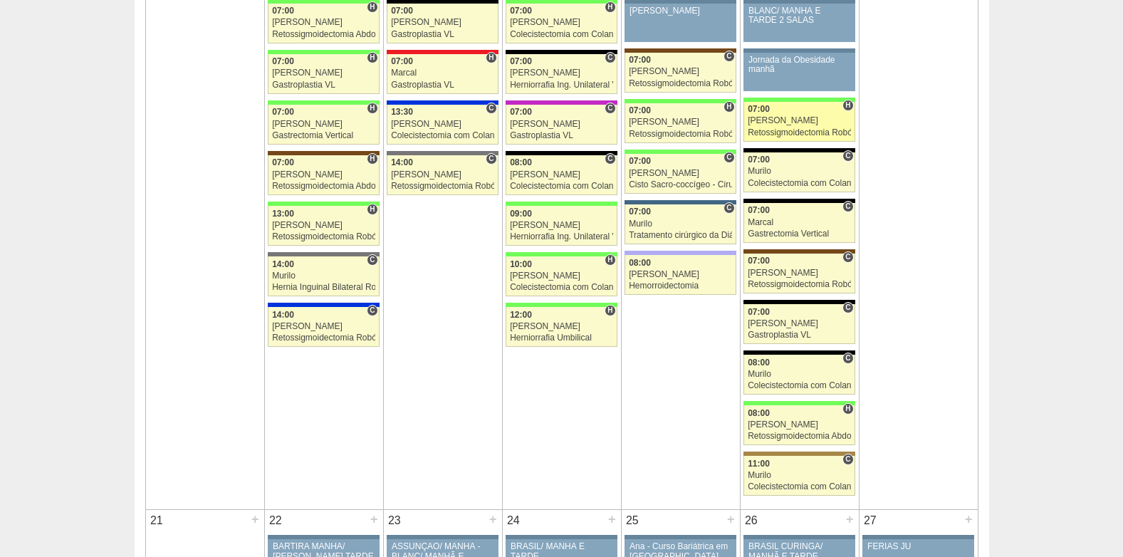
click at [782, 115] on link "87469 Cirurgias RR H 07:00 [PERSON_NAME] Retossigmoidectomia Robótica Hospital …" at bounding box center [798, 122] width 111 height 40
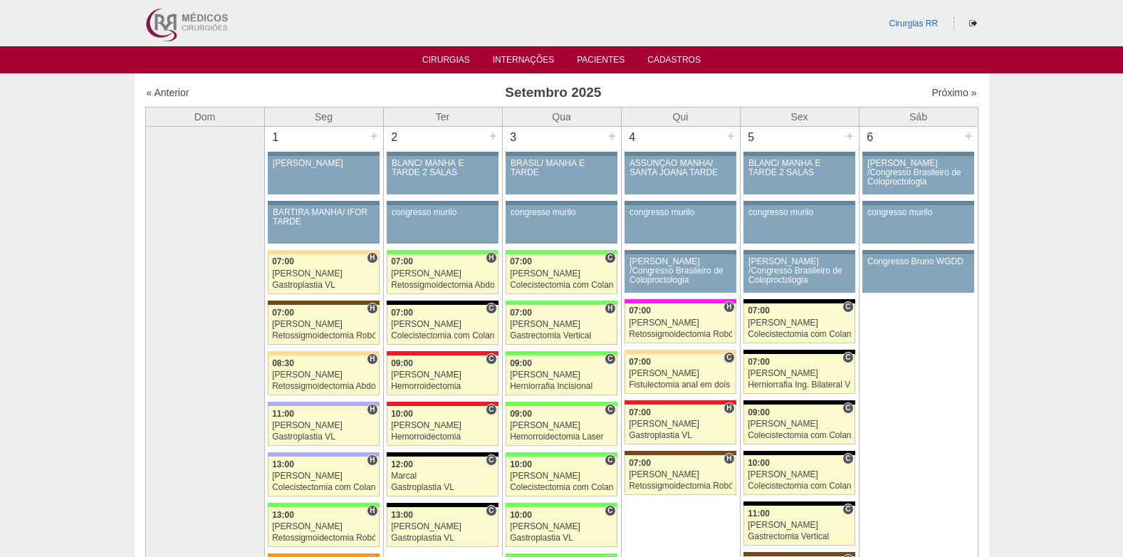
scroll to position [1424, 0]
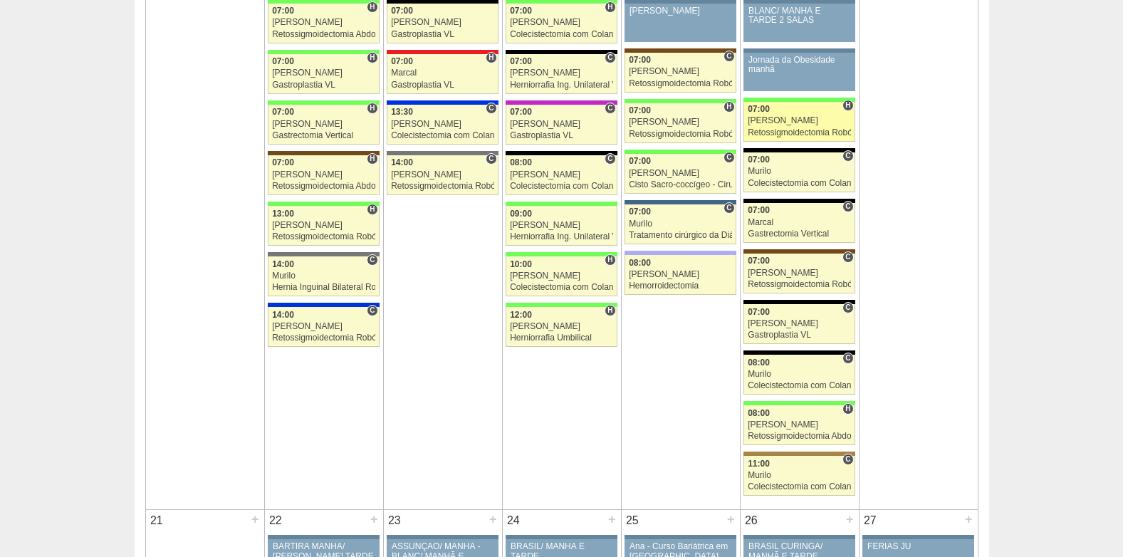
click at [777, 130] on div "Retossigmoidectomia Robótica" at bounding box center [799, 132] width 103 height 9
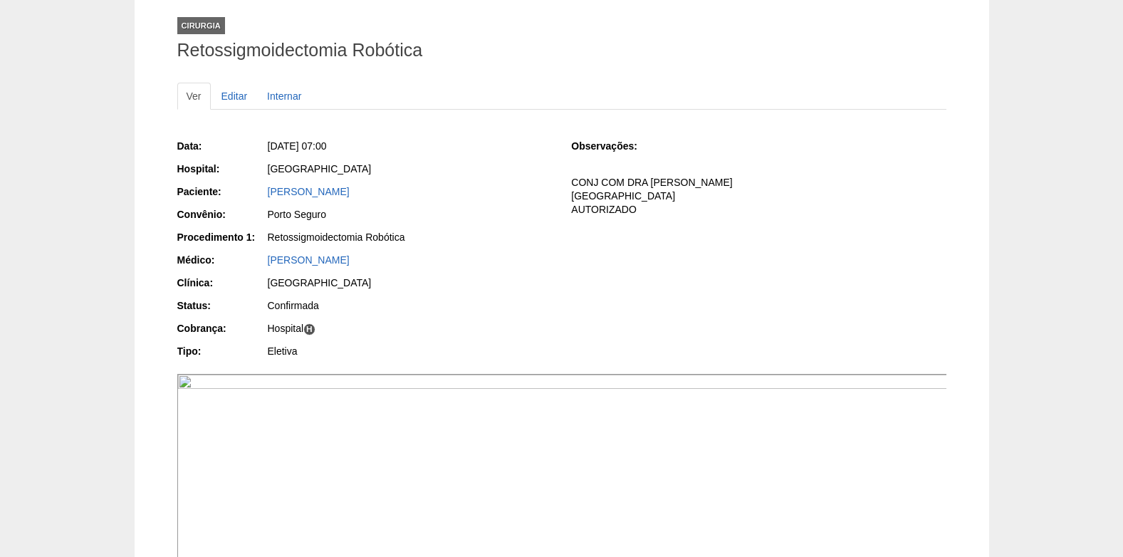
scroll to position [71, 0]
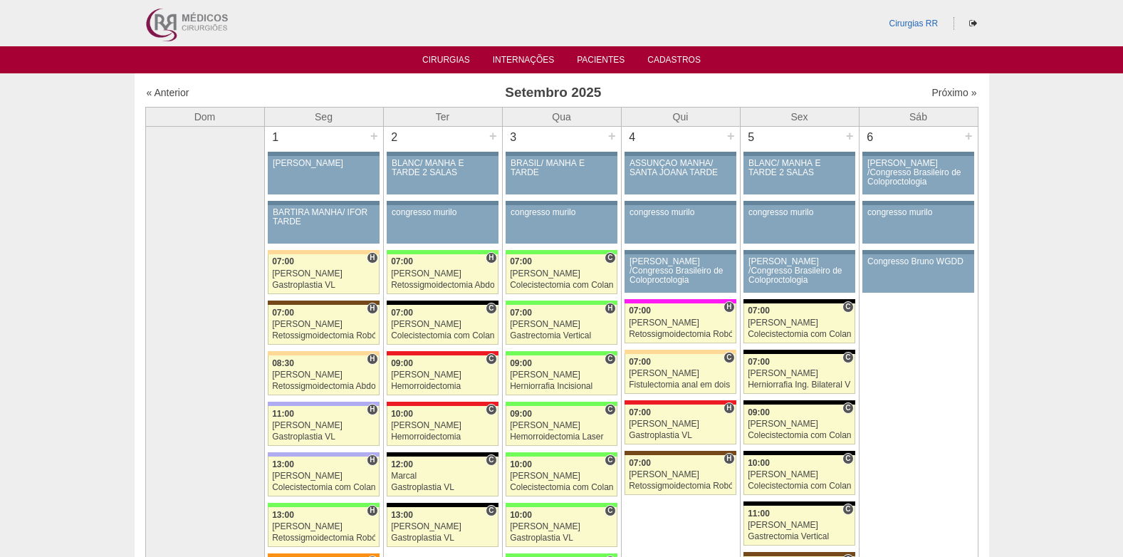
scroll to position [1424, 0]
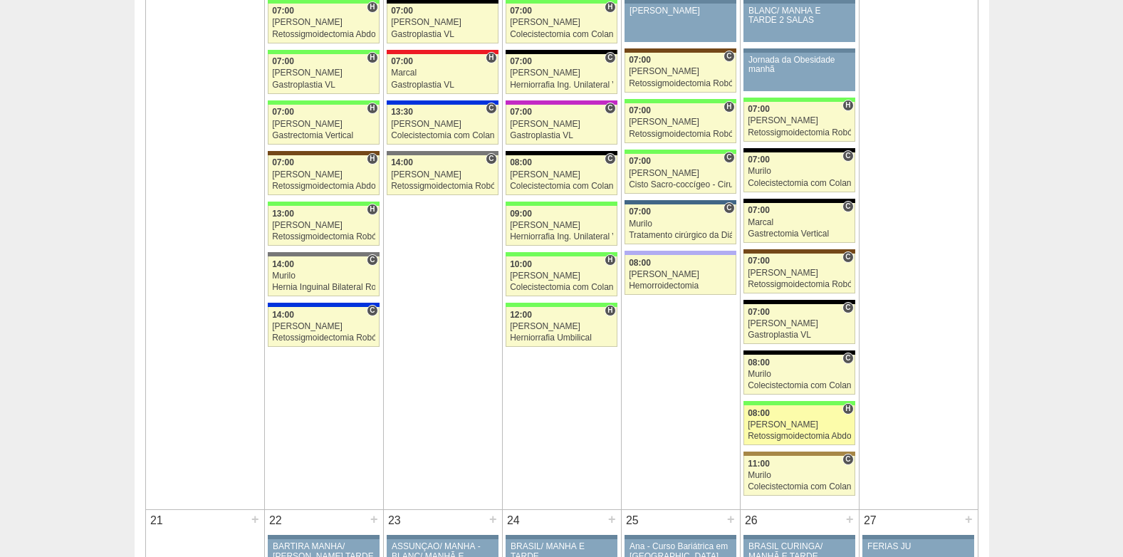
click at [795, 424] on div "[PERSON_NAME]" at bounding box center [799, 424] width 103 height 9
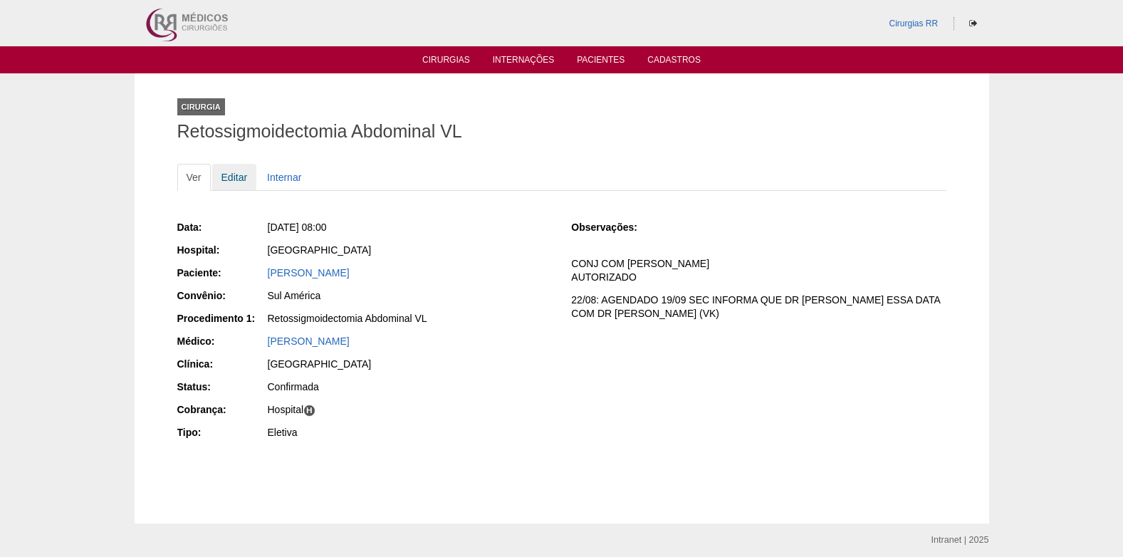
click at [235, 182] on link "Editar" at bounding box center [234, 177] width 45 height 27
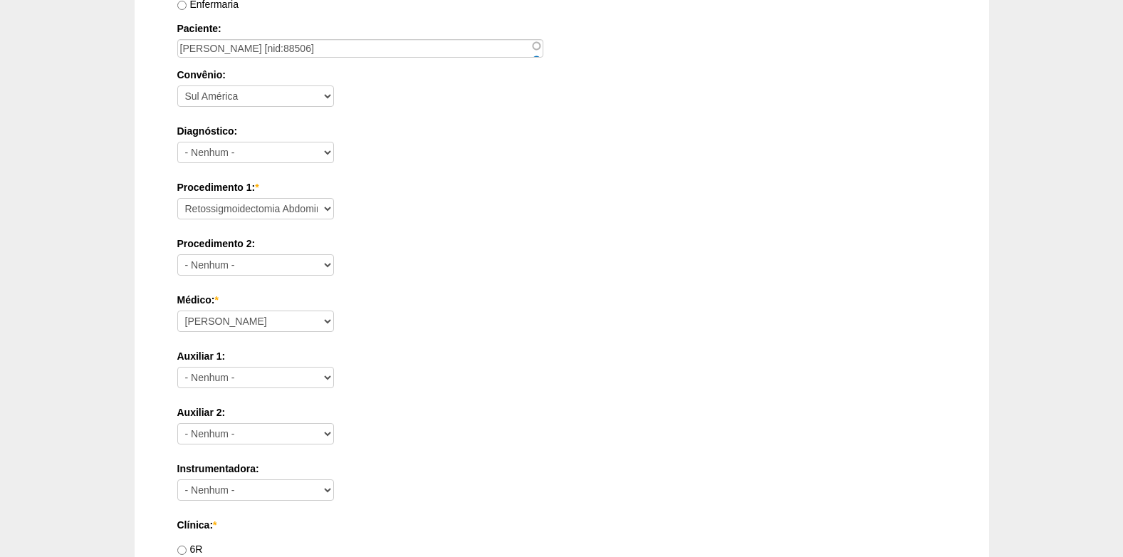
scroll to position [570, 0]
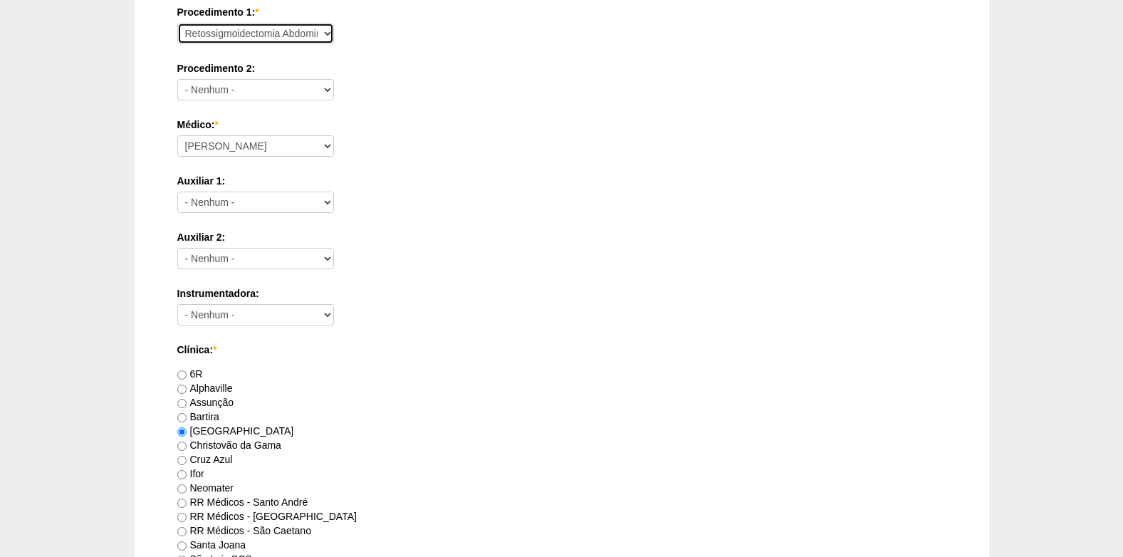
click at [274, 35] on select "Consultório Abscesso Hepático - Drenagem Abscesso perianal Amputação Abdômino P…" at bounding box center [255, 33] width 157 height 21
select select "31203"
click at [177, 23] on select "Consultório Abscesso Hepático - Drenagem Abscesso perianal Amputação Abdômino P…" at bounding box center [255, 33] width 157 height 21
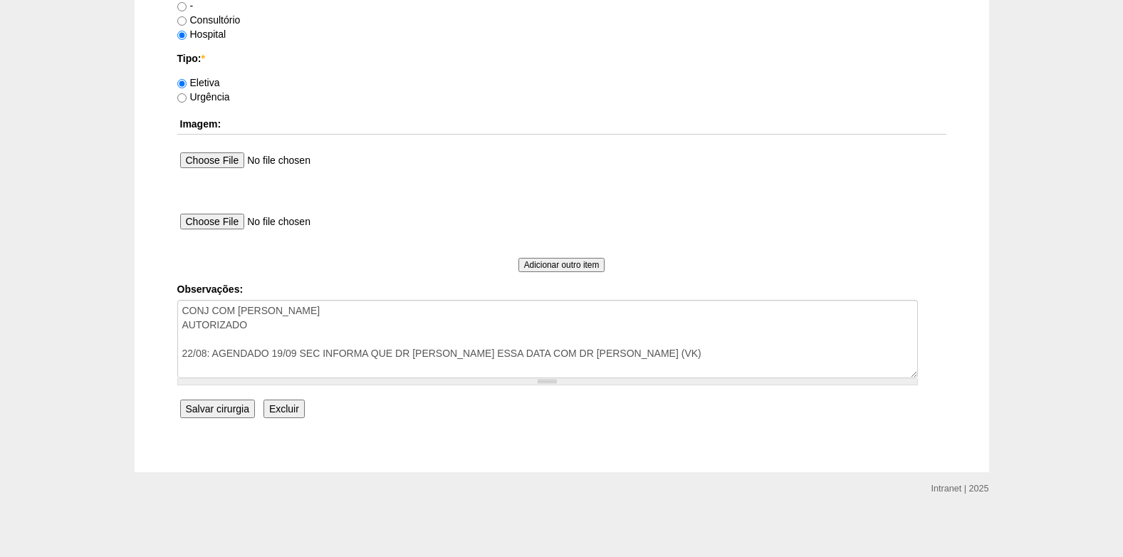
scroll to position [1278, 0]
click at [197, 404] on input "Salvar cirurgia" at bounding box center [217, 407] width 75 height 19
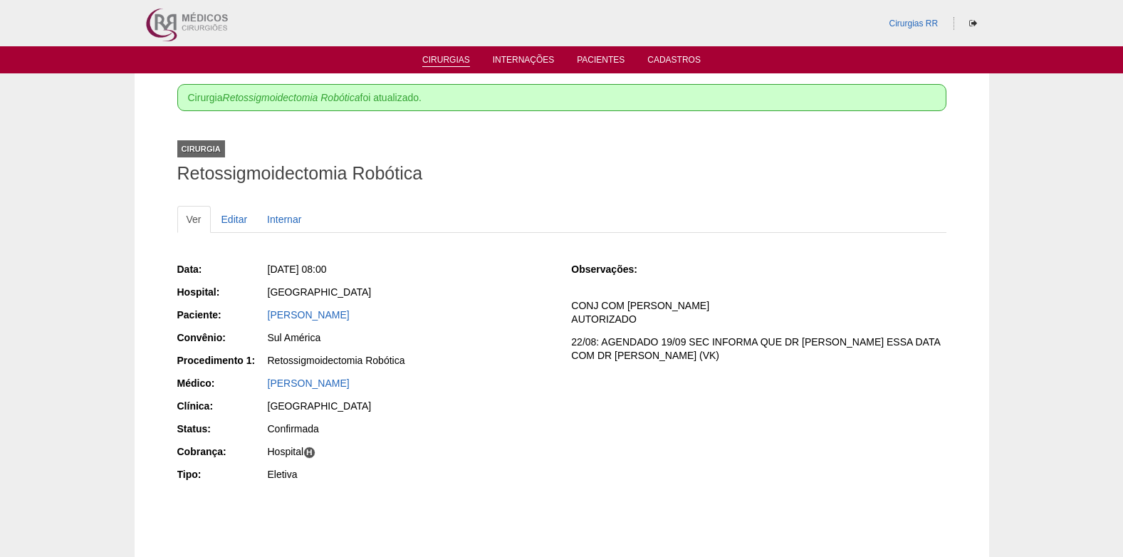
click at [461, 56] on link "Cirurgias" at bounding box center [446, 61] width 48 height 12
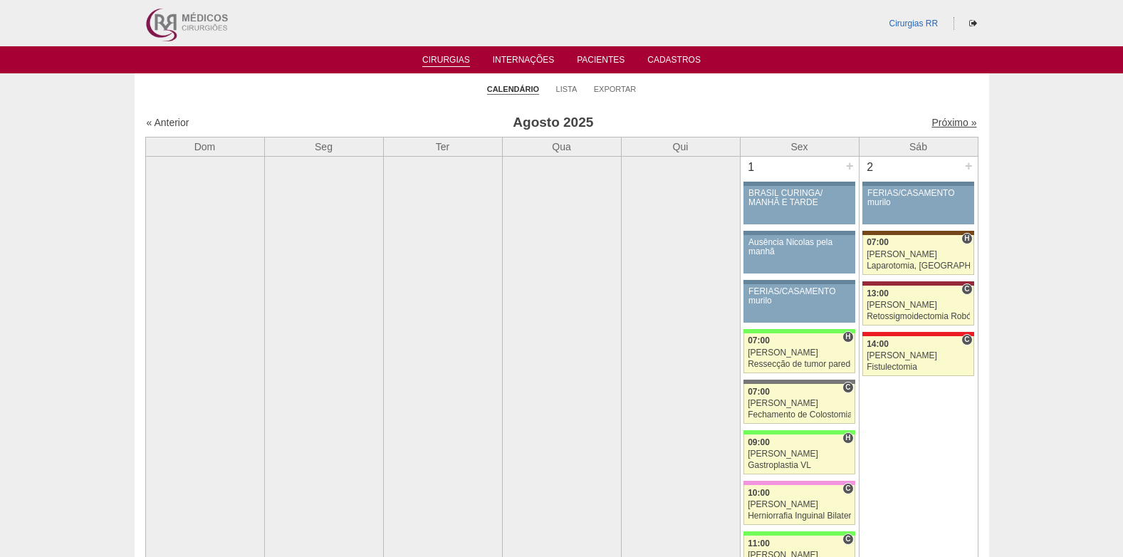
click at [931, 120] on link "Próximo »" at bounding box center [953, 122] width 45 height 11
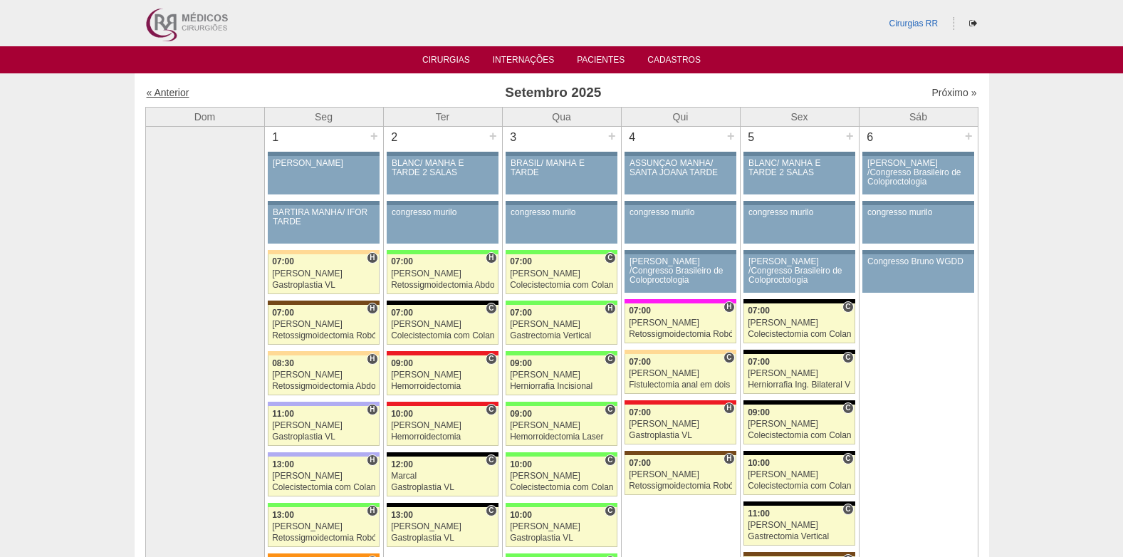
click at [173, 95] on link "« Anterior" at bounding box center [168, 92] width 43 height 11
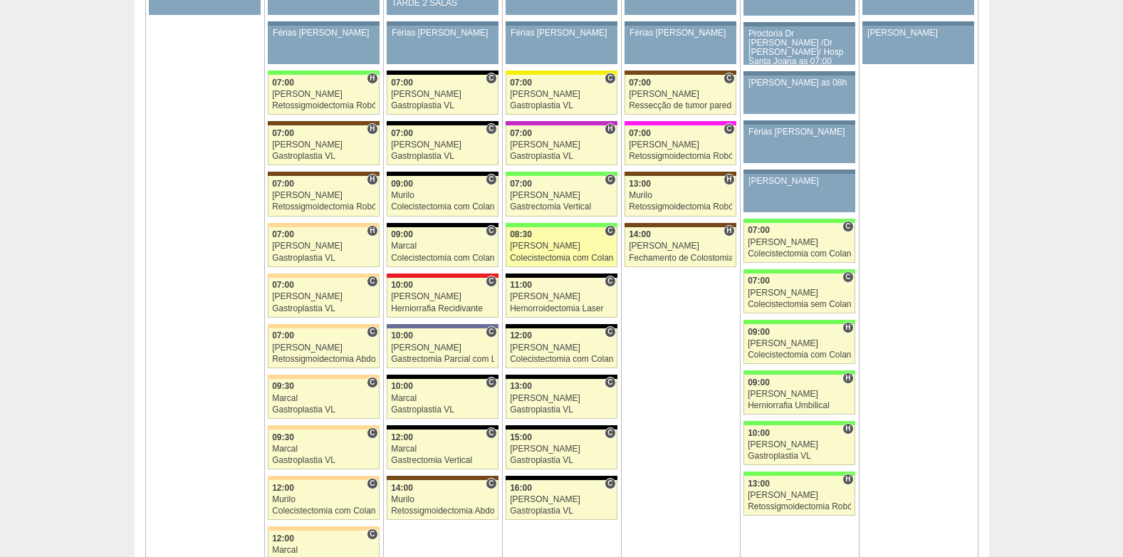
scroll to position [3204, 0]
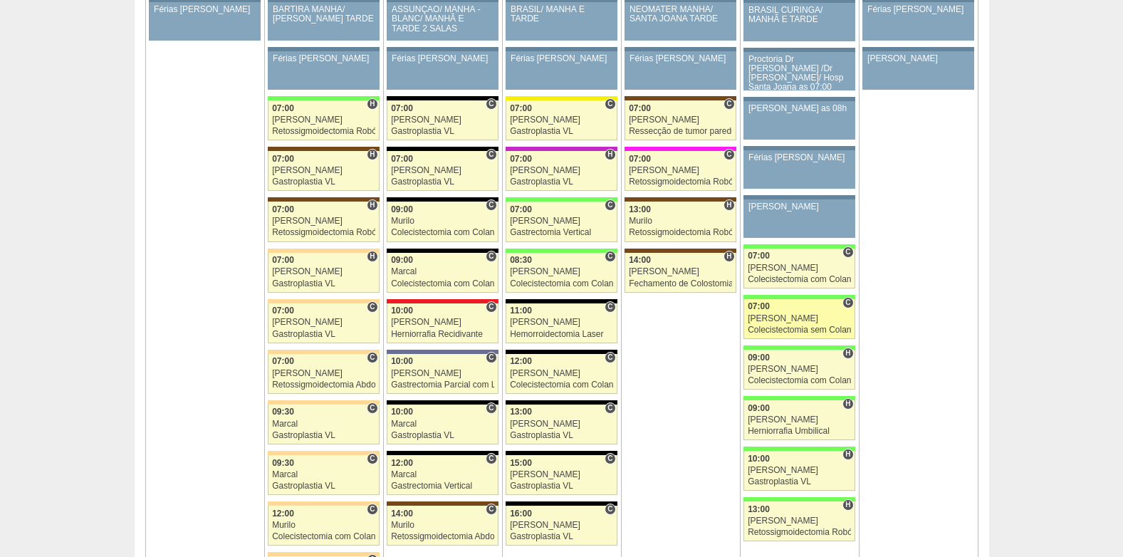
click at [780, 320] on div "[PERSON_NAME]" at bounding box center [799, 318] width 103 height 9
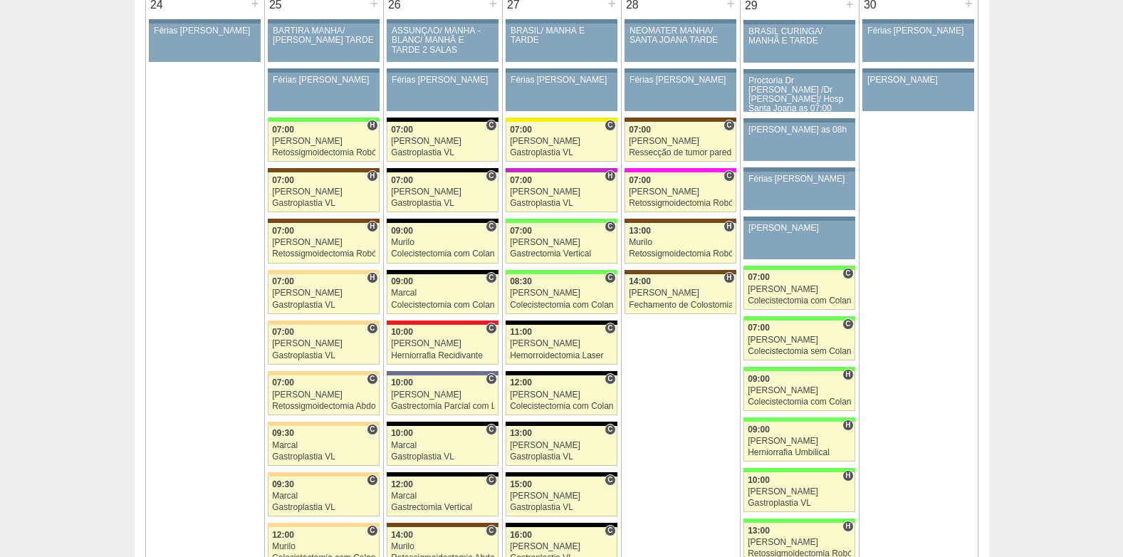
scroll to position [3204, 0]
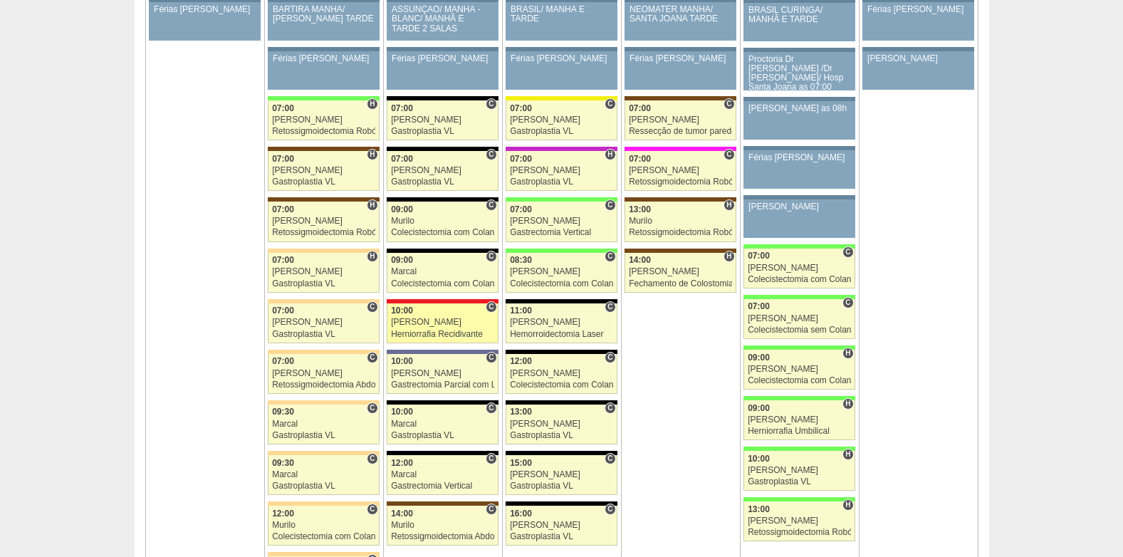
click at [431, 318] on div "[PERSON_NAME]" at bounding box center [442, 322] width 103 height 9
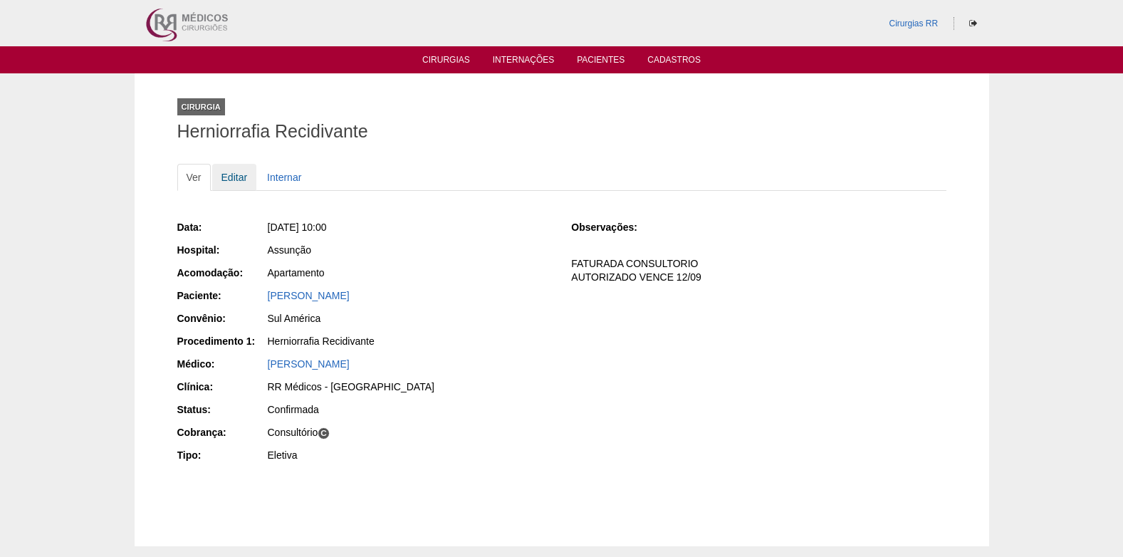
click at [241, 184] on link "Editar" at bounding box center [234, 177] width 45 height 27
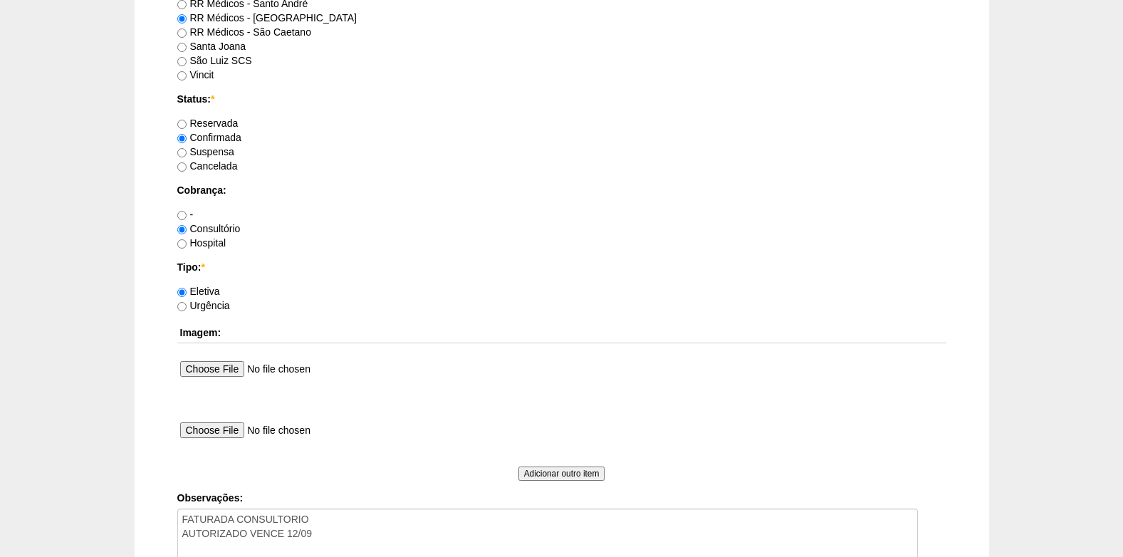
scroll to position [1139, 0]
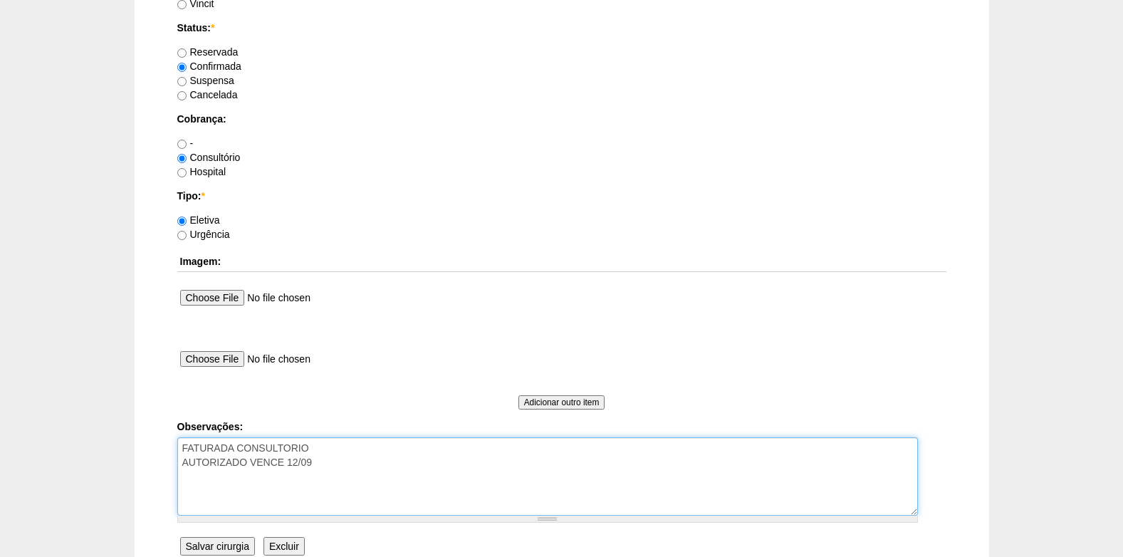
drag, startPoint x: 326, startPoint y: 463, endPoint x: 179, endPoint y: 469, distance: 147.5
click at [179, 469] on textarea "FATURADA CONSULTORIO AUTORIZADO VENCE 12/09" at bounding box center [547, 476] width 740 height 78
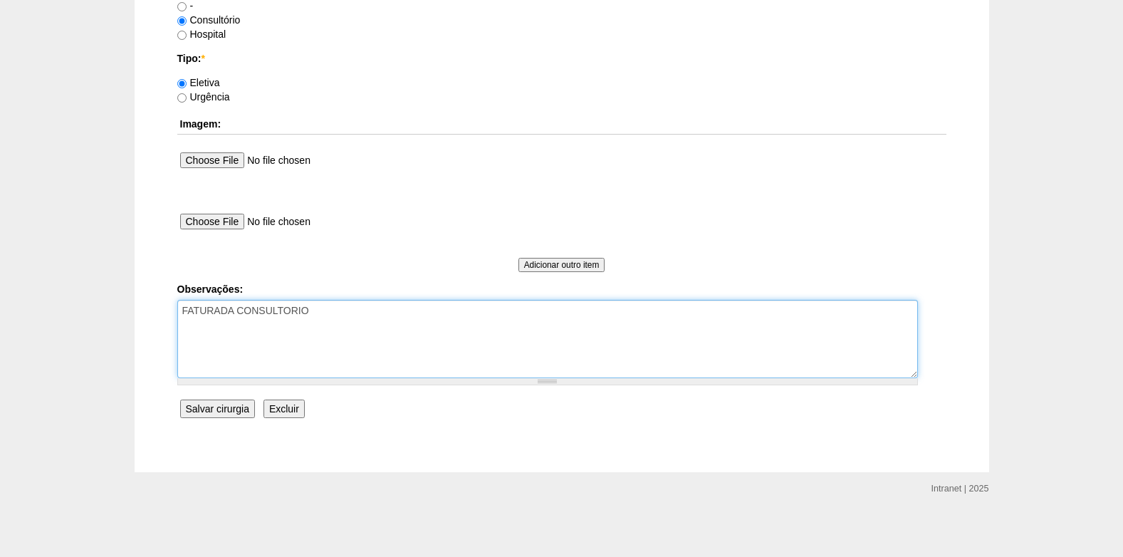
scroll to position [1278, 0]
type textarea "FATURADA CONSULTORIO"
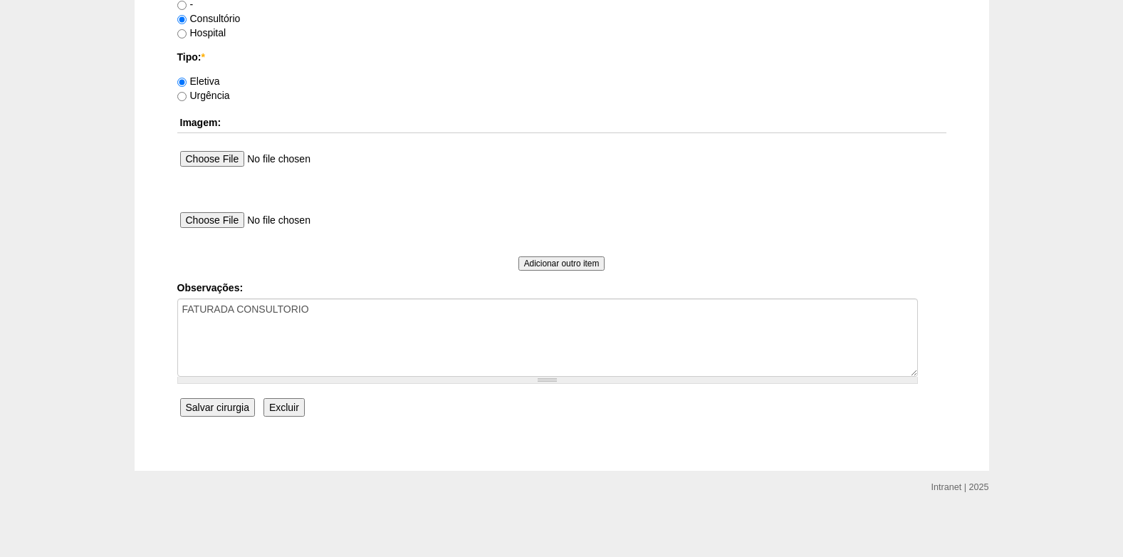
click at [207, 401] on input "Salvar cirurgia" at bounding box center [217, 407] width 75 height 19
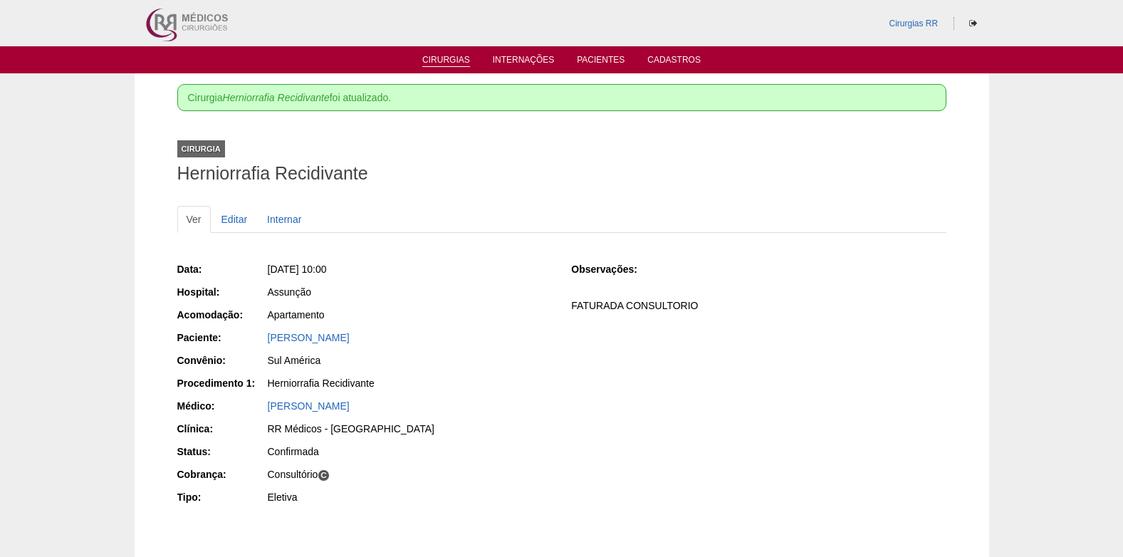
click at [449, 63] on link "Cirurgias" at bounding box center [446, 61] width 48 height 12
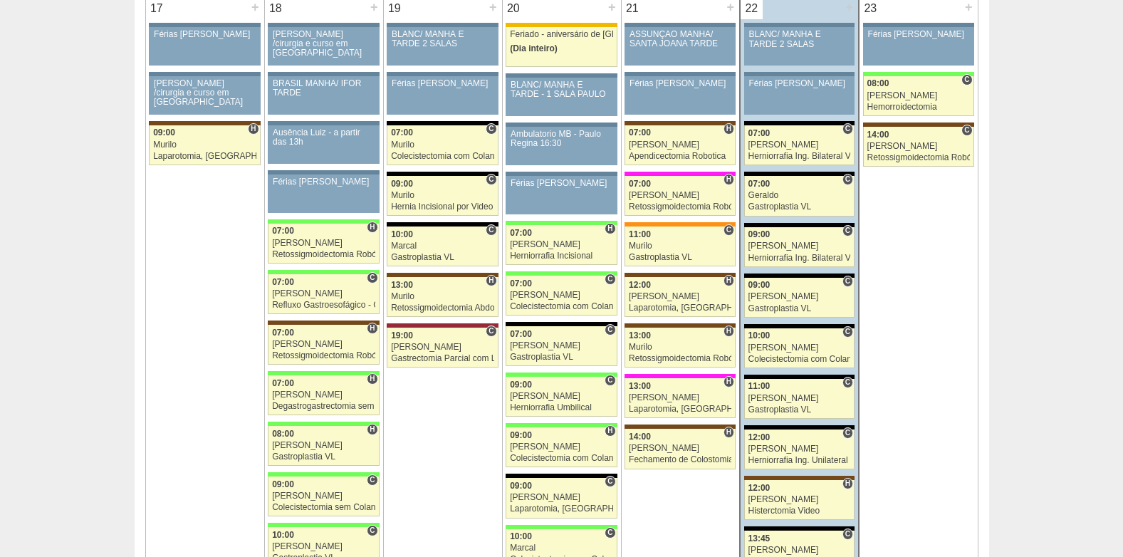
scroll to position [2278, 0]
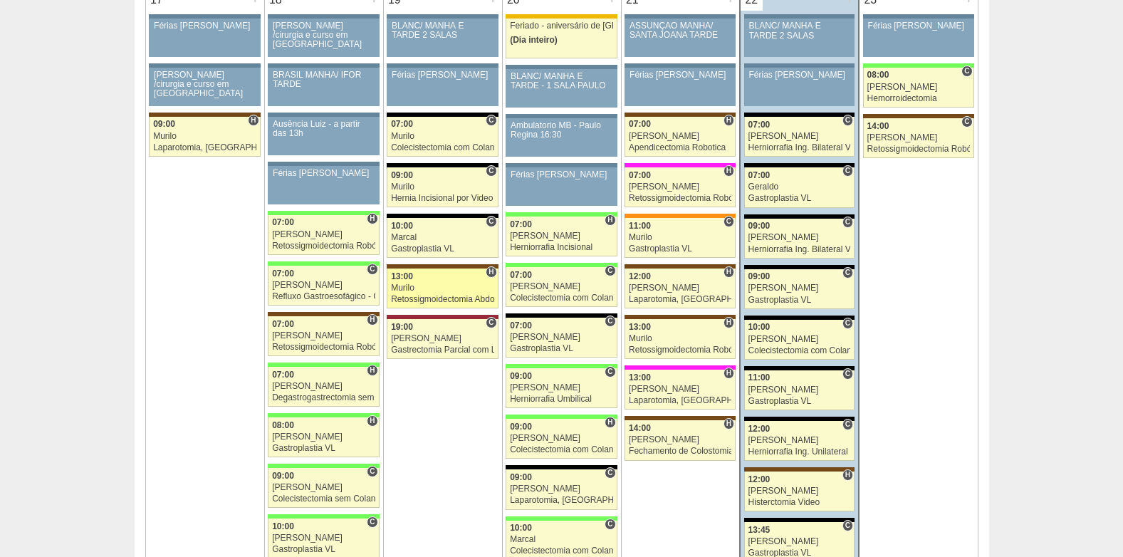
click at [439, 284] on div "Murilo" at bounding box center [442, 287] width 103 height 9
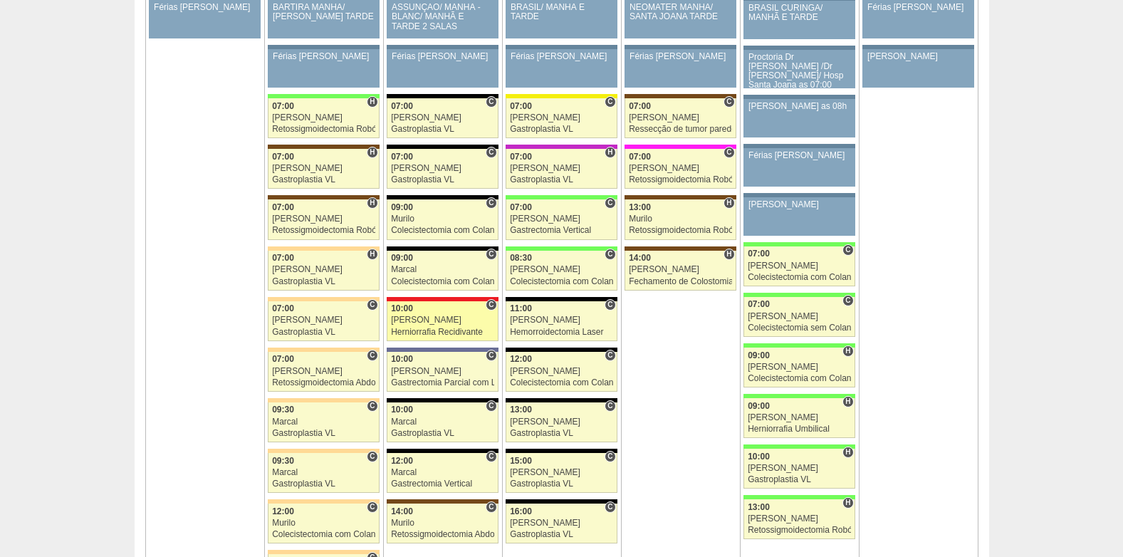
scroll to position [3271, 0]
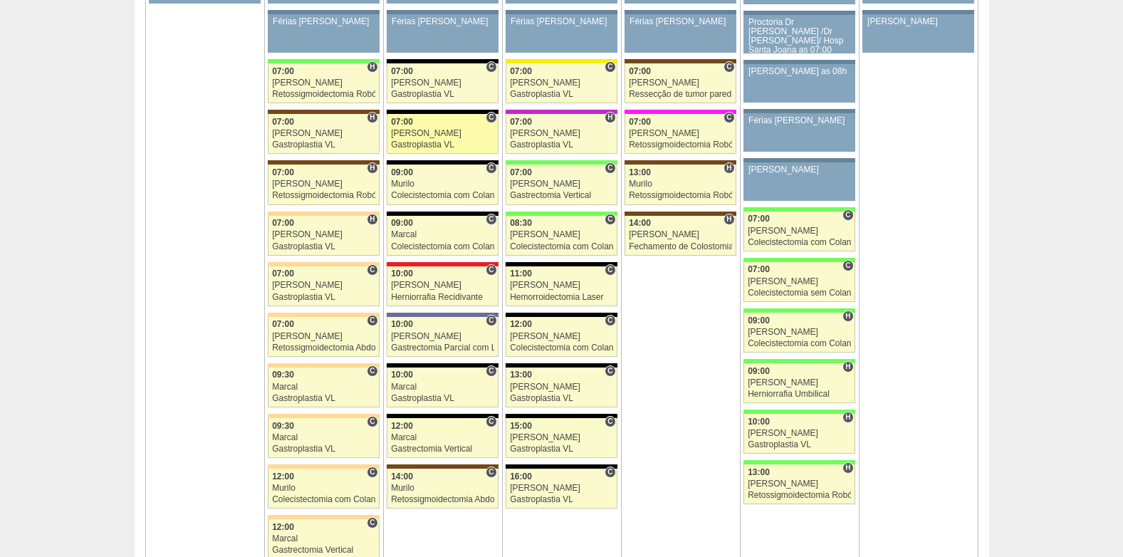
click at [413, 125] on div "07:00" at bounding box center [442, 121] width 103 height 9
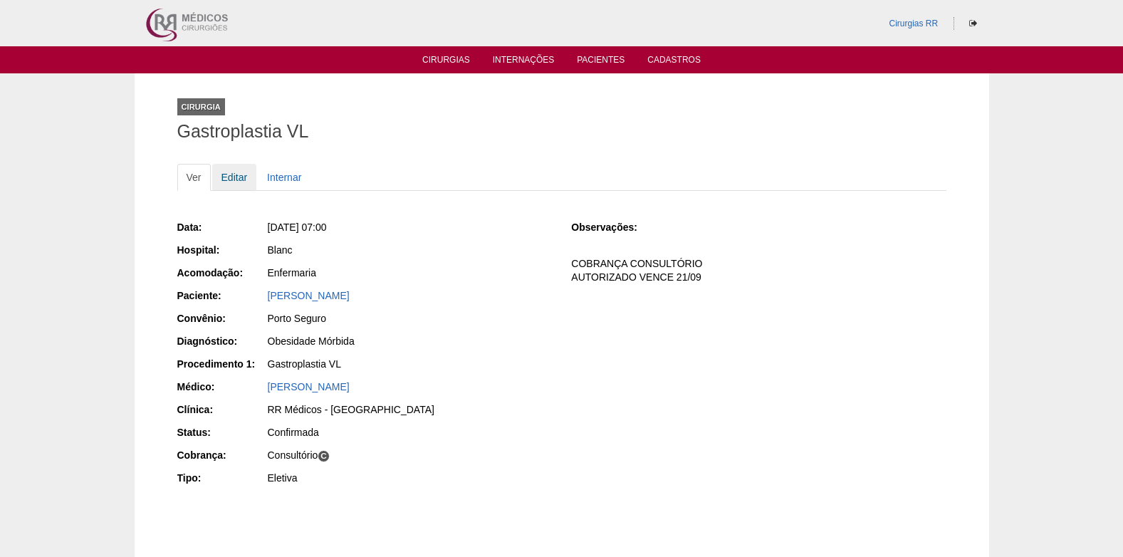
click at [236, 176] on link "Editar" at bounding box center [234, 177] width 45 height 27
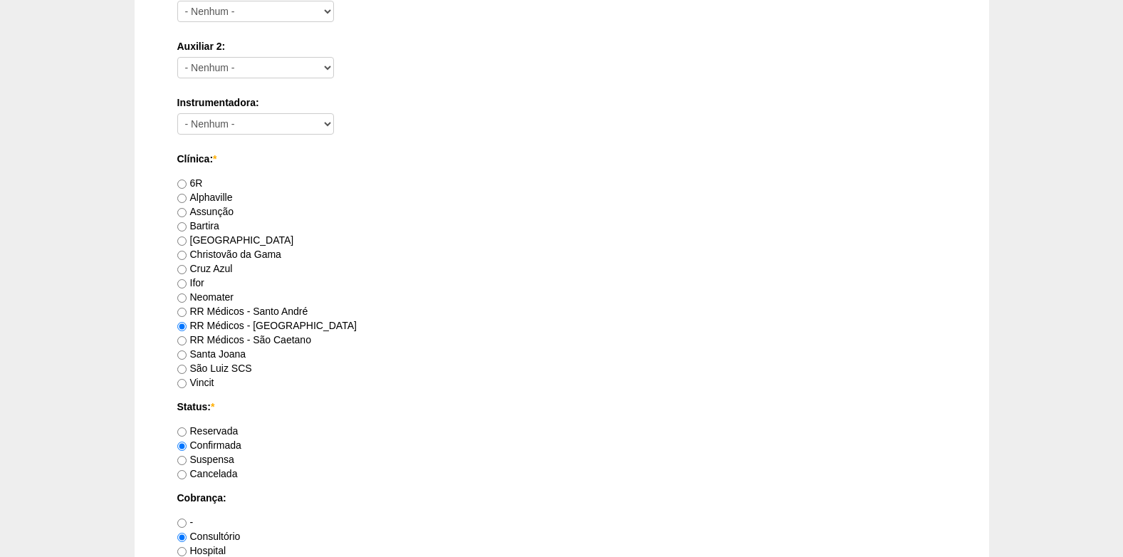
scroll to position [854, 0]
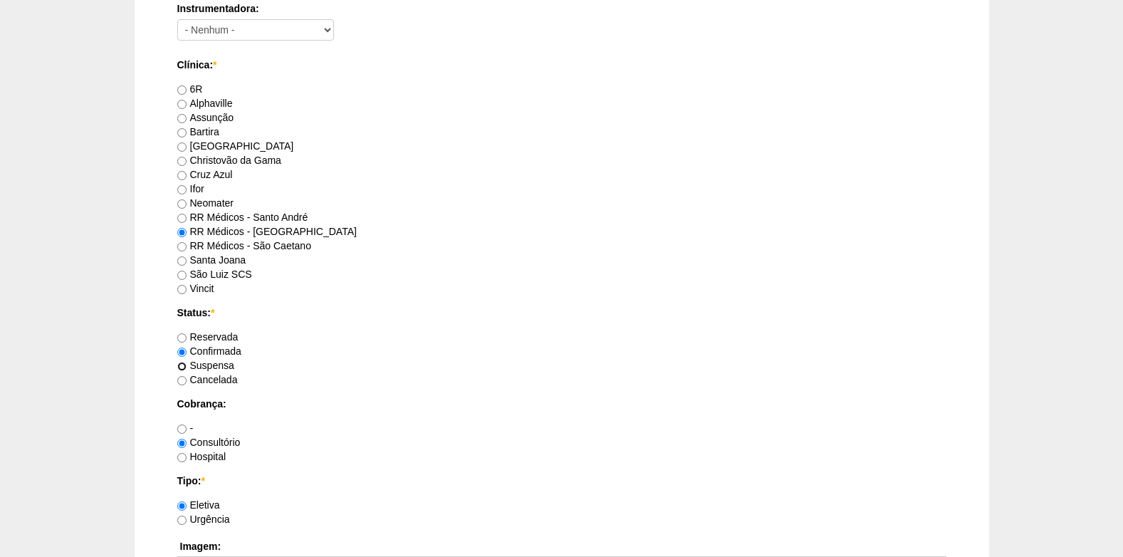
click at [186, 364] on input "Suspensa" at bounding box center [181, 366] width 9 height 9
radio input "true"
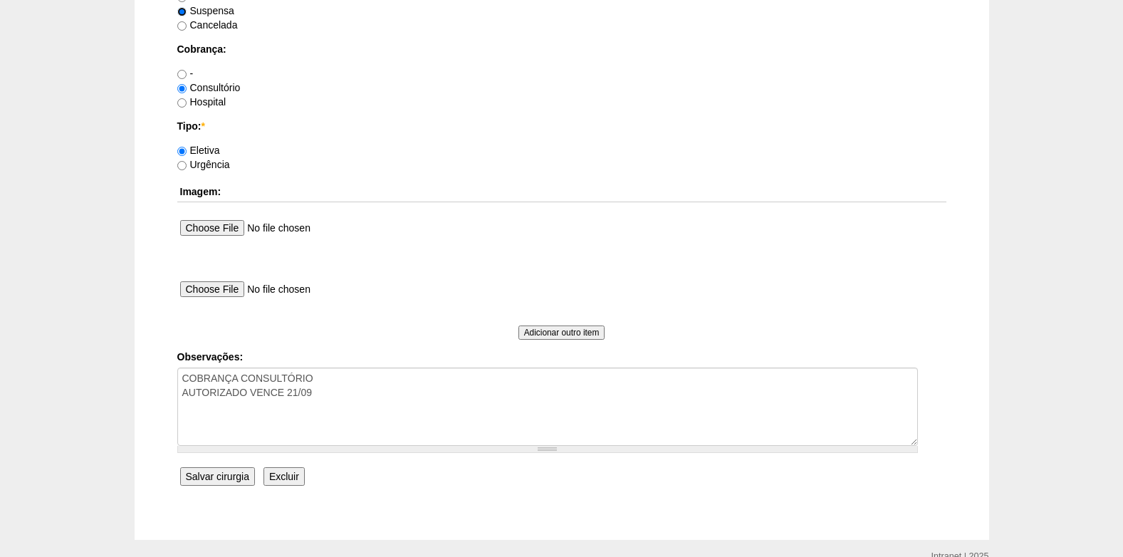
scroll to position [1210, 0]
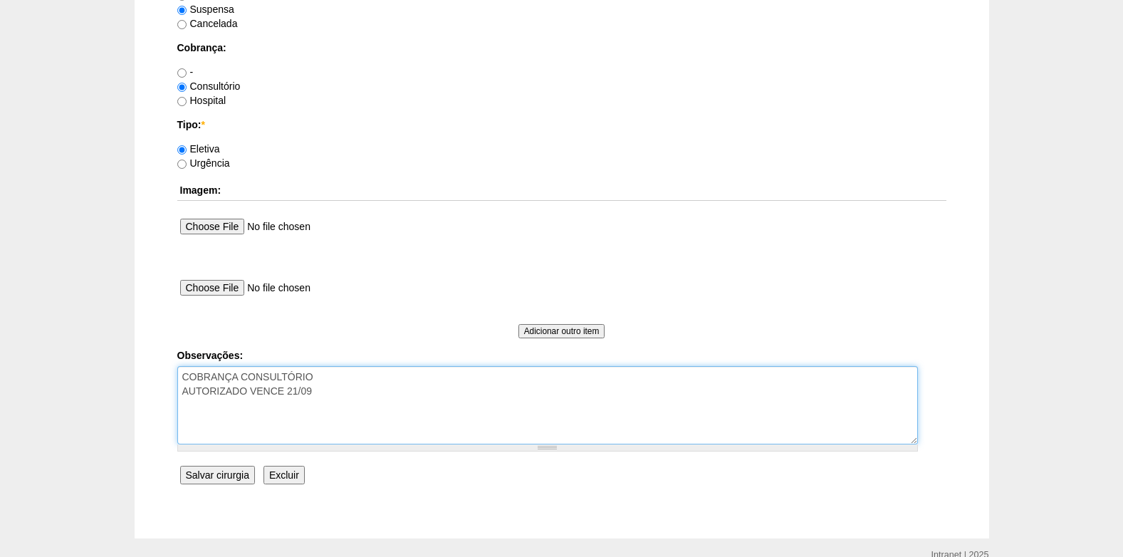
click at [347, 409] on textarea "COBRANÇA CONSULTÓRIO AUTORIZADO VENCE 21/09" at bounding box center [547, 405] width 740 height 78
type textarea "COBRANÇA CONSULTÓRIO AUTORIZADO VENCE 21/09 22/08: suspensa, paciente recebeu t…"
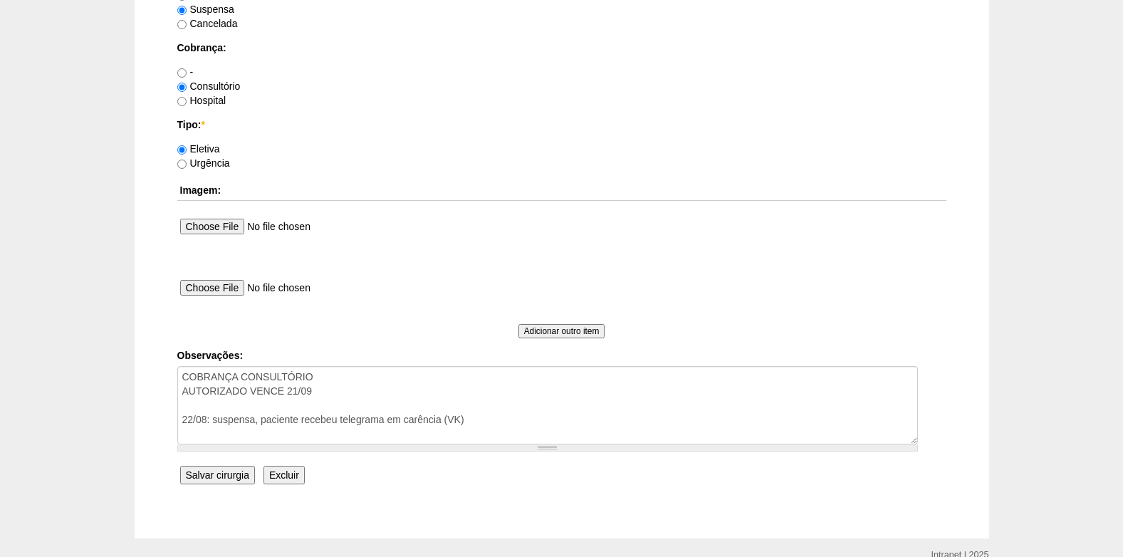
click at [220, 476] on input "Salvar cirurgia" at bounding box center [217, 475] width 75 height 19
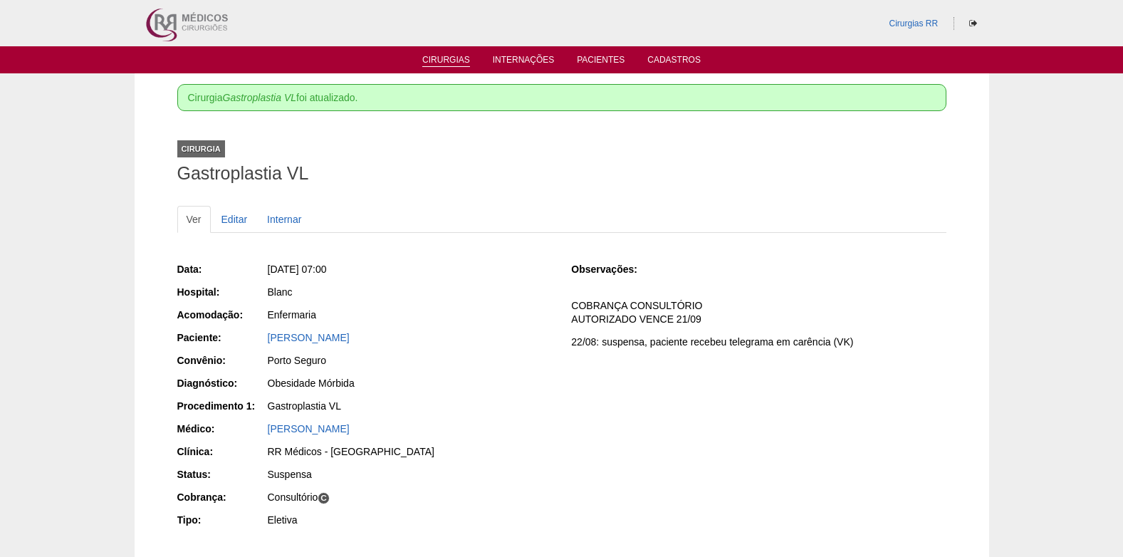
click at [453, 61] on link "Cirurgias" at bounding box center [446, 61] width 48 height 12
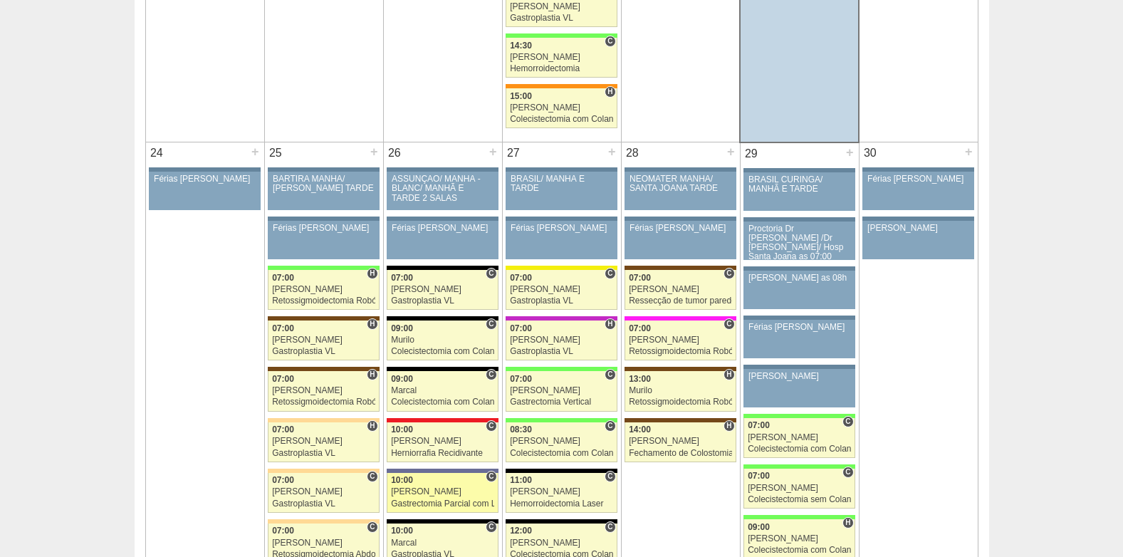
scroll to position [3204, 0]
